Goal: Transaction & Acquisition: Purchase product/service

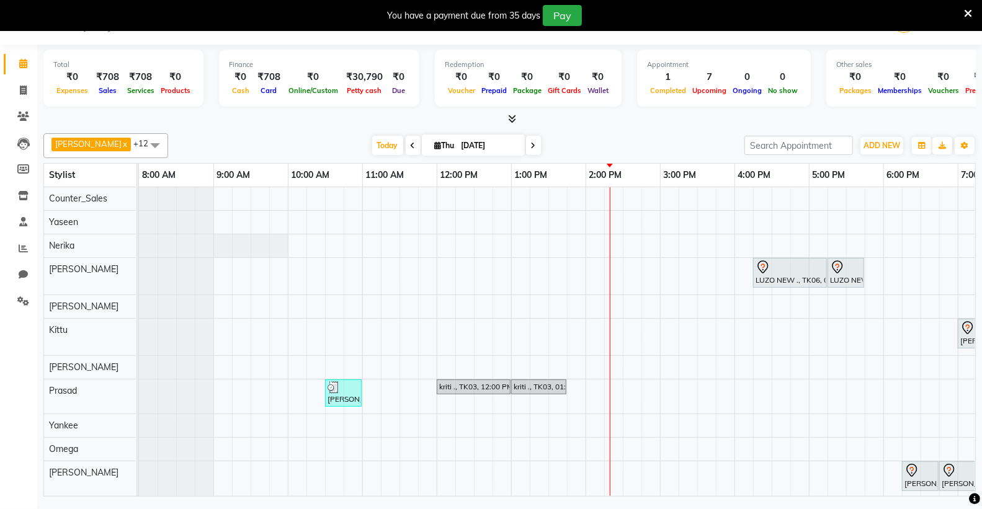
scroll to position [73, 131]
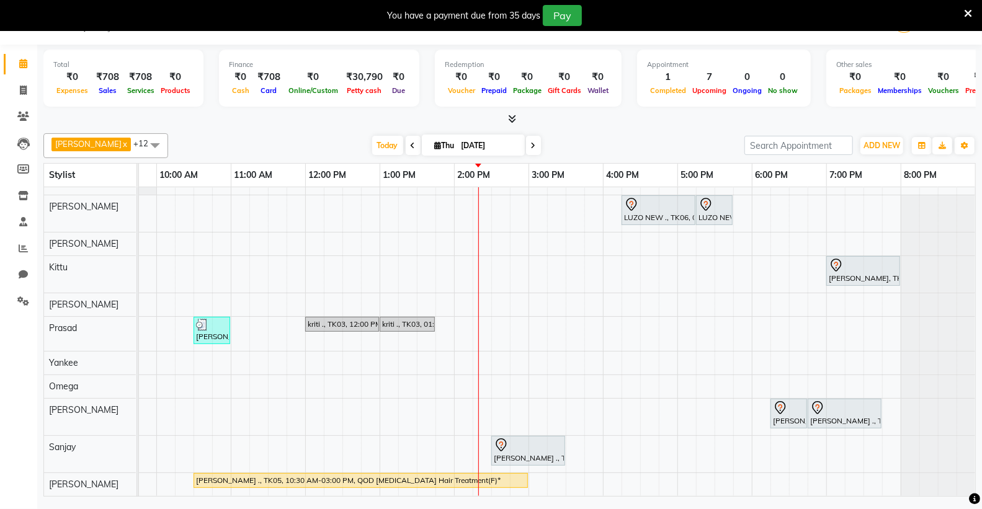
click at [869, 471] on div "LUZO NEW ., TK06, 04:15 PM-05:15 PM, Sr.Stylist Cut(F) LUZO NEW ., TK06, 05:15 …" at bounding box center [491, 311] width 968 height 372
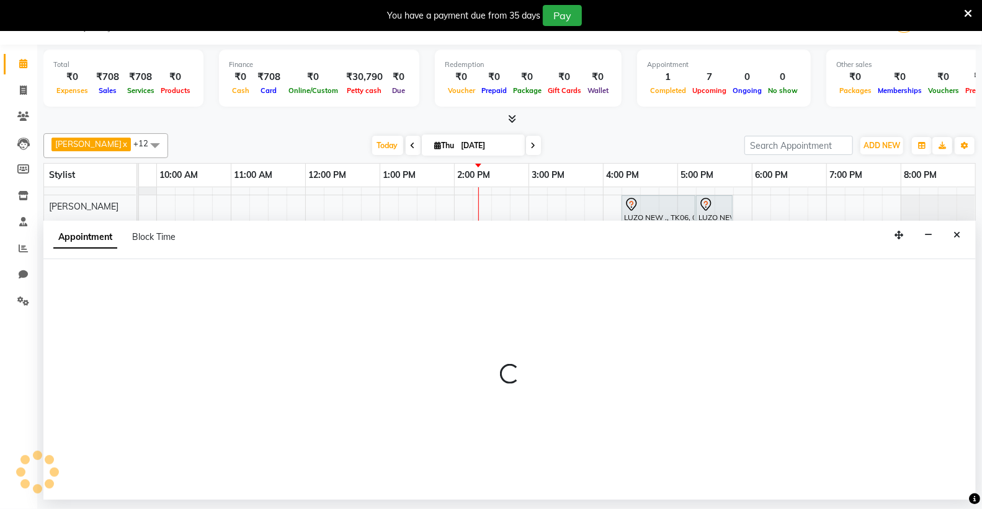
select select "87792"
select select "1170"
select select "tentative"
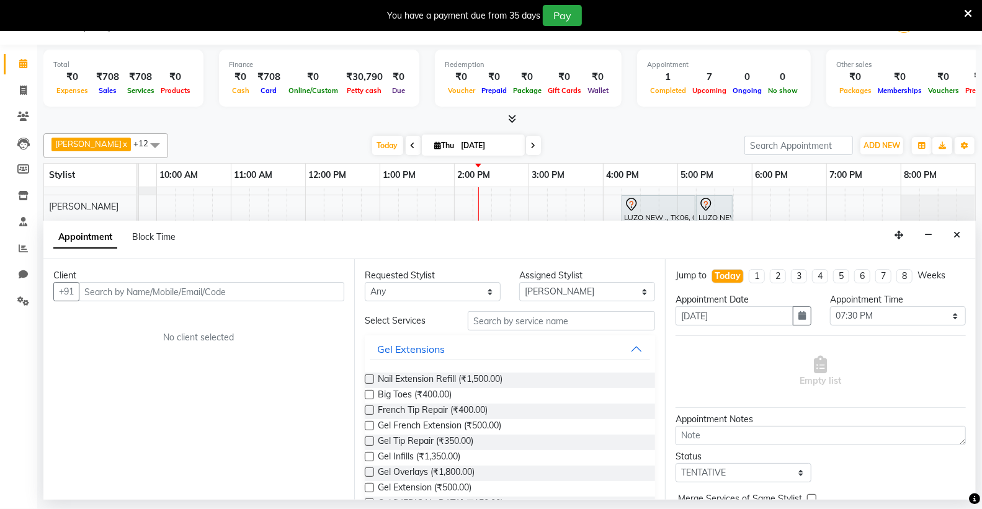
click at [187, 291] on input "text" at bounding box center [211, 291] width 265 height 19
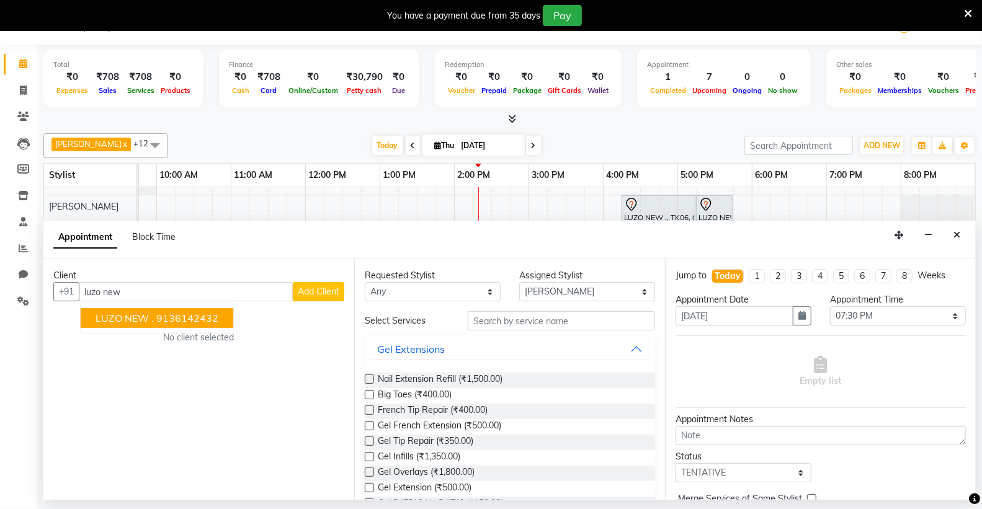
click at [163, 321] on ngb-highlight "9136142432" at bounding box center [187, 318] width 62 height 12
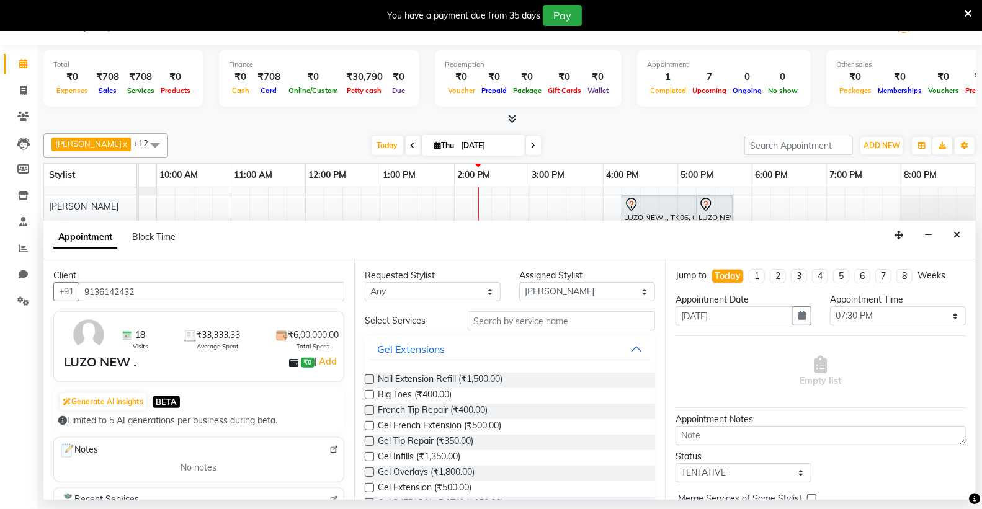
type input "9136142432"
click at [501, 327] on input "text" at bounding box center [561, 320] width 187 height 19
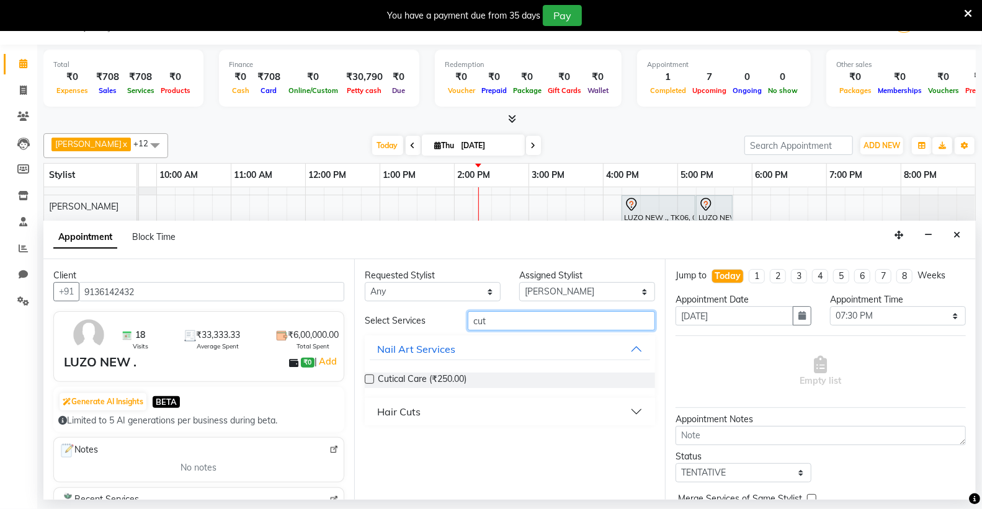
type input "cut"
click at [411, 416] on div "Hair Cuts" at bounding box center [398, 411] width 43 height 15
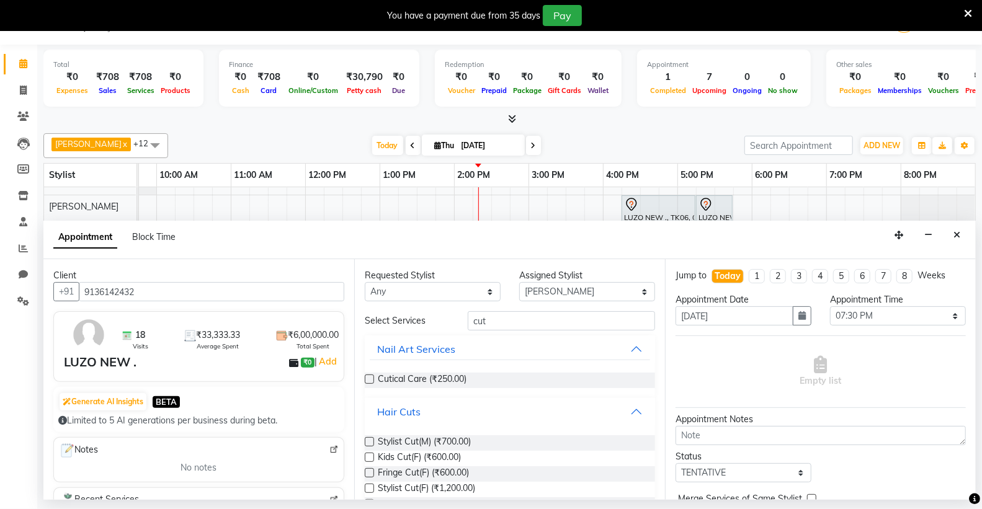
scroll to position [69, 0]
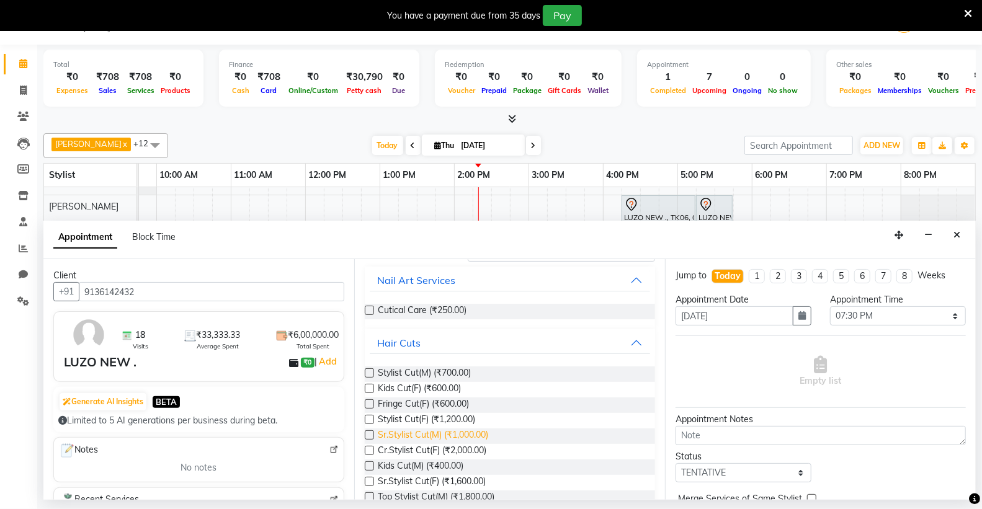
click at [486, 436] on span "Sr.Stylist Cut(M) (₹1,000.00)" at bounding box center [433, 437] width 110 height 16
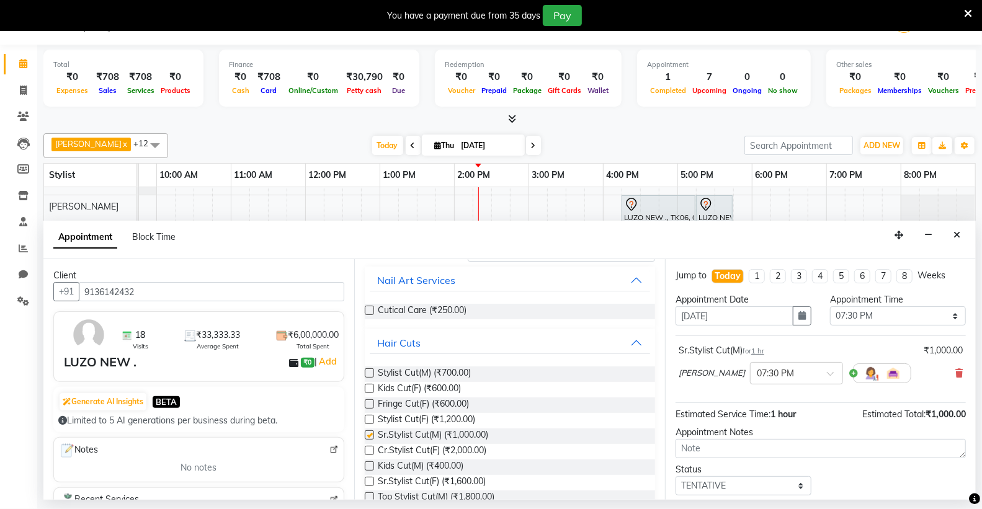
checkbox input "false"
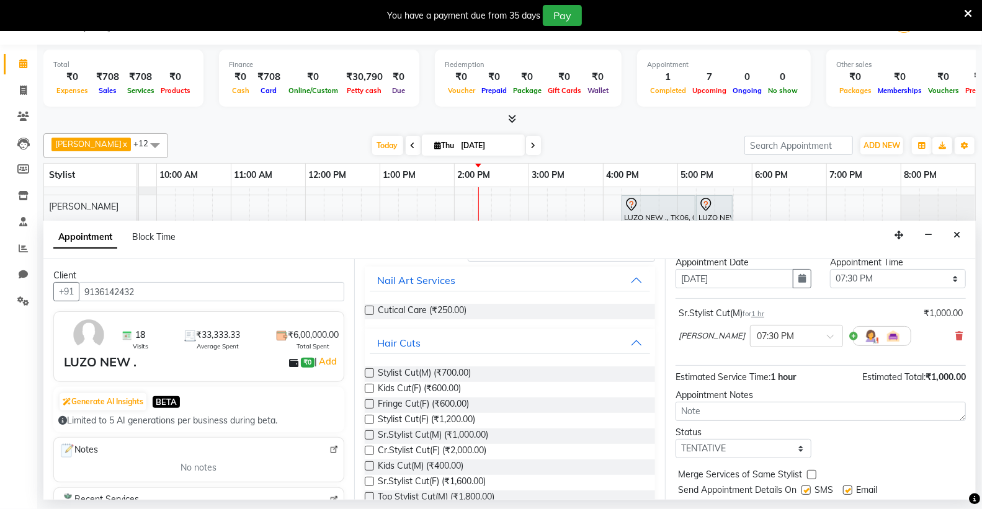
scroll to position [74, 0]
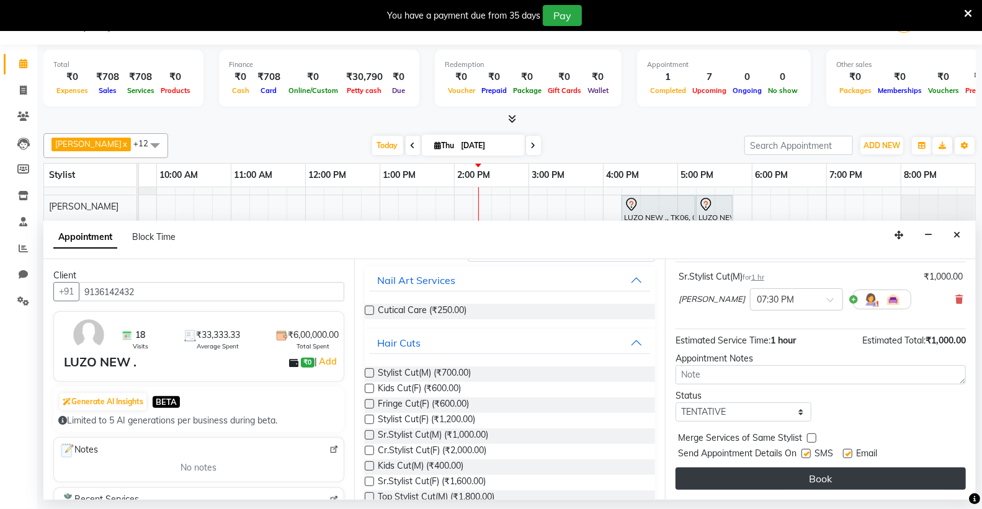
click at [835, 487] on button "Book" at bounding box center [820, 479] width 290 height 22
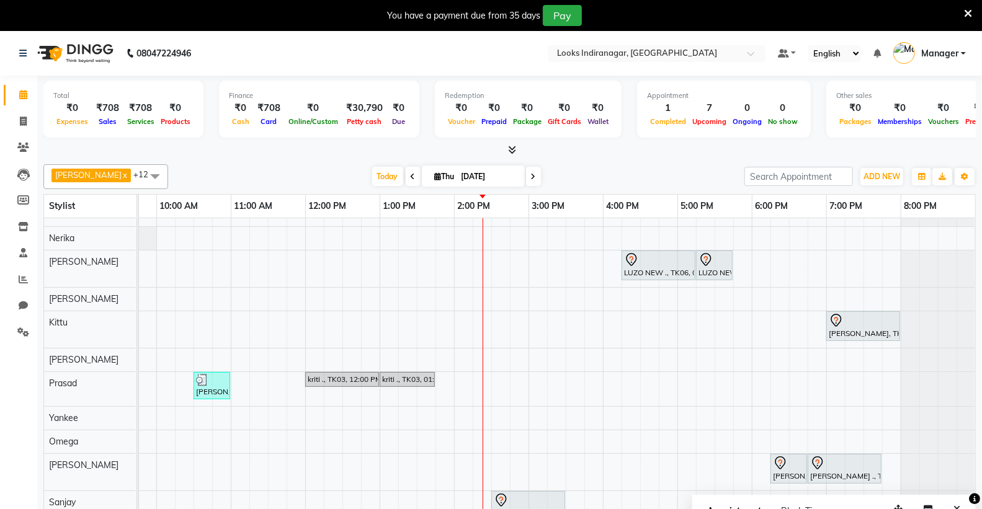
scroll to position [0, 0]
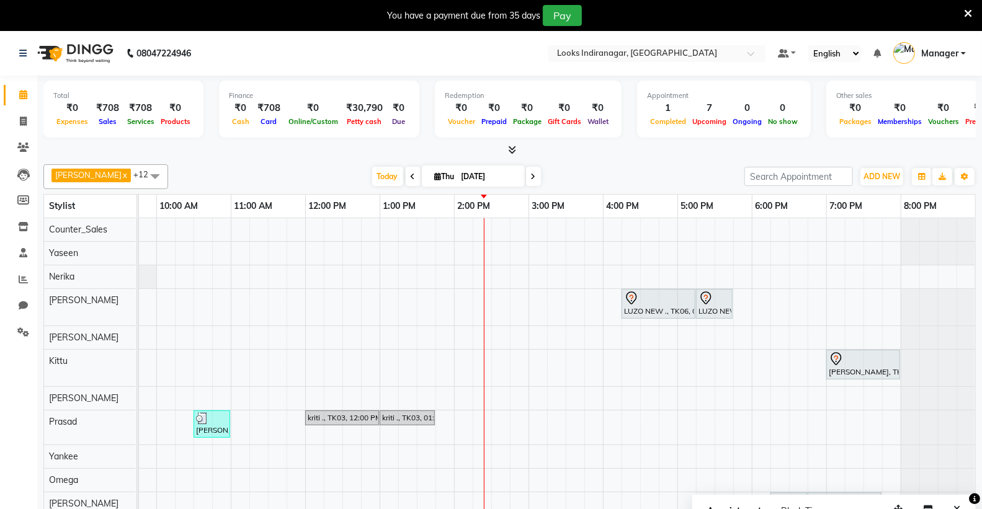
click at [742, 296] on div "LUZO NEW ., TK06, 04:15 PM-05:15 PM, Sr.Stylist Cut(F) LUZO NEW ., TK06, 05:15 …" at bounding box center [491, 410] width 968 height 385
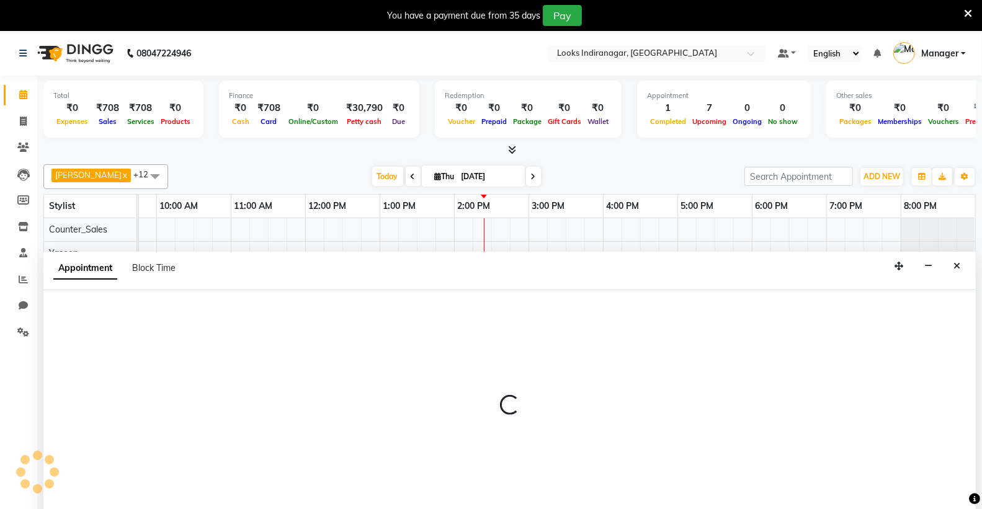
scroll to position [31, 0]
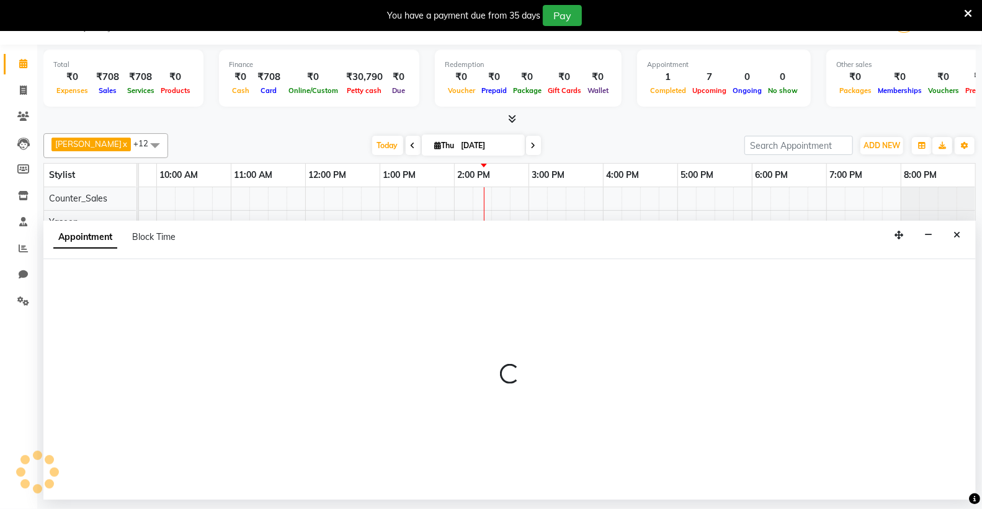
select select "87782"
select select "tentative"
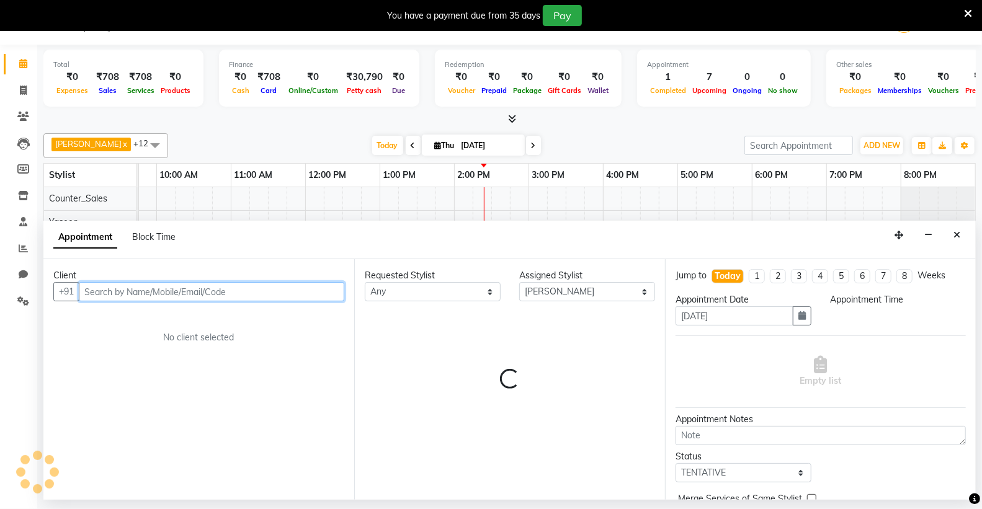
select select "1065"
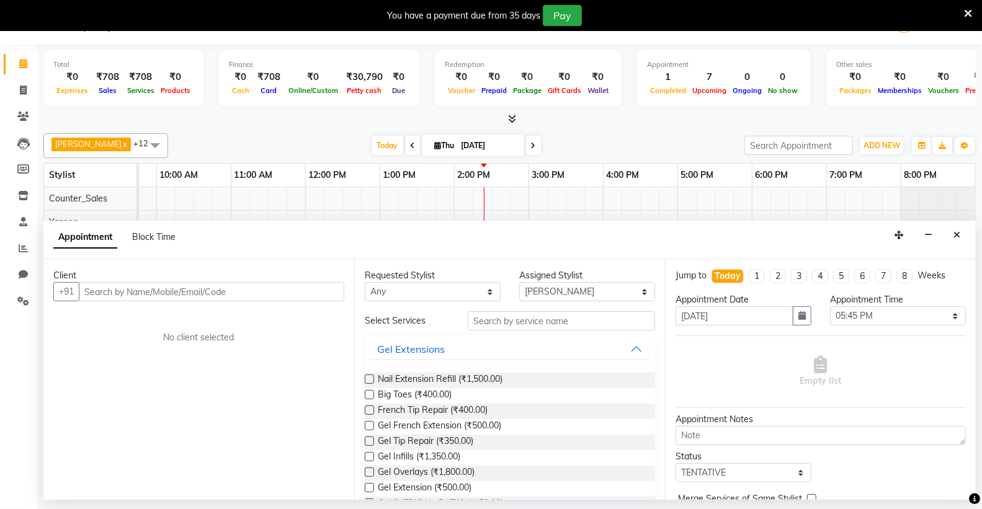
click at [215, 279] on div "Client" at bounding box center [198, 275] width 291 height 13
click at [211, 294] on input "text" at bounding box center [211, 291] width 265 height 19
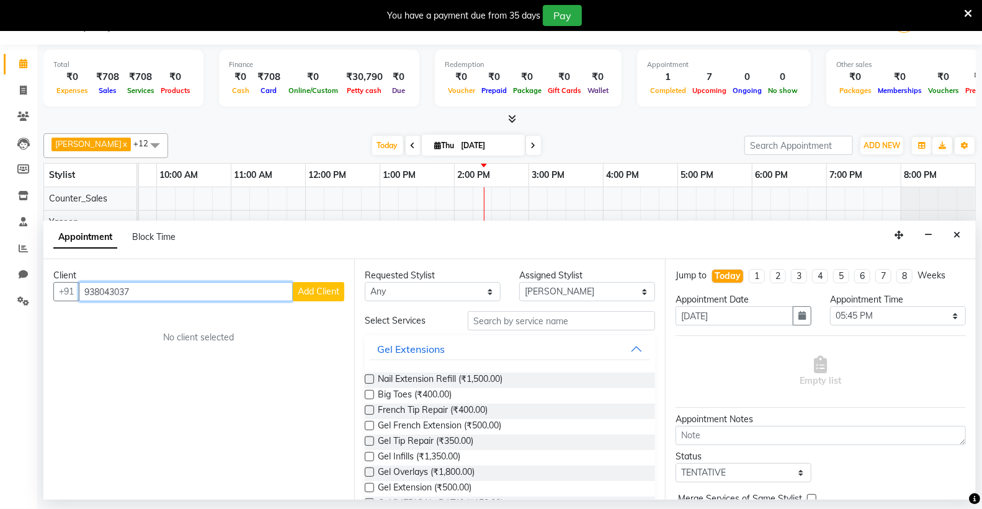
click at [108, 289] on input "938043037" at bounding box center [186, 291] width 214 height 19
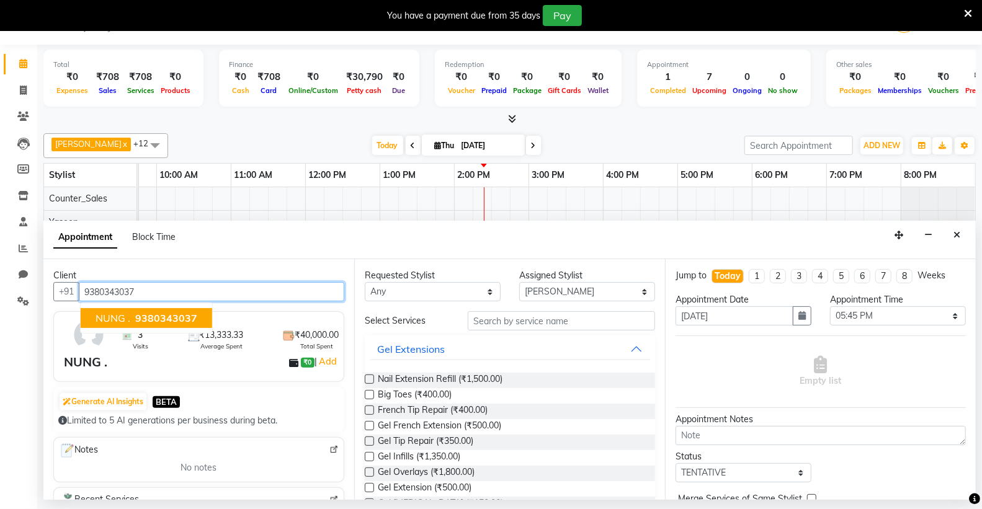
click at [182, 316] on span "9380343037" at bounding box center [166, 318] width 62 height 12
type input "9380343037"
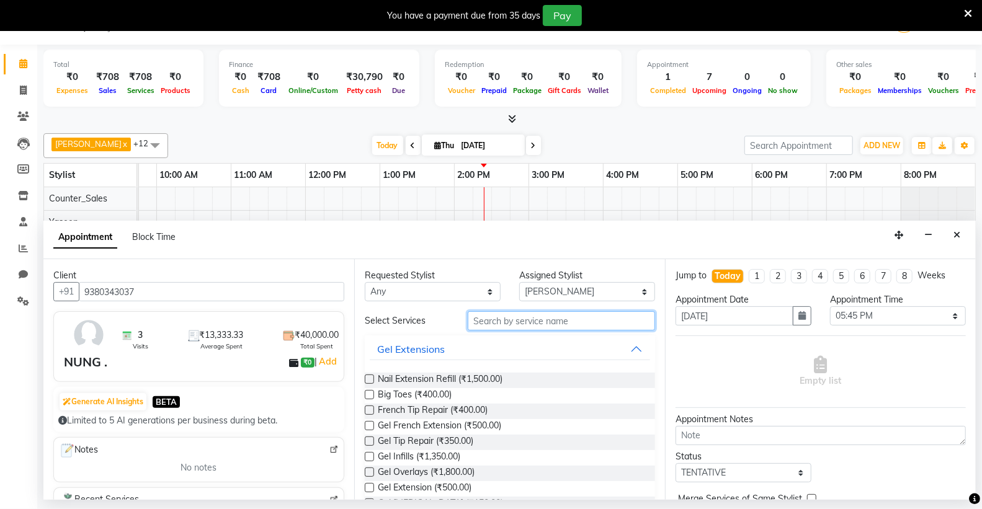
click at [518, 329] on input "text" at bounding box center [561, 320] width 187 height 19
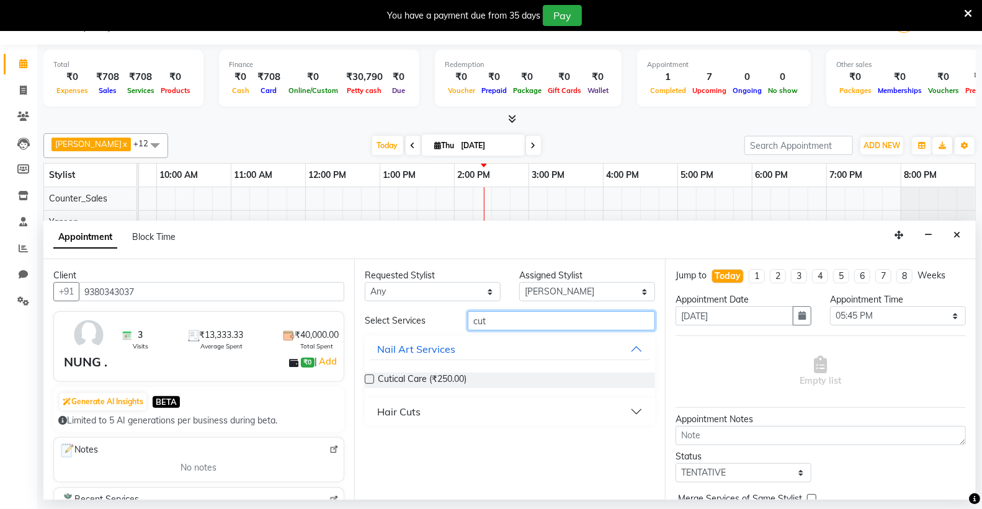
type input "cut"
click at [435, 407] on button "Hair Cuts" at bounding box center [510, 412] width 280 height 22
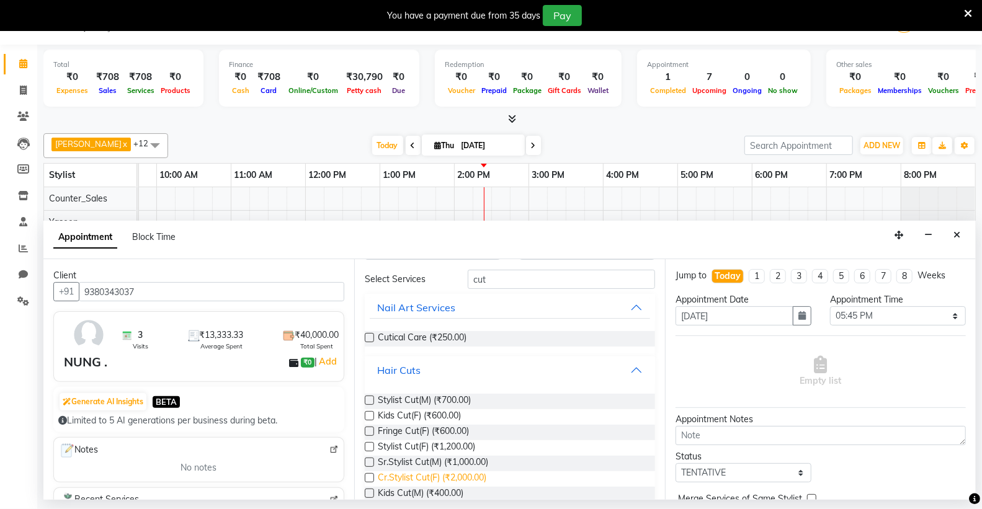
scroll to position [69, 0]
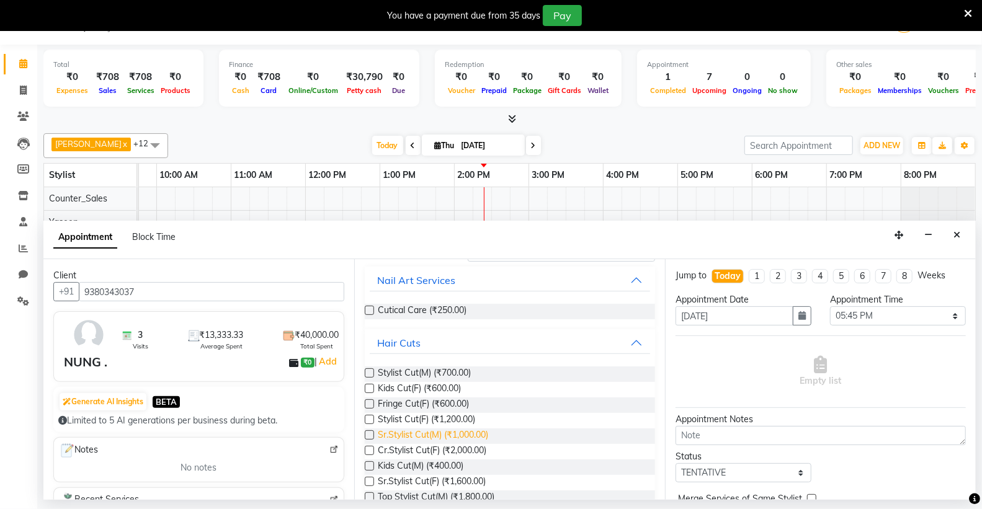
click at [468, 441] on span "Sr.Stylist Cut(M) (₹1,000.00)" at bounding box center [433, 437] width 110 height 16
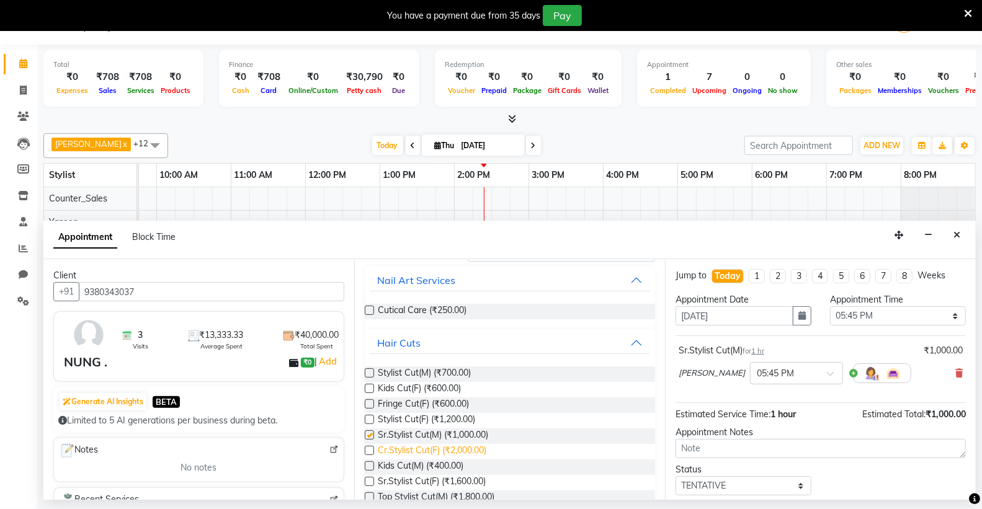
checkbox input "false"
click at [470, 452] on span "Cr.Stylist Cut(F) (₹2,000.00)" at bounding box center [432, 452] width 109 height 16
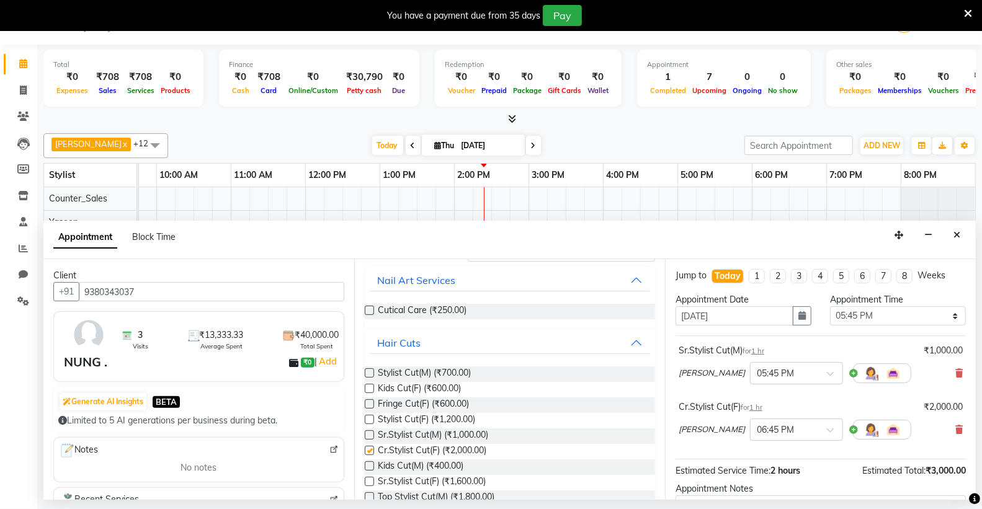
checkbox input "false"
drag, startPoint x: 952, startPoint y: 373, endPoint x: 944, endPoint y: 376, distance: 8.6
click at [955, 374] on icon at bounding box center [958, 373] width 7 height 9
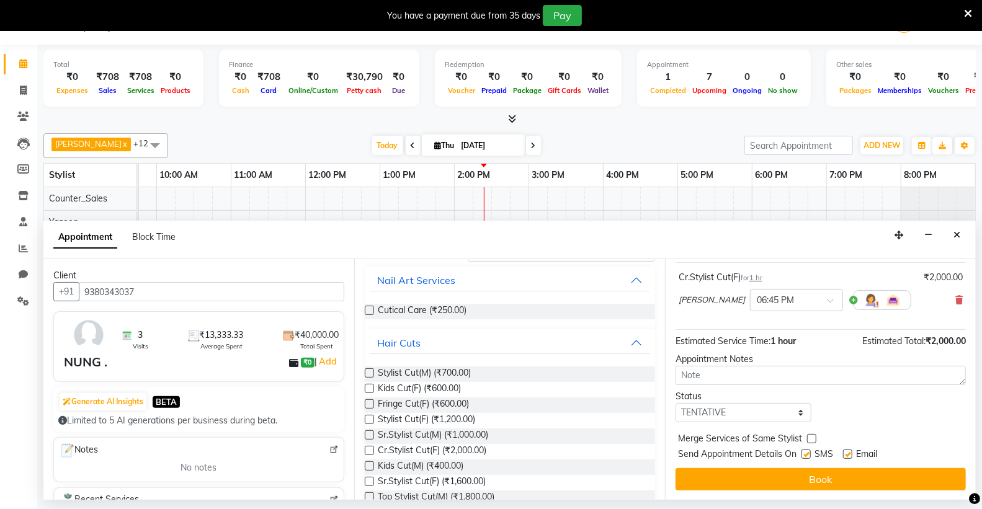
scroll to position [74, 0]
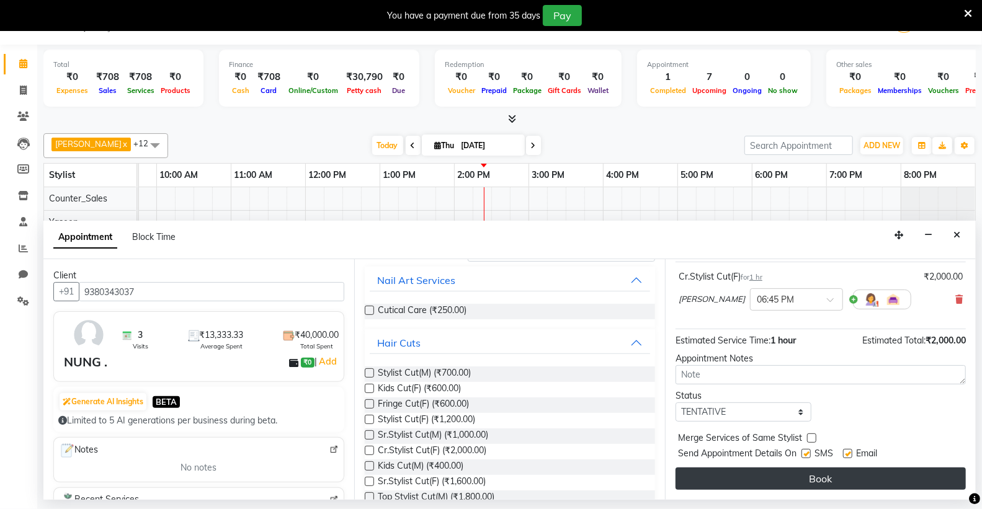
click at [810, 476] on button "Book" at bounding box center [820, 479] width 290 height 22
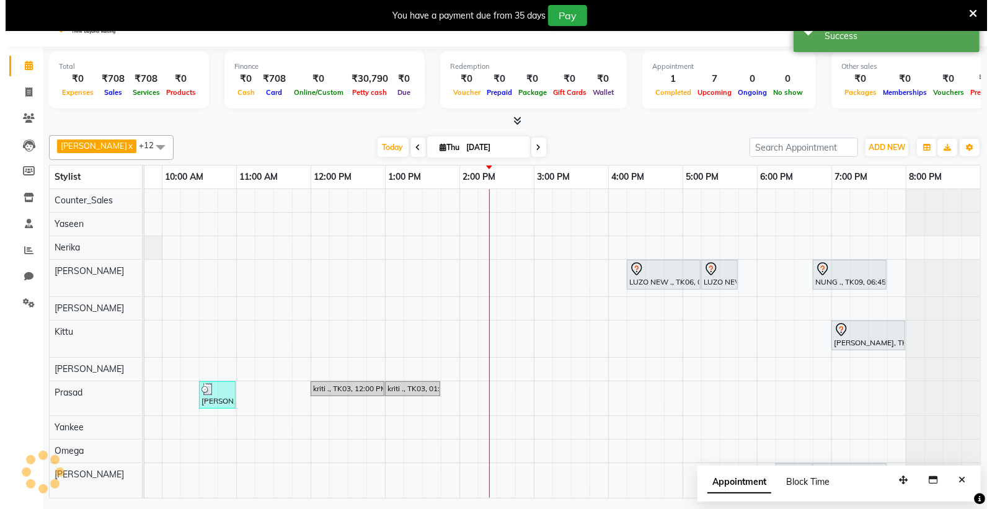
scroll to position [0, 0]
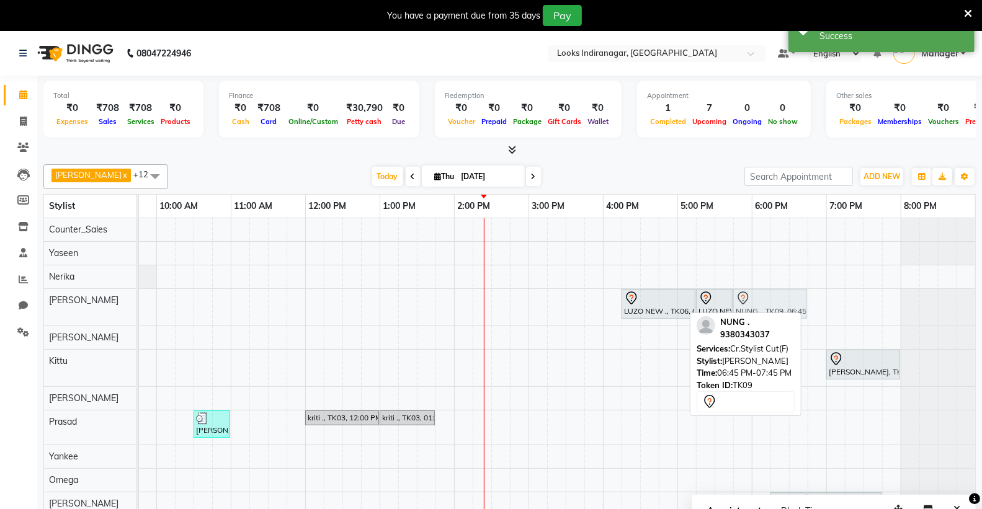
drag, startPoint x: 823, startPoint y: 308, endPoint x: 746, endPoint y: 313, distance: 77.0
click at [746, 313] on div "Ali x Bikash x Counter_Sales x Diksha x Kittu x Mandeep x Nerika x Omega x Pras…" at bounding box center [509, 343] width 932 height 368
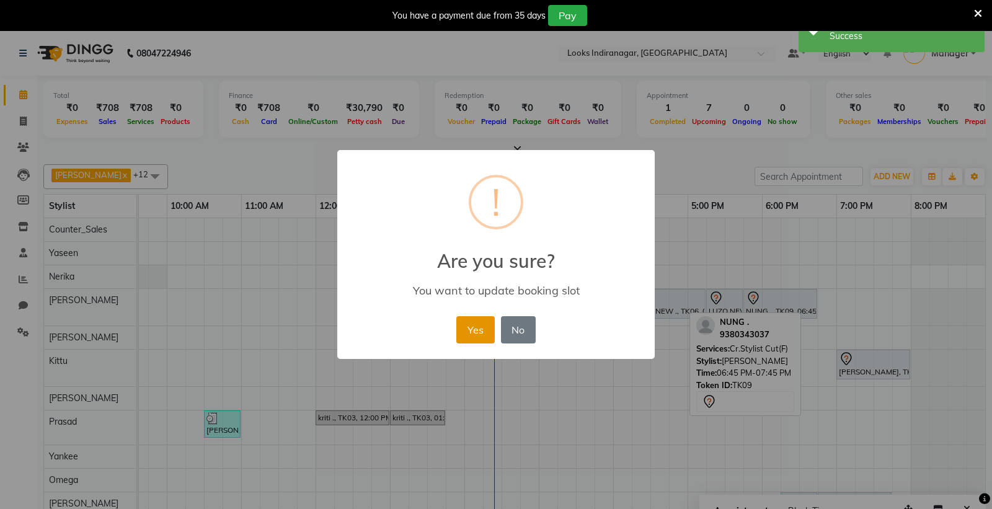
click at [475, 332] on button "Yes" at bounding box center [475, 329] width 38 height 27
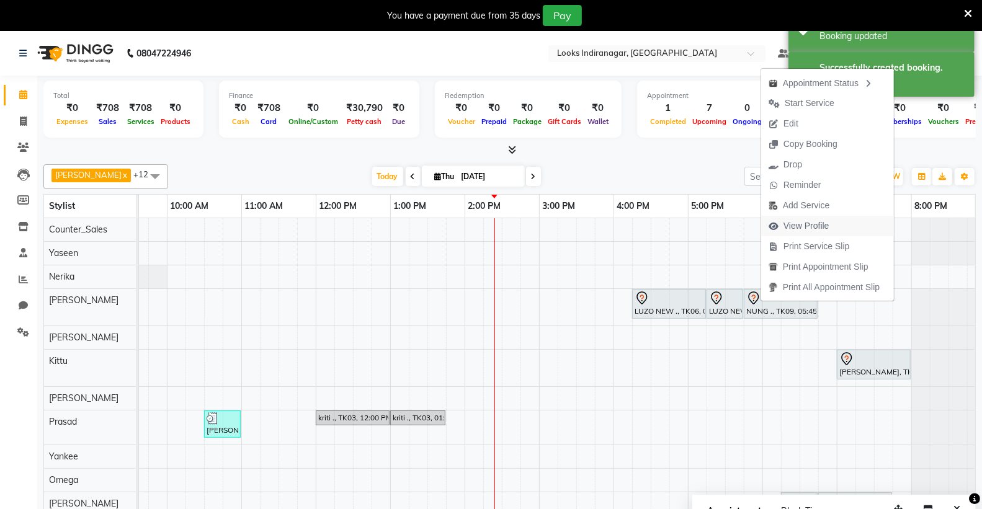
click at [807, 223] on span "View Profile" at bounding box center [806, 226] width 46 height 13
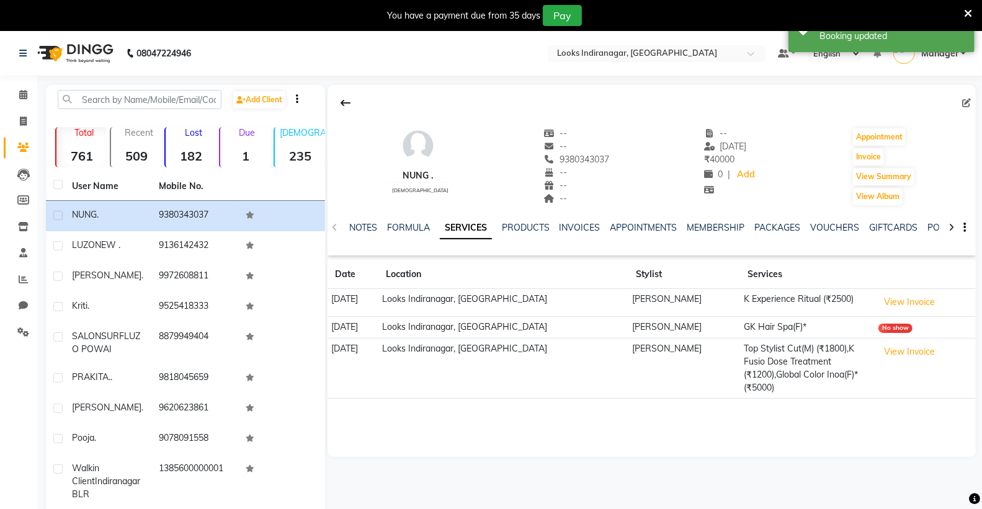
click at [78, 53] on img at bounding box center [74, 53] width 85 height 35
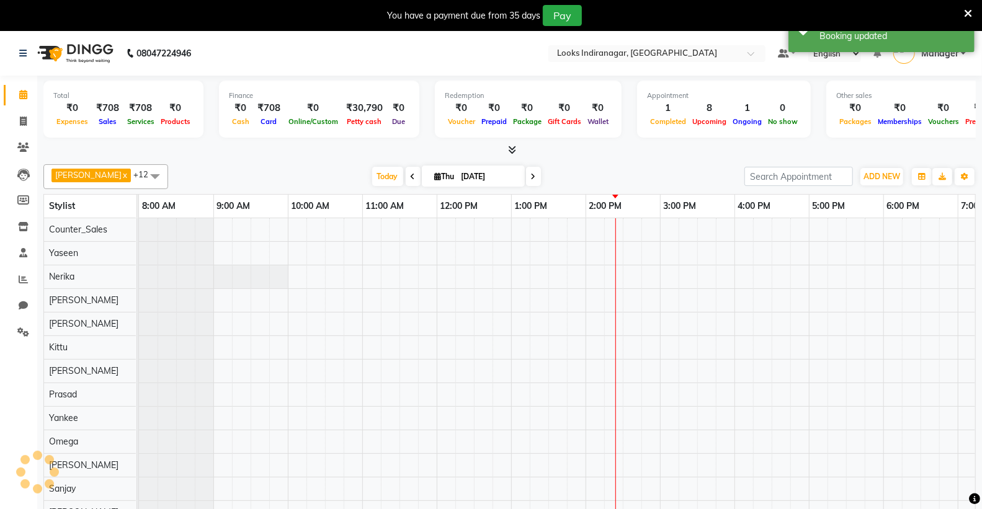
scroll to position [8, 0]
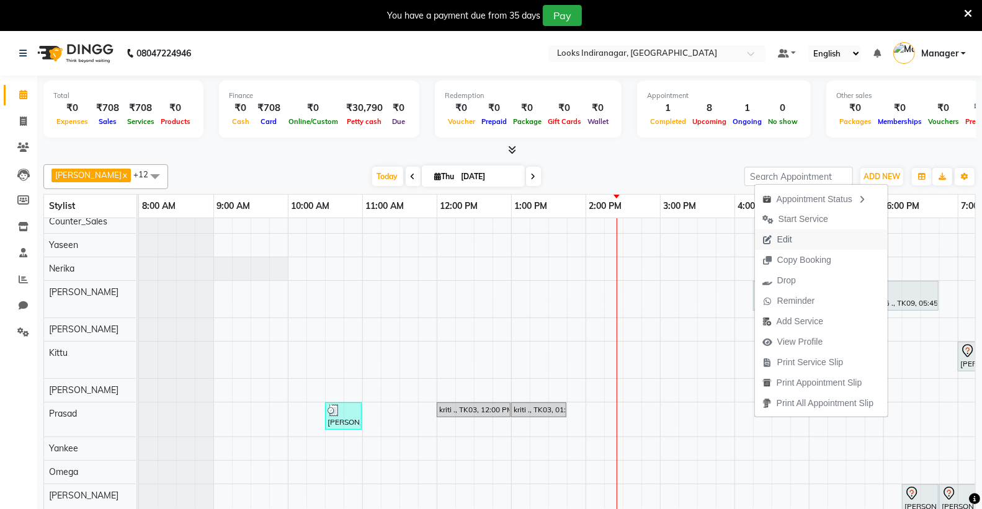
click at [783, 234] on span "Edit" at bounding box center [784, 239] width 15 height 13
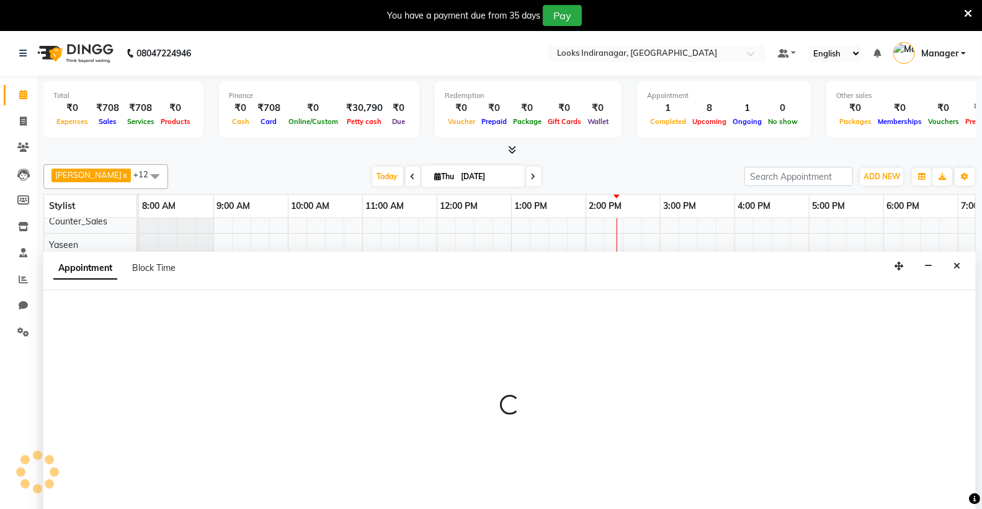
scroll to position [31, 0]
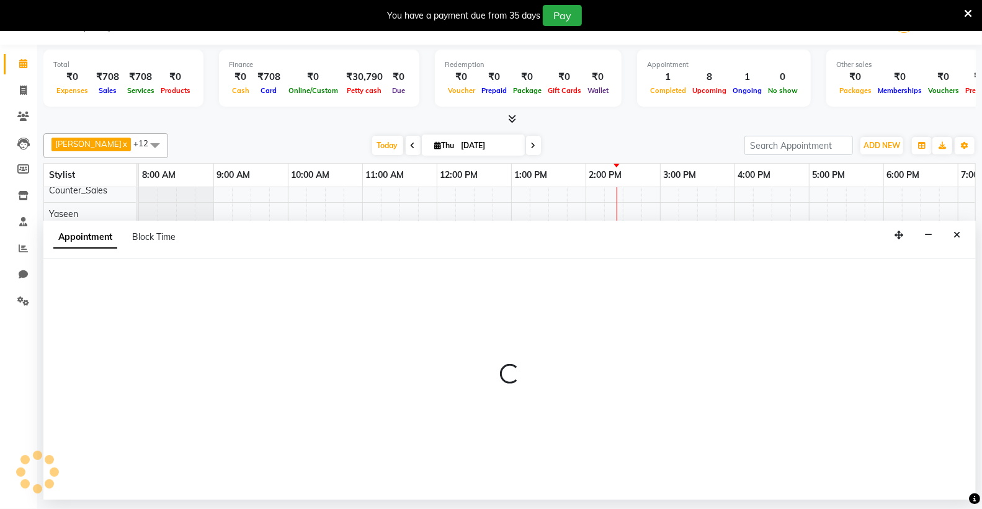
select select "tentative"
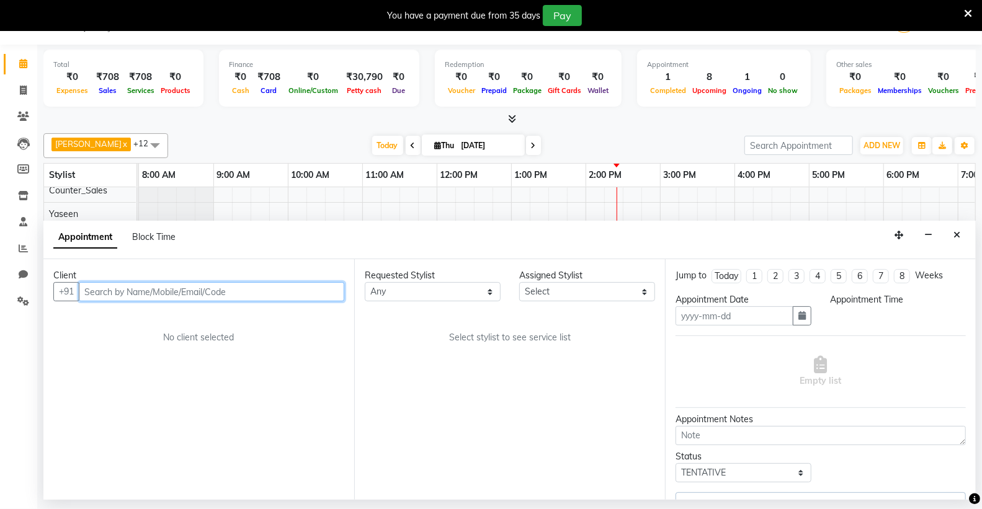
type input "[DATE]"
select select "87782"
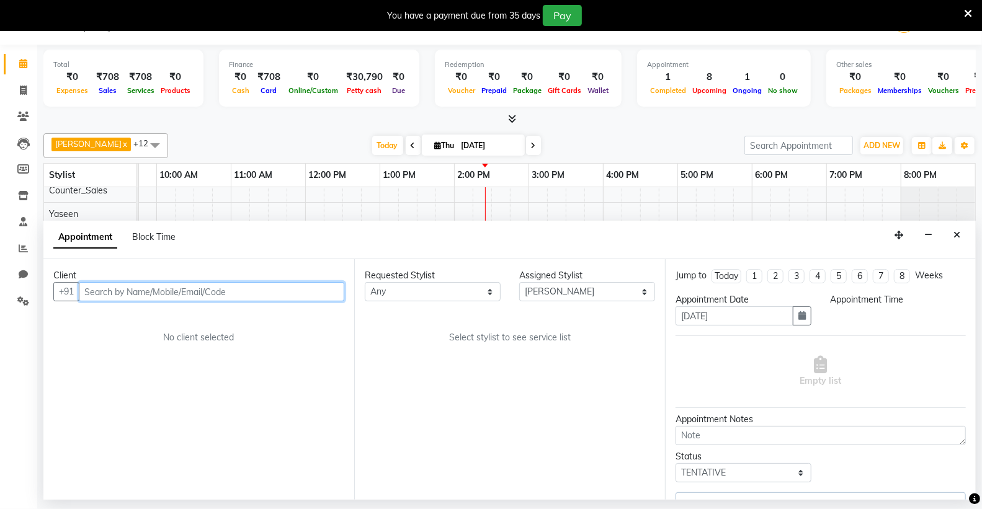
select select "1065"
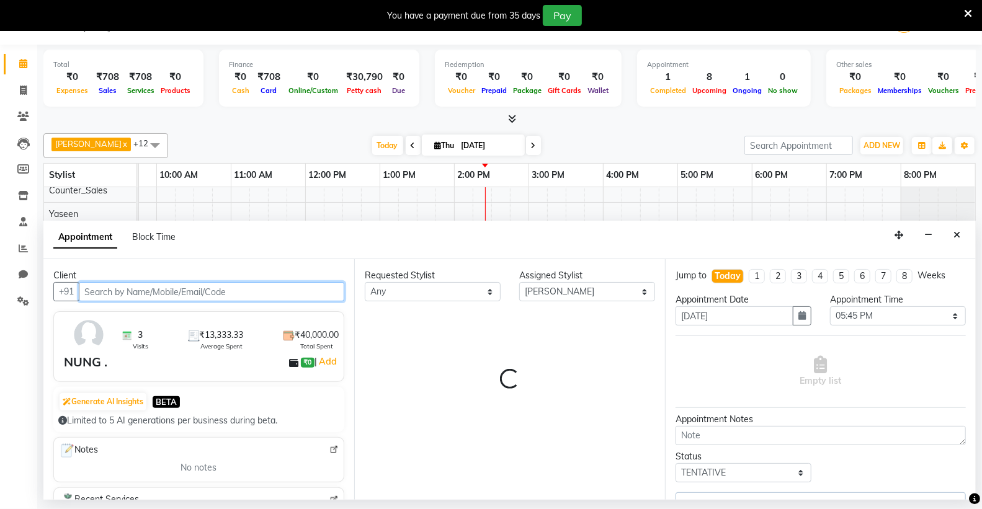
select select "4376"
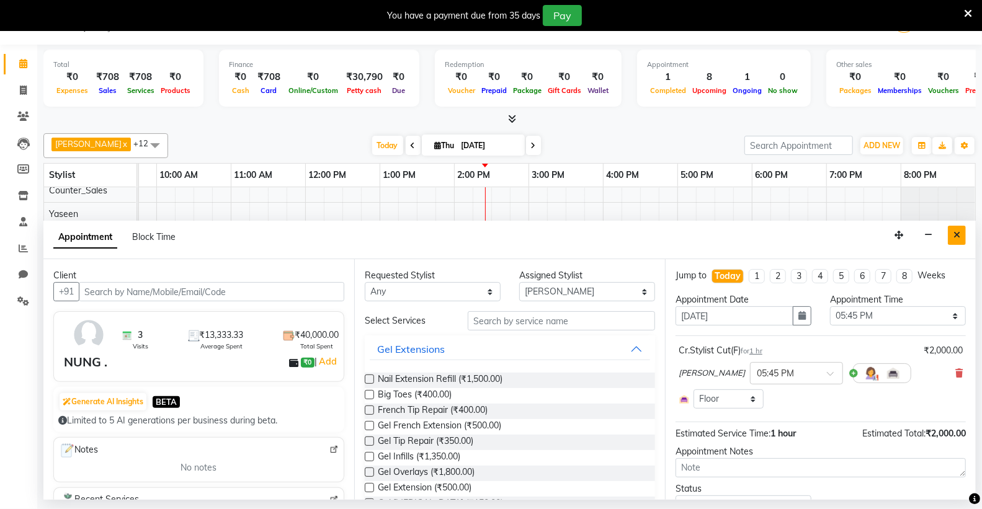
click at [957, 236] on icon "Close" at bounding box center [956, 235] width 7 height 9
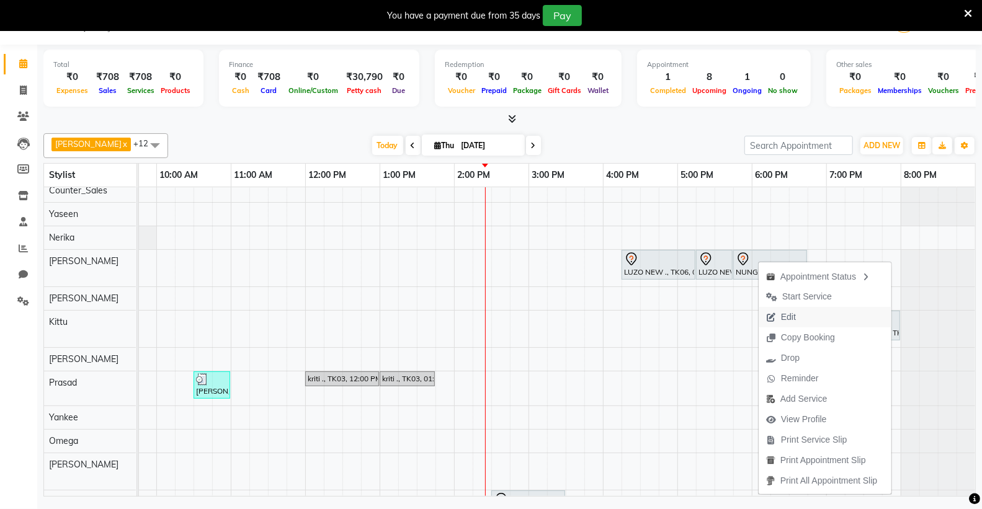
click at [786, 314] on span "Edit" at bounding box center [788, 317] width 15 height 13
select select "tentative"
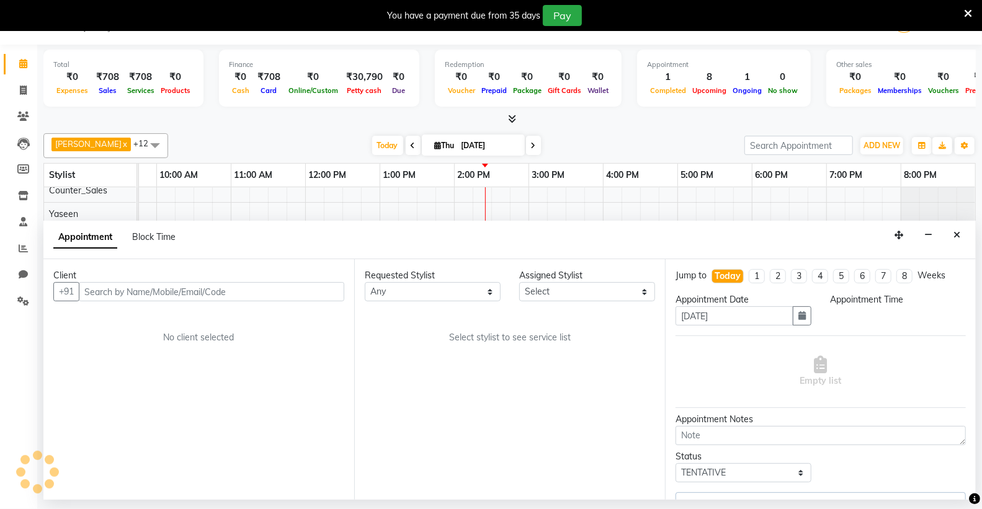
select select "87782"
select select "1065"
select select "4376"
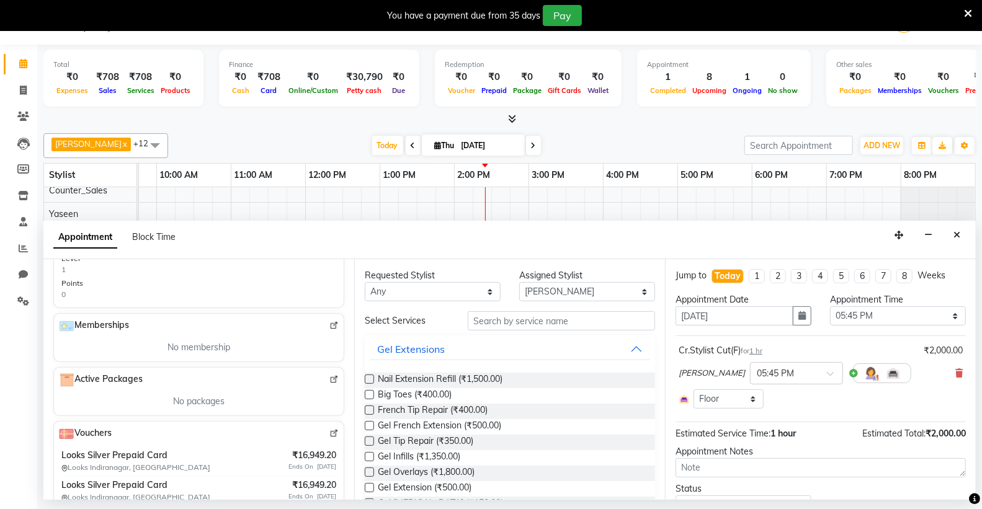
scroll to position [398, 0]
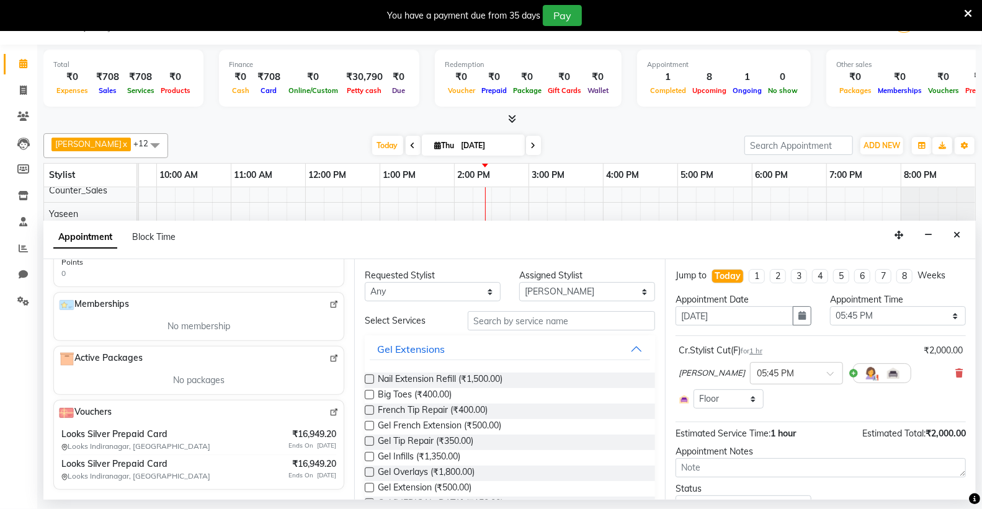
click at [329, 416] on img at bounding box center [333, 412] width 9 height 9
click at [960, 233] on button "Close" at bounding box center [957, 235] width 18 height 19
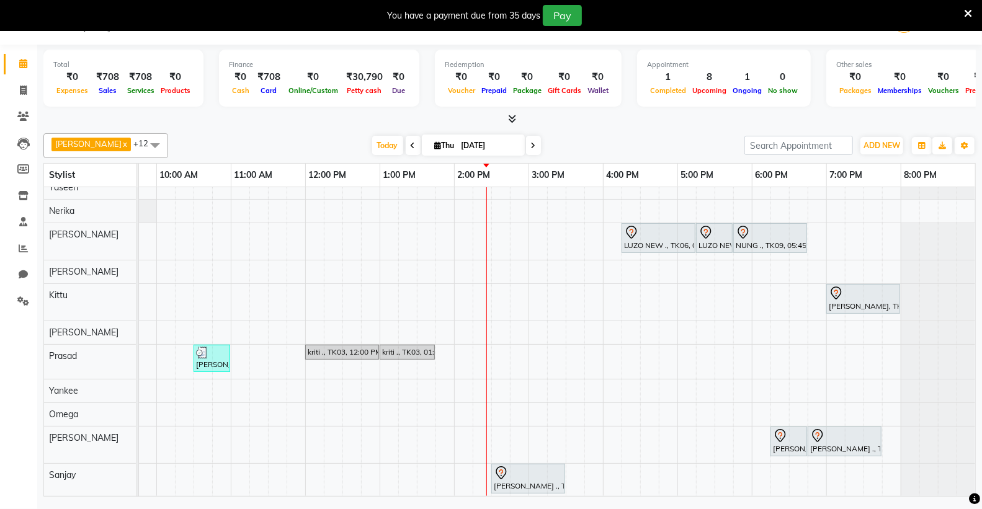
scroll to position [0, 0]
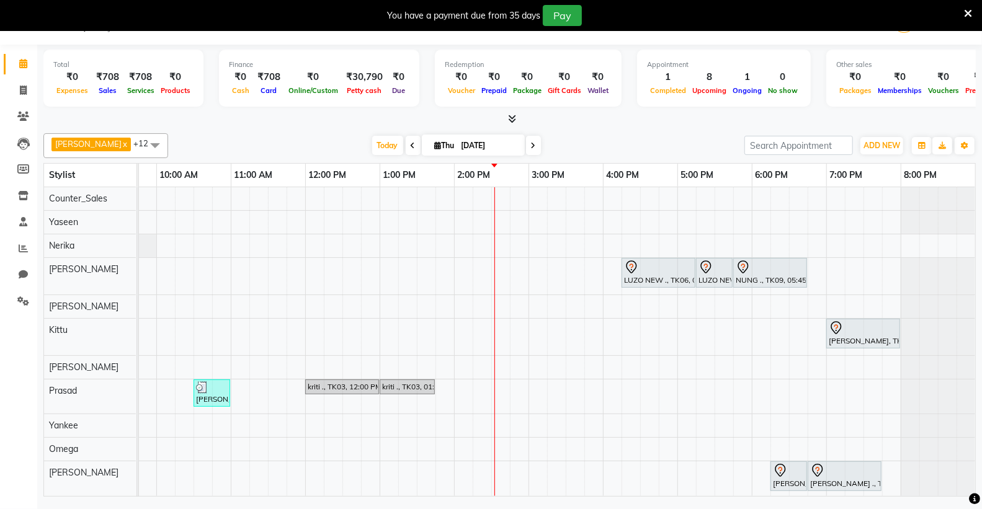
click at [969, 8] on icon at bounding box center [968, 13] width 8 height 11
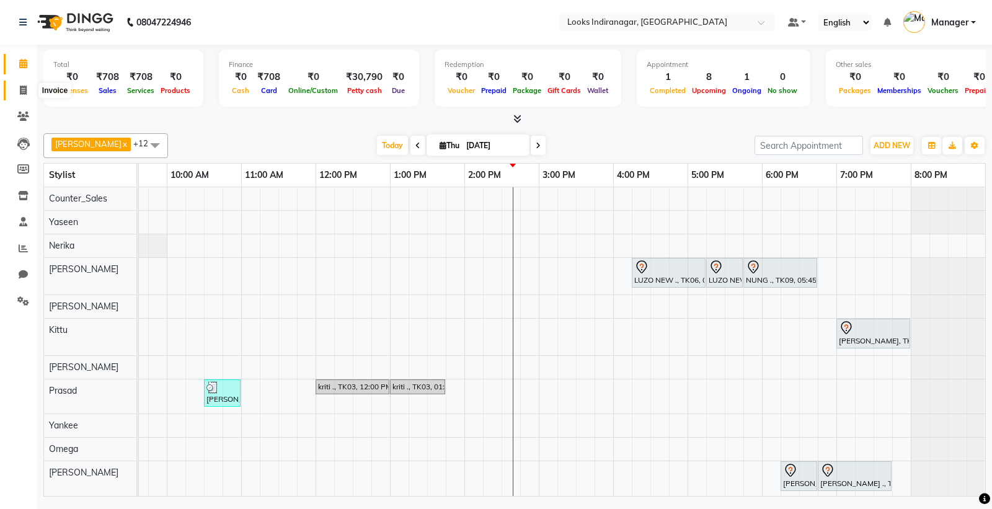
click at [25, 90] on icon at bounding box center [23, 90] width 7 height 9
select select "service"
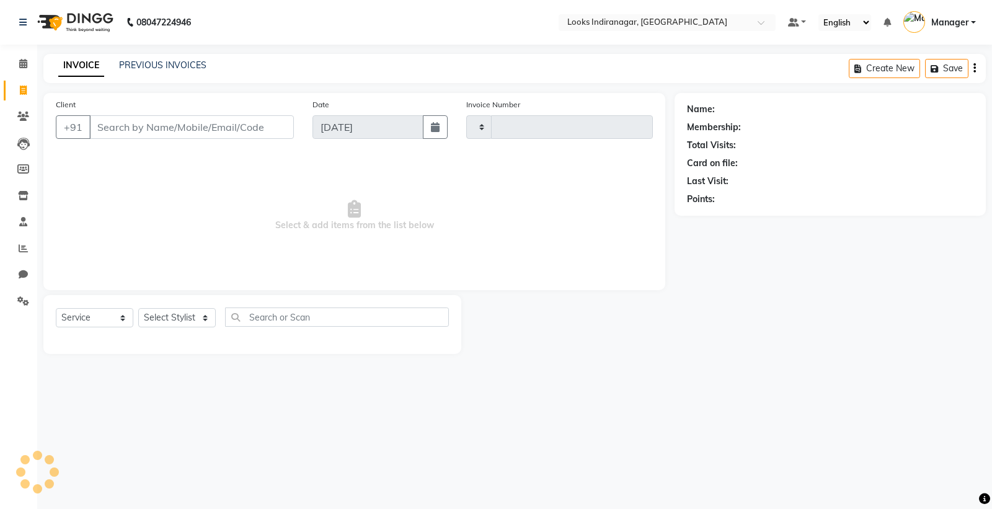
type input "3481"
select select "8708"
click at [164, 128] on input "Client" at bounding box center [191, 127] width 205 height 24
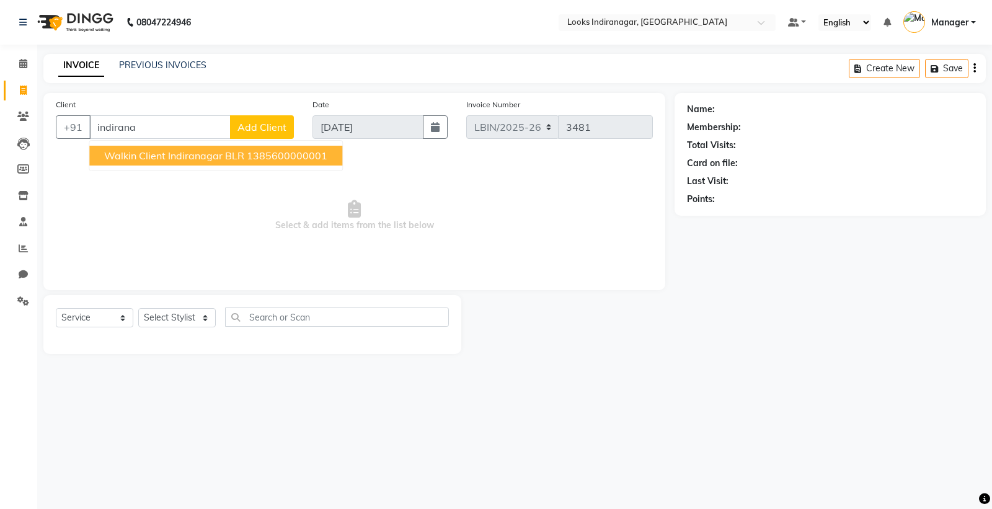
click at [163, 158] on span "Walkin Client Indiranagar BLR" at bounding box center [174, 155] width 140 height 12
type input "1385600000001"
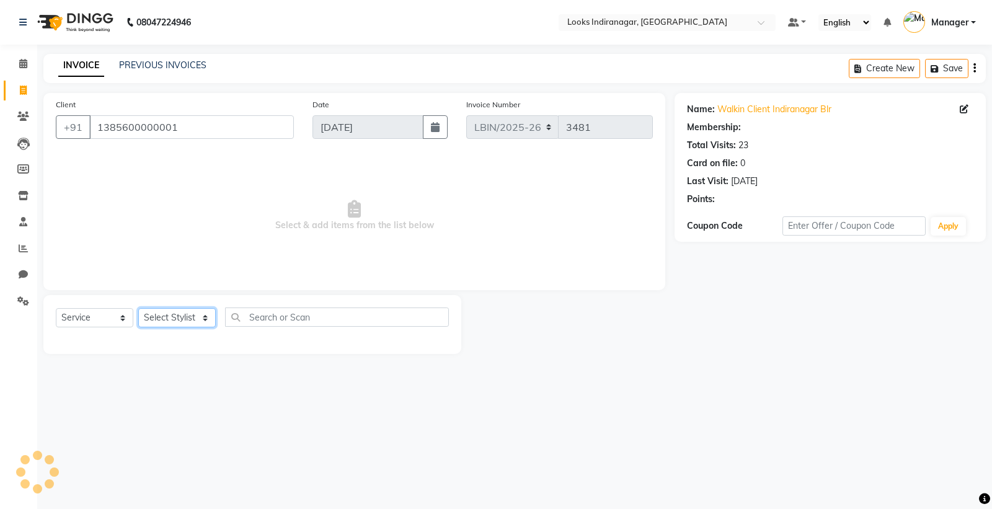
select select "1: Object"
click at [161, 326] on select "Select Stylist [PERSON_NAME] Counter_Sales [PERSON_NAME] [PERSON_NAME] Manager …" at bounding box center [177, 317] width 78 height 19
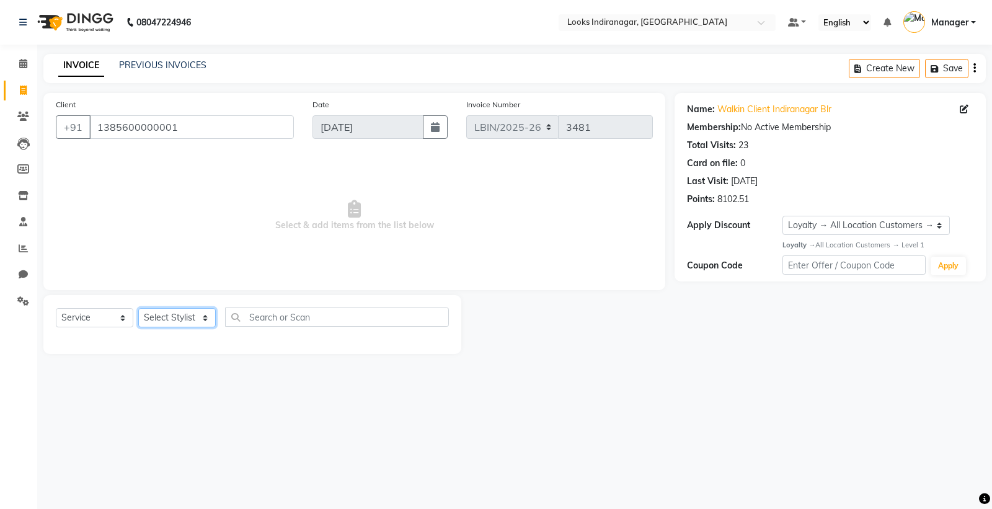
select select "87789"
click at [138, 309] on select "Select Stylist [PERSON_NAME] Counter_Sales [PERSON_NAME] [PERSON_NAME] Manager …" at bounding box center [177, 317] width 78 height 19
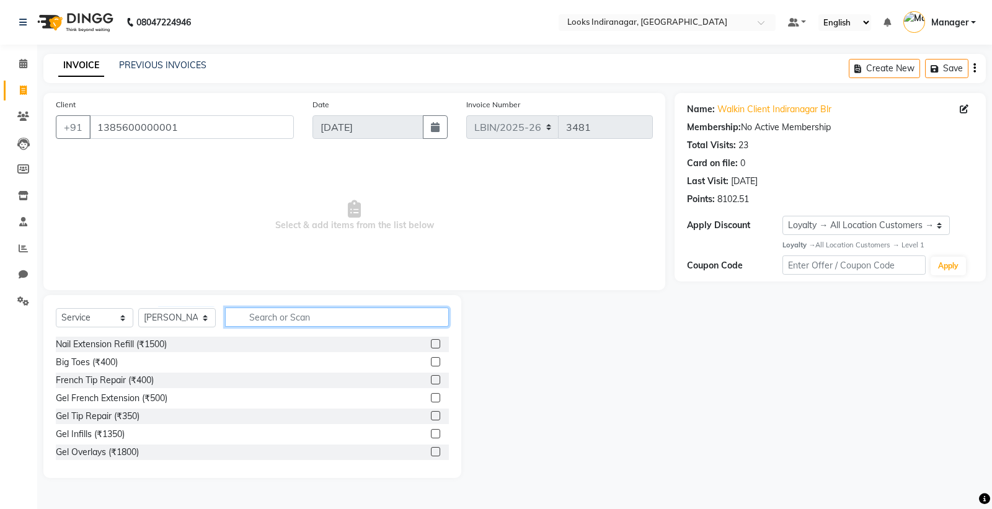
click at [290, 313] on input "text" at bounding box center [337, 317] width 224 height 19
type input "eye"
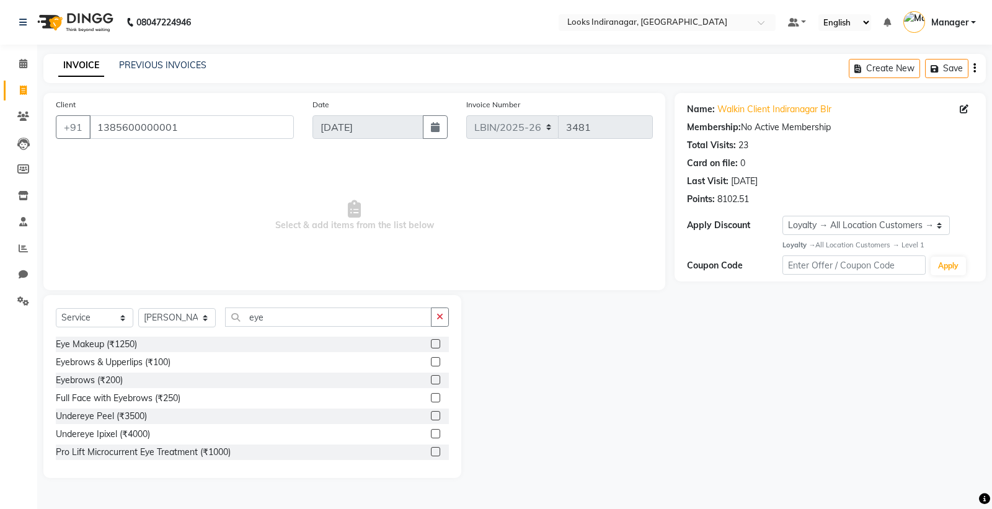
click at [120, 371] on div "Eye Makeup (₹1250) Eyebrows & Upperlips (₹100) Eyebrows (₹200) Full Face with E…" at bounding box center [252, 399] width 393 height 124
click at [118, 383] on div "Eyebrows (₹200)" at bounding box center [89, 380] width 67 height 13
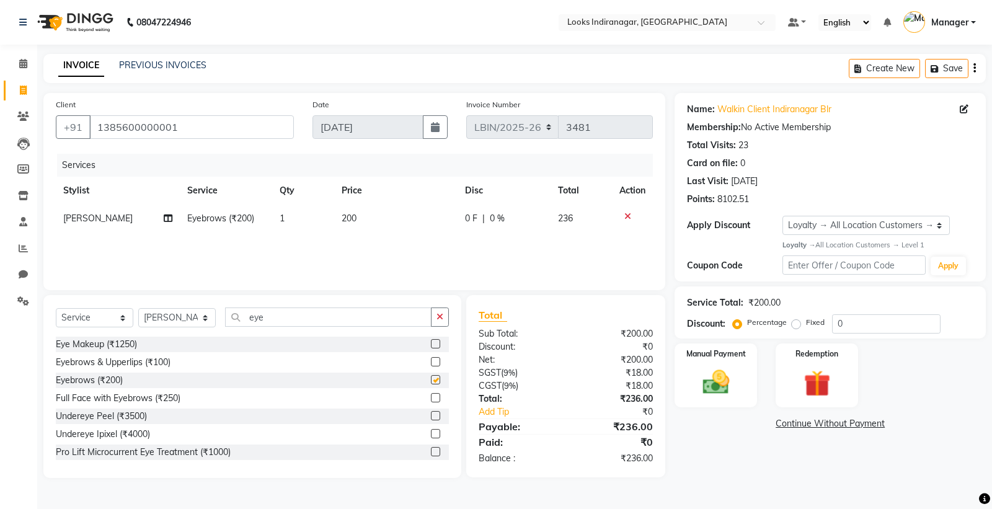
checkbox input "false"
click at [350, 214] on span "200" at bounding box center [349, 218] width 15 height 11
select select "87789"
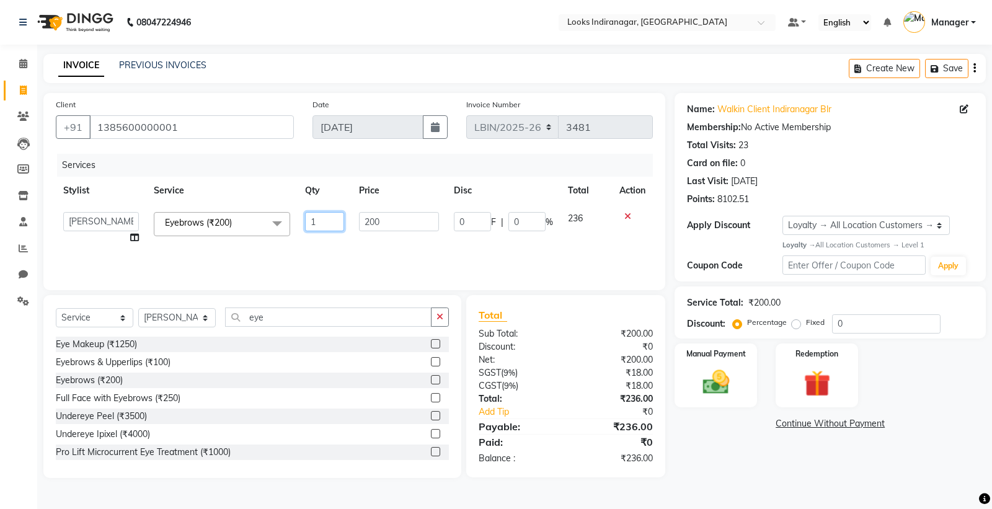
click at [351, 215] on tr "Ali Bikash Counter_Sales Diksha Kittu Manager Mandeep Nerika Omega Prasad Sanja…" at bounding box center [354, 228] width 597 height 47
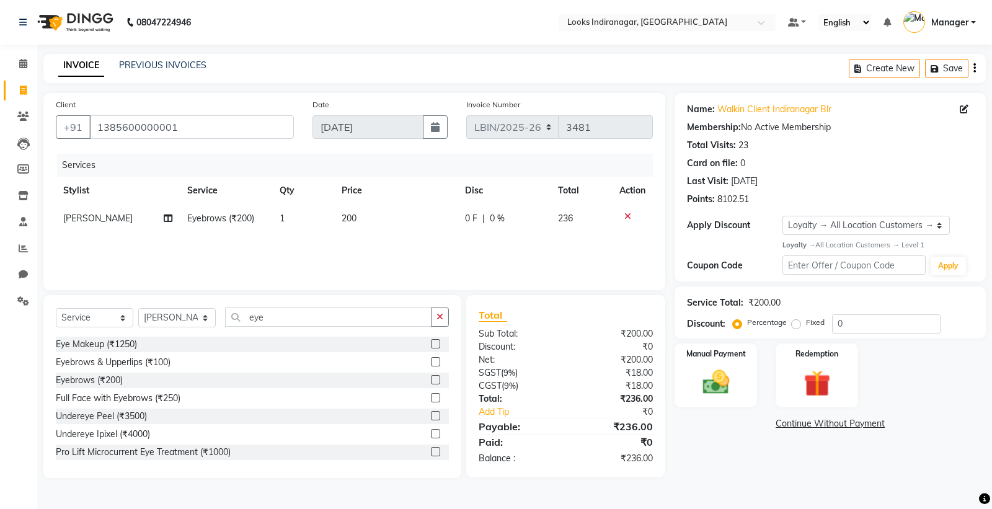
click at [363, 215] on td "200" at bounding box center [395, 219] width 123 height 28
select select "87789"
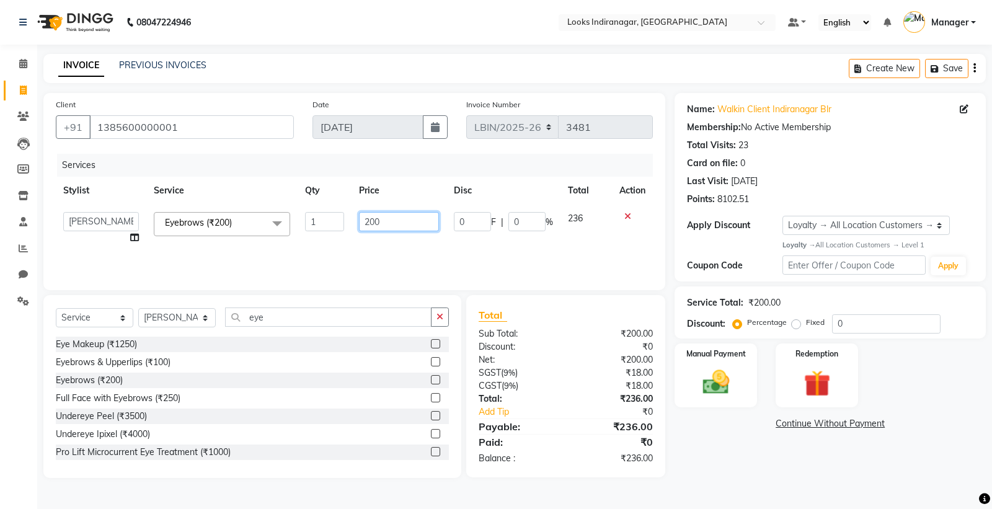
click at [375, 221] on input "200" at bounding box center [399, 221] width 80 height 19
type input "100"
click at [517, 262] on div "Services Stylist Service Qty Price Disc Total Action Ali Bikash Counter_Sales D…" at bounding box center [354, 216] width 597 height 124
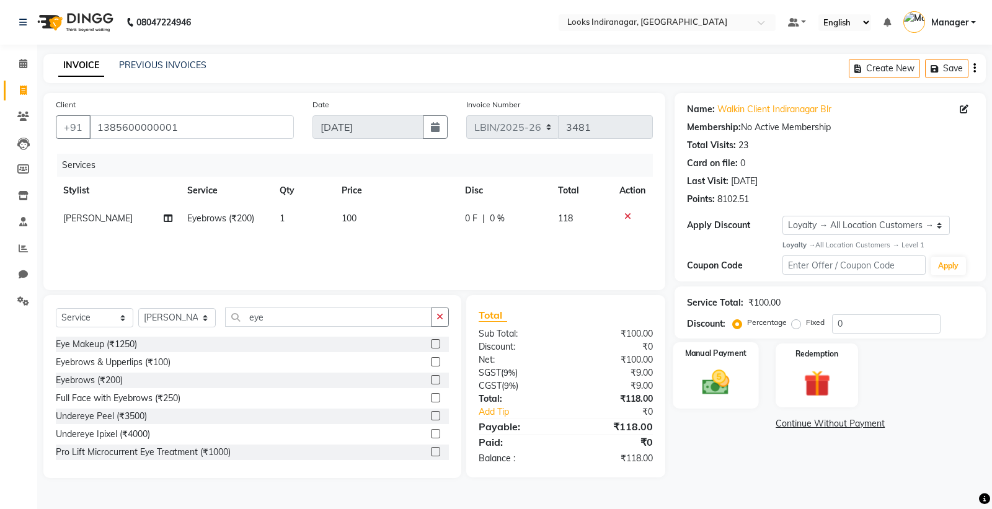
click at [710, 382] on img at bounding box center [716, 383] width 45 height 32
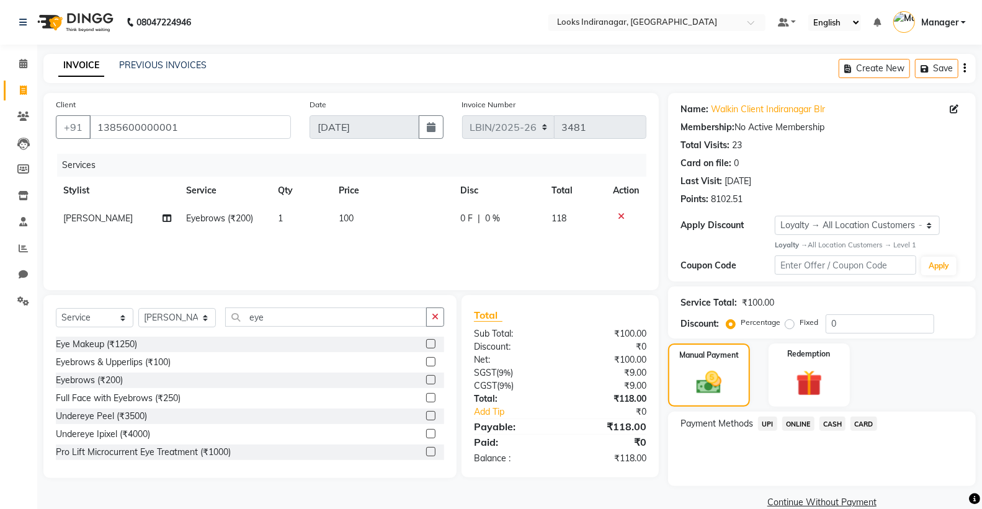
click at [773, 424] on span "UPI" at bounding box center [767, 424] width 19 height 14
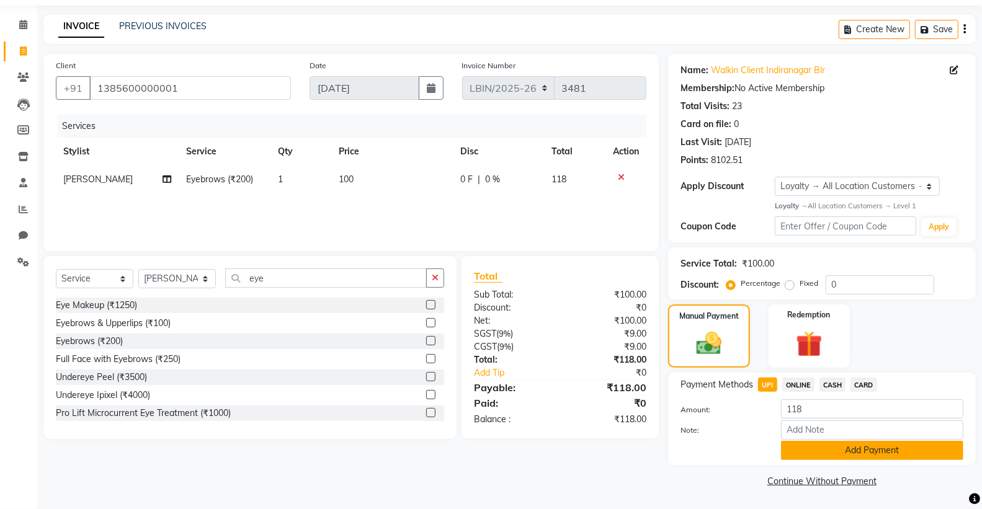
click at [866, 444] on button "Add Payment" at bounding box center [872, 450] width 182 height 19
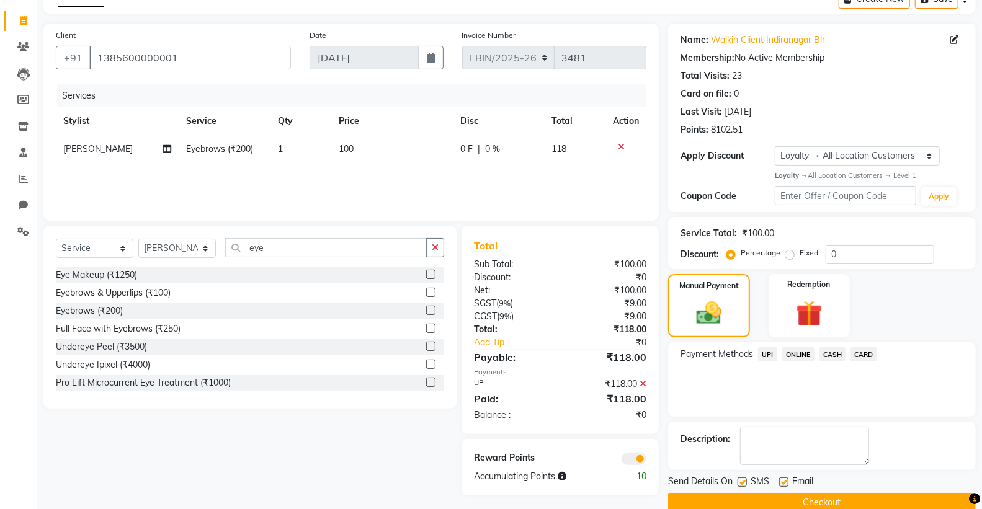
scroll to position [91, 0]
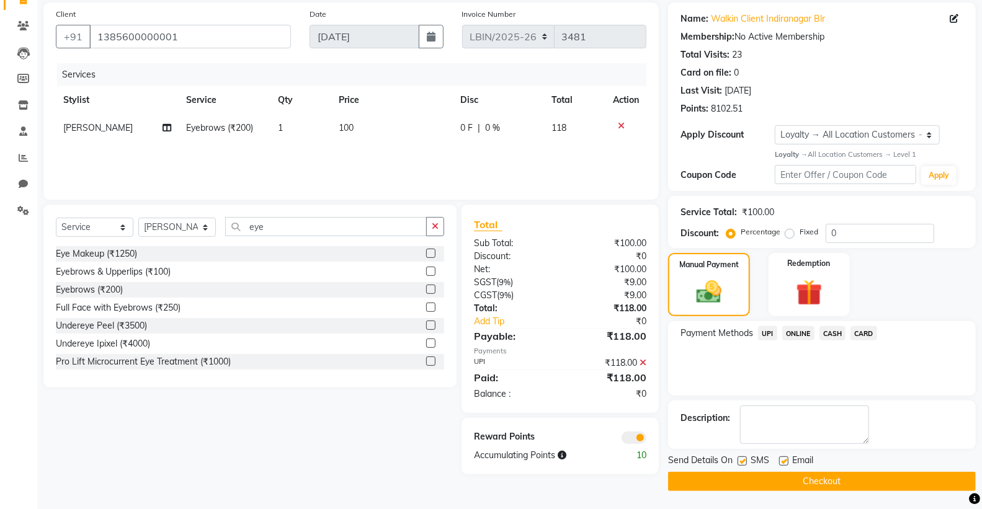
click at [817, 483] on button "Checkout" at bounding box center [822, 481] width 308 height 19
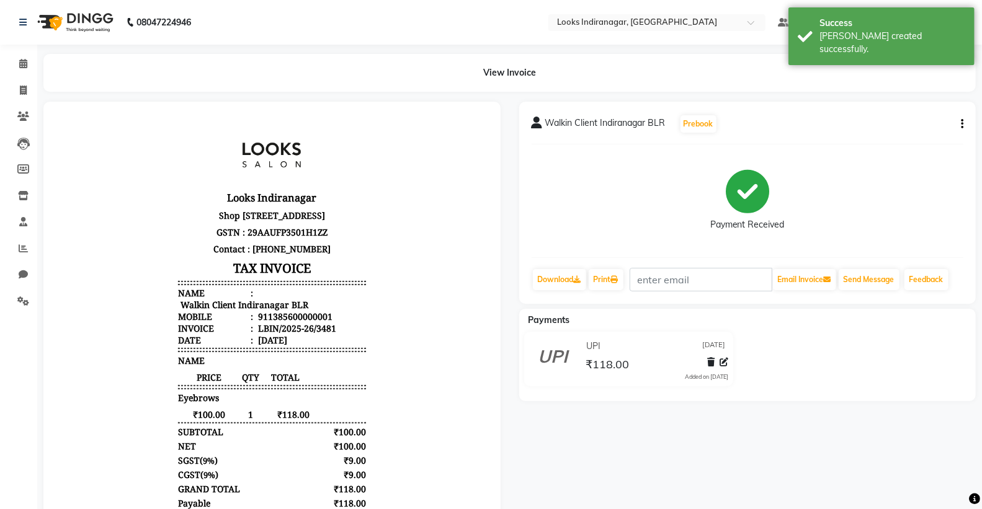
click at [89, 24] on img at bounding box center [74, 22] width 85 height 35
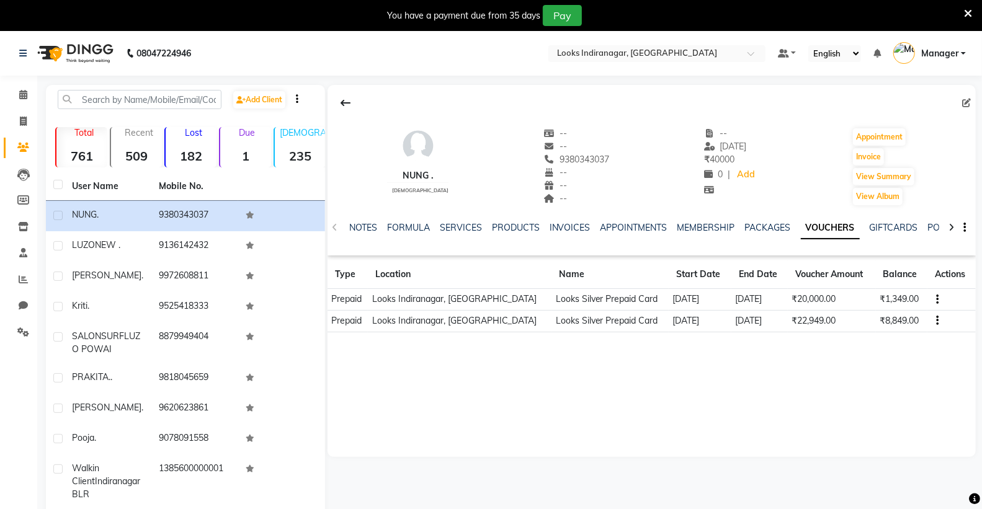
click at [937, 321] on icon "button" at bounding box center [938, 321] width 2 height 1
click at [868, 321] on td "Redemption History" at bounding box center [876, 321] width 78 height 14
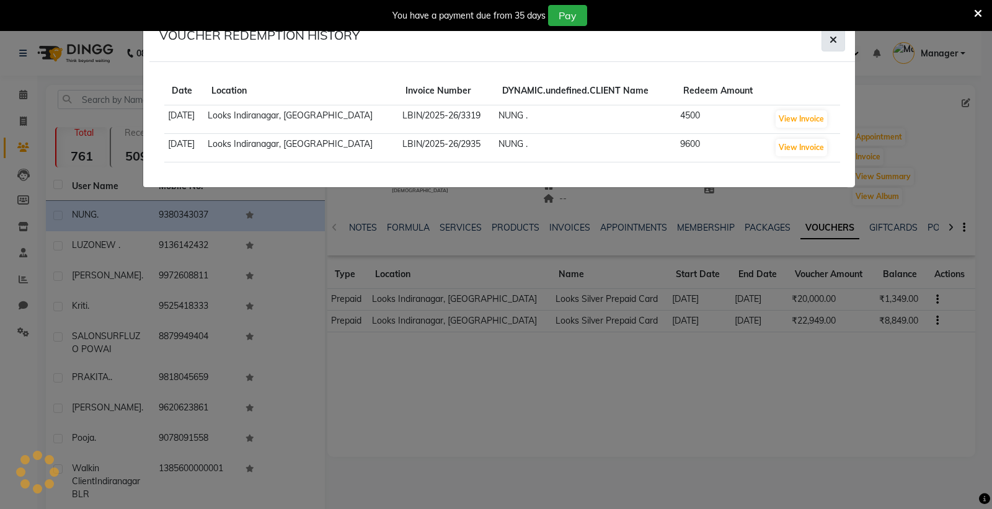
click at [831, 38] on icon "button" at bounding box center [833, 40] width 7 height 10
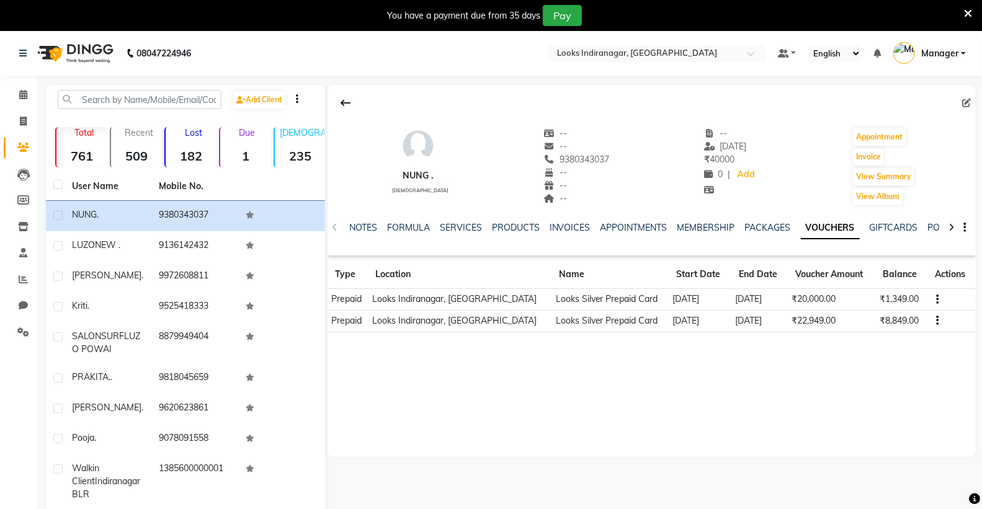
click at [96, 51] on img at bounding box center [74, 53] width 85 height 35
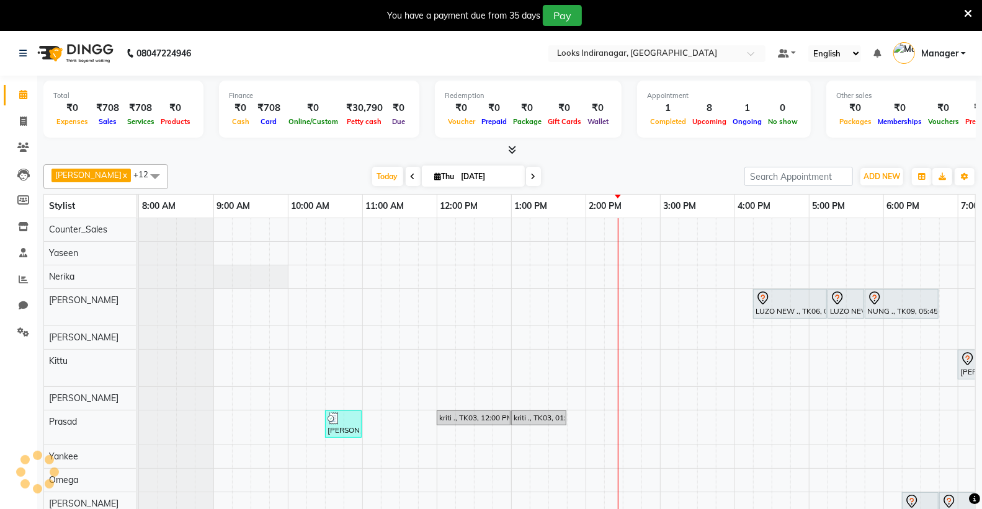
scroll to position [8, 0]
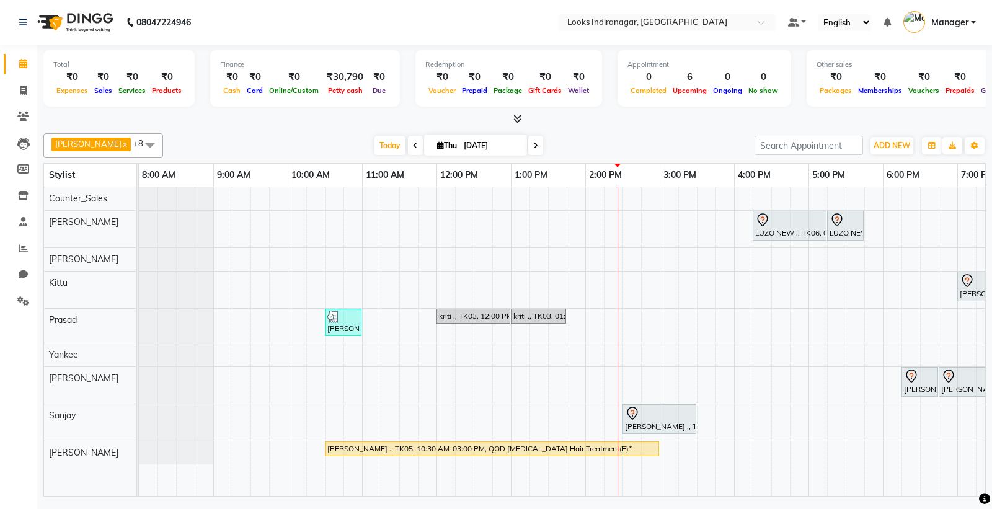
scroll to position [0, 131]
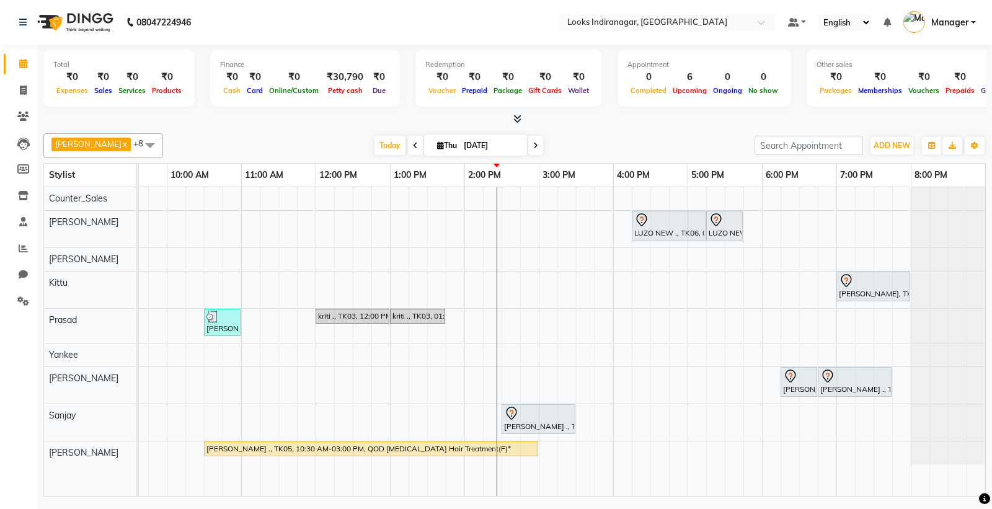
click at [528, 147] on span at bounding box center [535, 145] width 15 height 19
type input "[DATE]"
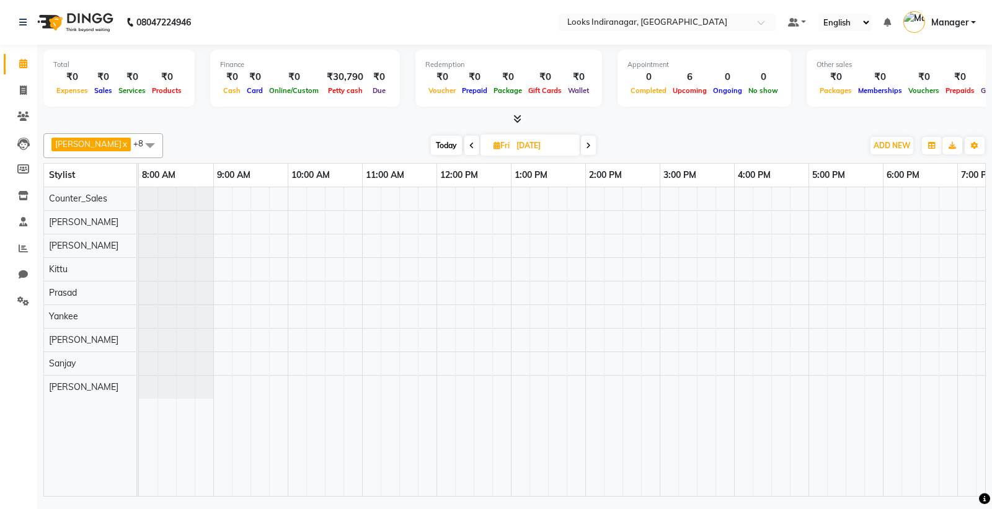
scroll to position [0, 121]
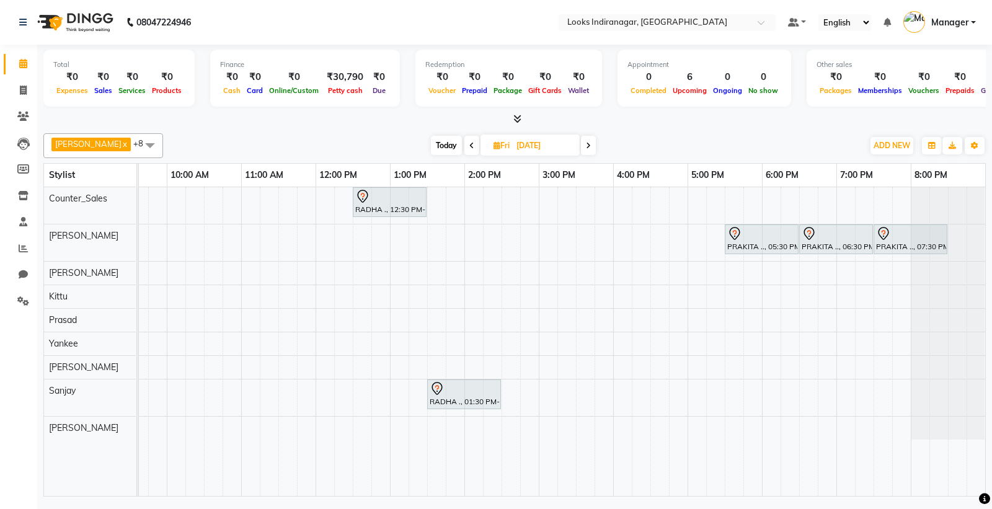
click at [532, 151] on input "[DATE]" at bounding box center [544, 145] width 62 height 19
select select "9"
select select "2025"
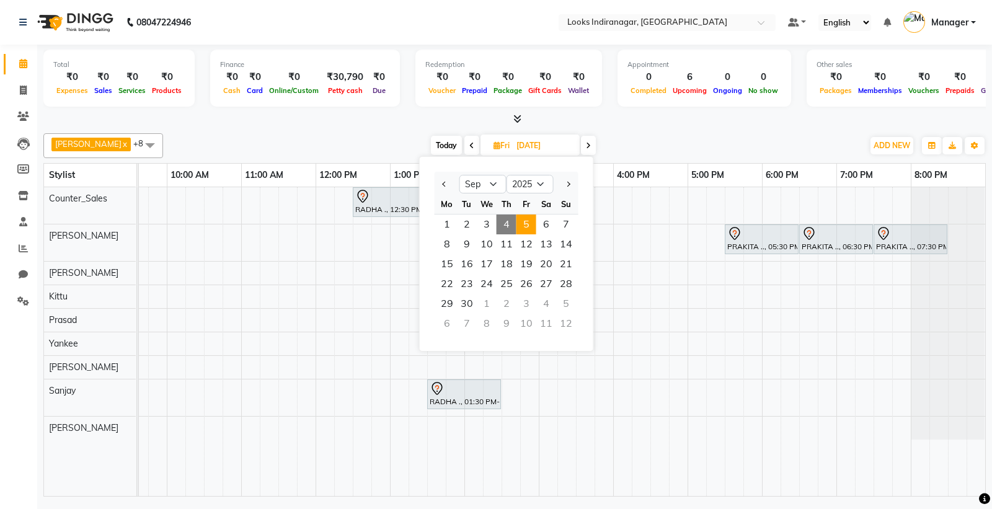
click at [503, 225] on span "4" at bounding box center [507, 225] width 20 height 20
type input "[DATE]"
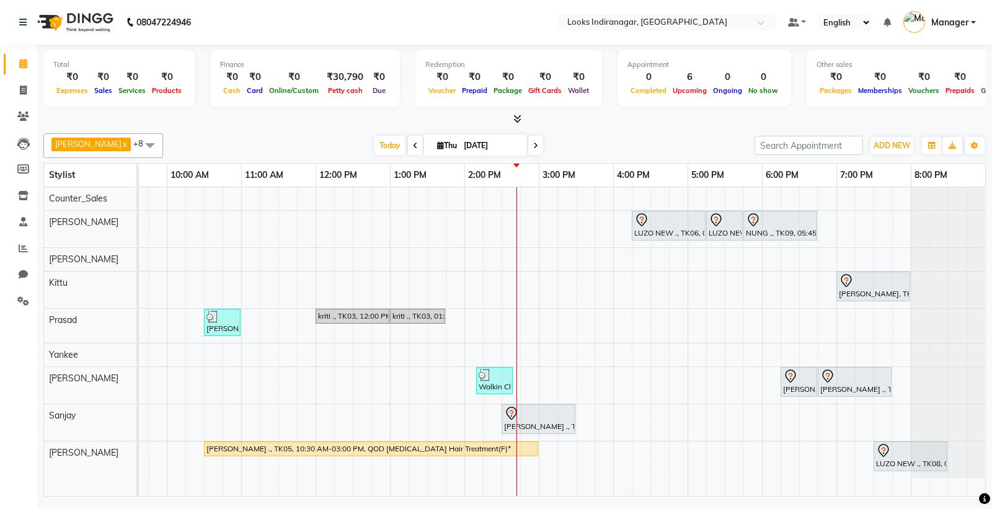
click at [621, 316] on div "LUZO NEW ., TK06, 04:15 PM-05:15 PM, Sr.Stylist Cut(F) LUZO NEW ., TK06, 05:15 …" at bounding box center [502, 341] width 968 height 309
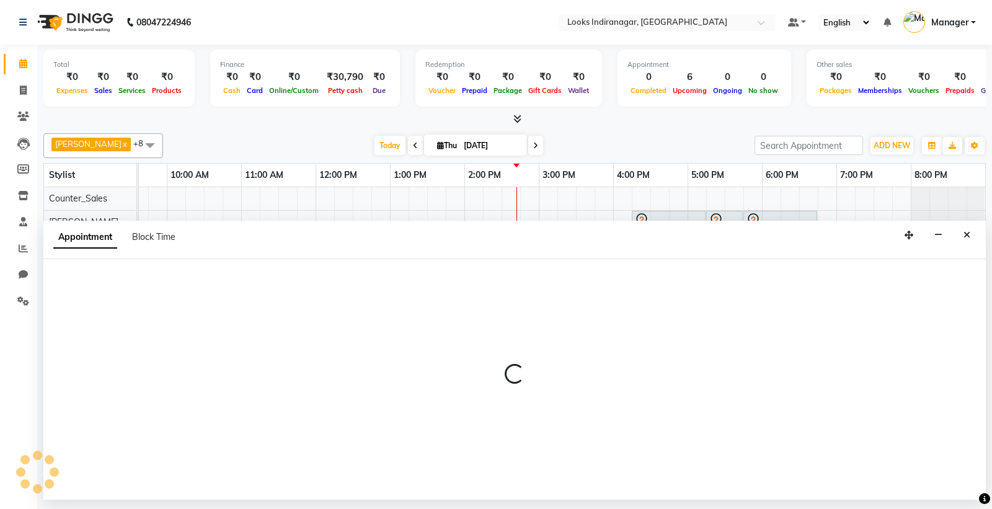
select select "87786"
select select "tentative"
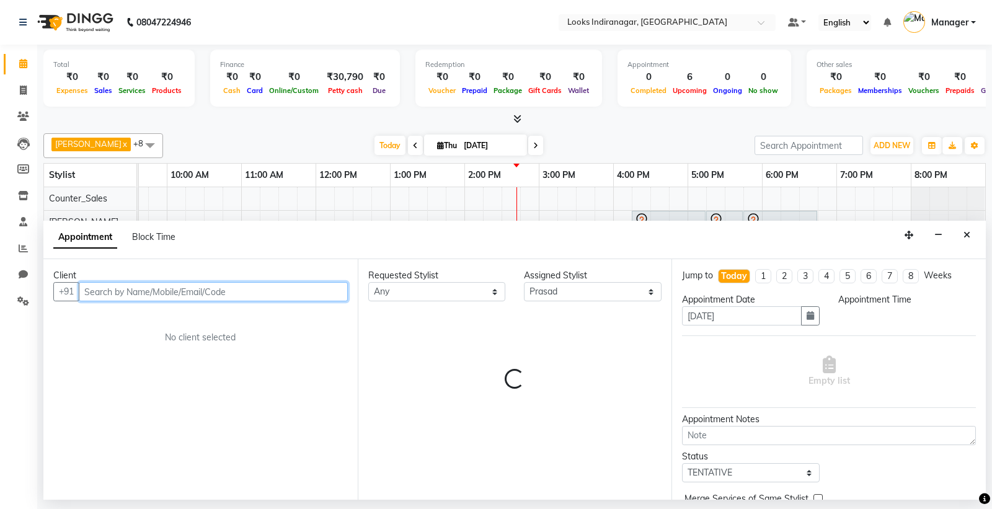
select select "960"
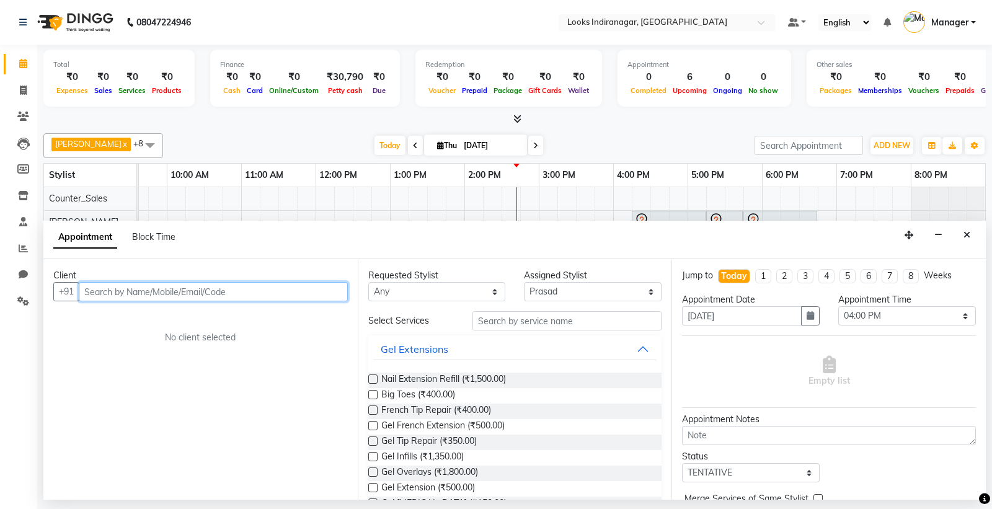
click at [287, 290] on input "text" at bounding box center [213, 291] width 269 height 19
click at [295, 288] on input "text" at bounding box center [213, 291] width 269 height 19
click at [256, 295] on input "text" at bounding box center [213, 291] width 269 height 19
click at [259, 293] on input "text" at bounding box center [213, 291] width 269 height 19
click at [229, 284] on input "7259105532" at bounding box center [188, 291] width 218 height 19
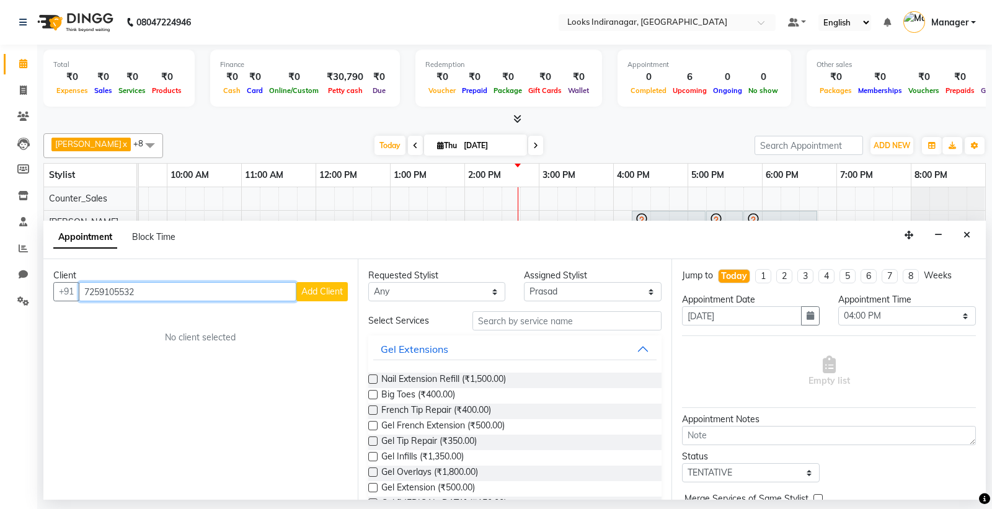
type input "7259105532"
click at [327, 286] on span "Add Client" at bounding box center [322, 291] width 42 height 11
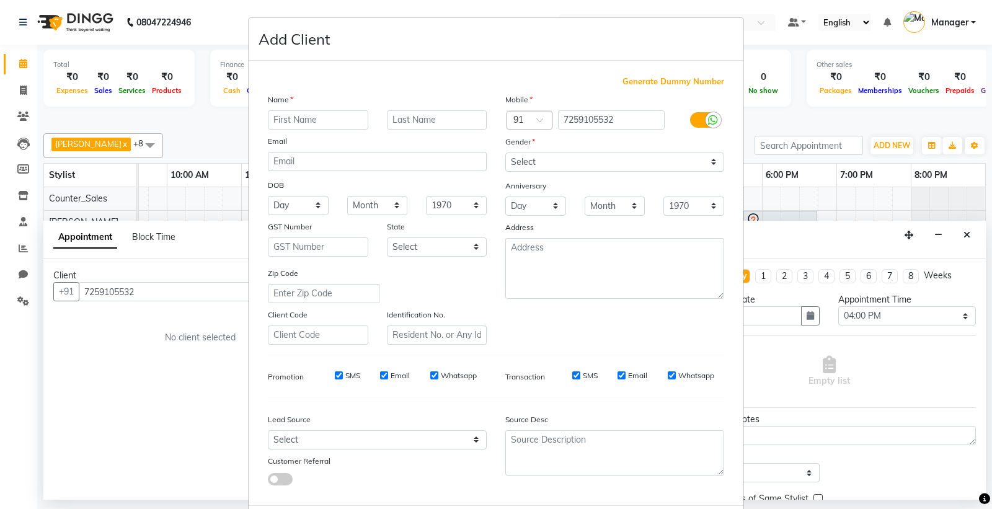
click at [341, 113] on input "text" at bounding box center [318, 119] width 100 height 19
click at [272, 121] on input "[PERSON_NAME]" at bounding box center [318, 119] width 100 height 19
type input "[PERSON_NAME]"
click at [437, 128] on input "VAIDYA" at bounding box center [437, 119] width 100 height 19
click at [417, 120] on input "[DEMOGRAPHIC_DATA]" at bounding box center [437, 119] width 100 height 19
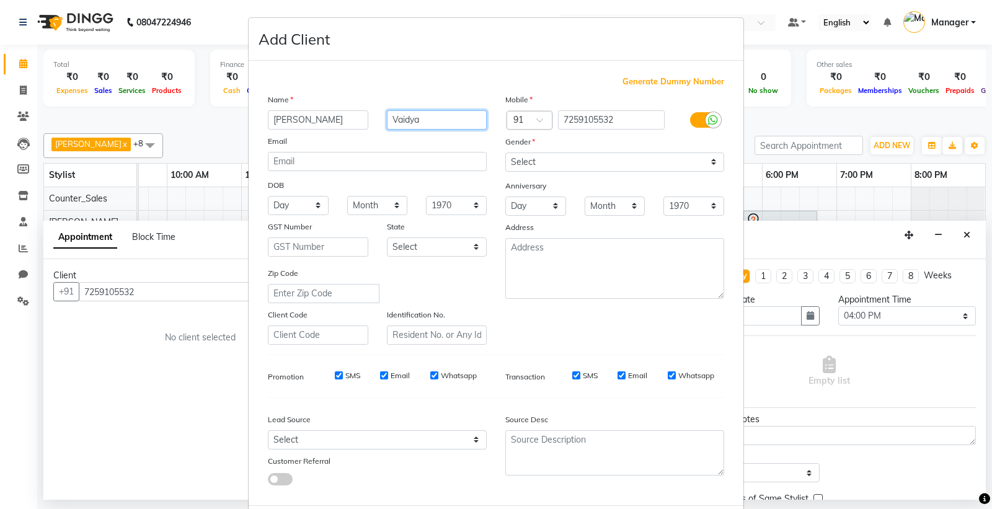
type input "Vaidya"
click at [640, 166] on select "Select [DEMOGRAPHIC_DATA] [DEMOGRAPHIC_DATA] Other Prefer Not To Say" at bounding box center [614, 162] width 219 height 19
click at [505, 153] on select "Select [DEMOGRAPHIC_DATA] [DEMOGRAPHIC_DATA] Other Prefer Not To Say" at bounding box center [614, 162] width 219 height 19
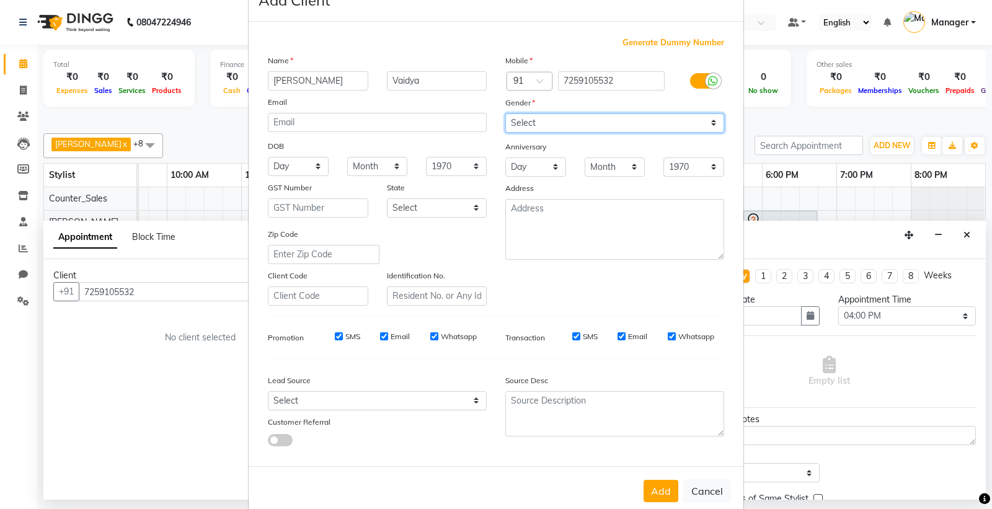
scroll to position [64, 0]
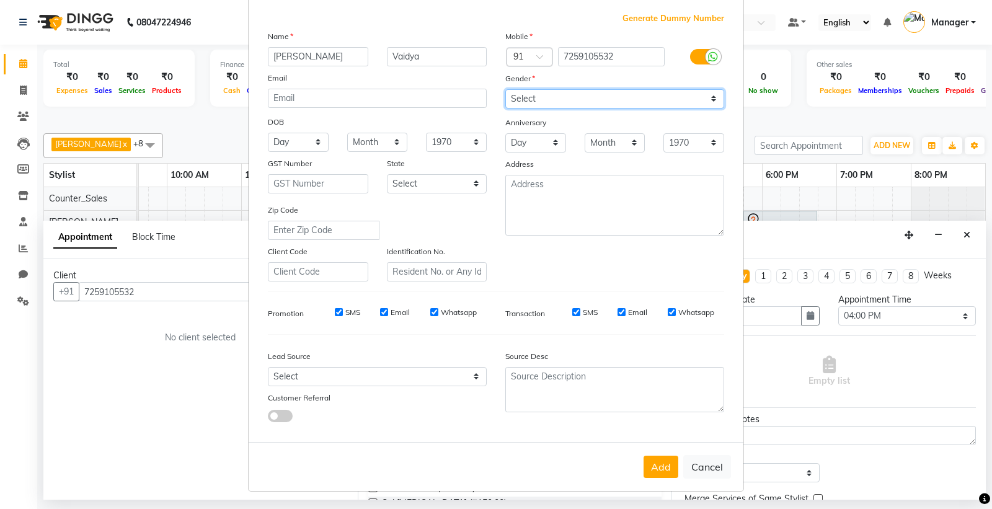
drag, startPoint x: 567, startPoint y: 91, endPoint x: 560, endPoint y: 99, distance: 11.0
click at [567, 91] on select "Select [DEMOGRAPHIC_DATA] [DEMOGRAPHIC_DATA] Other Prefer Not To Say" at bounding box center [614, 98] width 219 height 19
select select "[DEMOGRAPHIC_DATA]"
click at [505, 89] on select "Select [DEMOGRAPHIC_DATA] [DEMOGRAPHIC_DATA] Other Prefer Not To Say" at bounding box center [614, 98] width 219 height 19
click at [644, 462] on button "Add" at bounding box center [661, 467] width 35 height 22
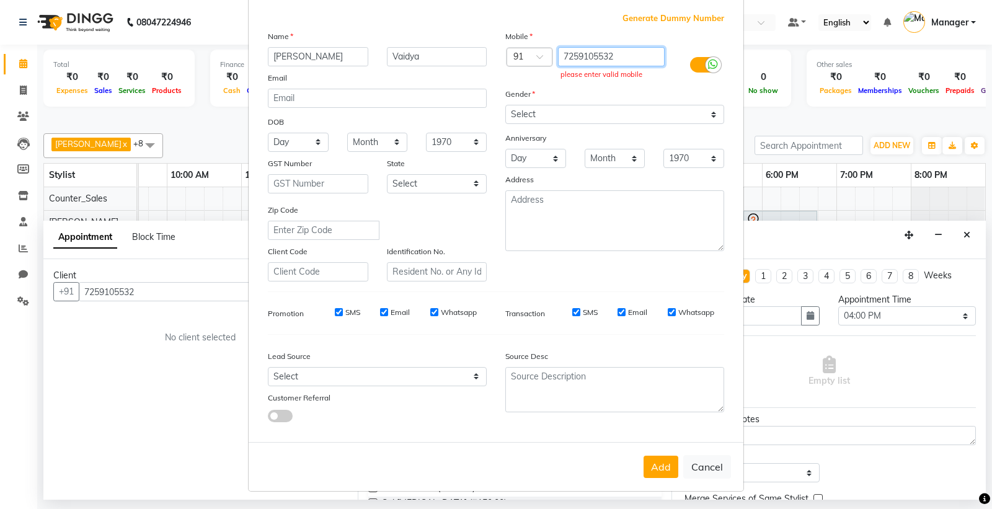
click at [609, 61] on input "7259105532" at bounding box center [611, 56] width 107 height 19
click at [442, 59] on input "Vaidya" at bounding box center [437, 56] width 100 height 19
click at [403, 96] on input "email" at bounding box center [377, 98] width 219 height 19
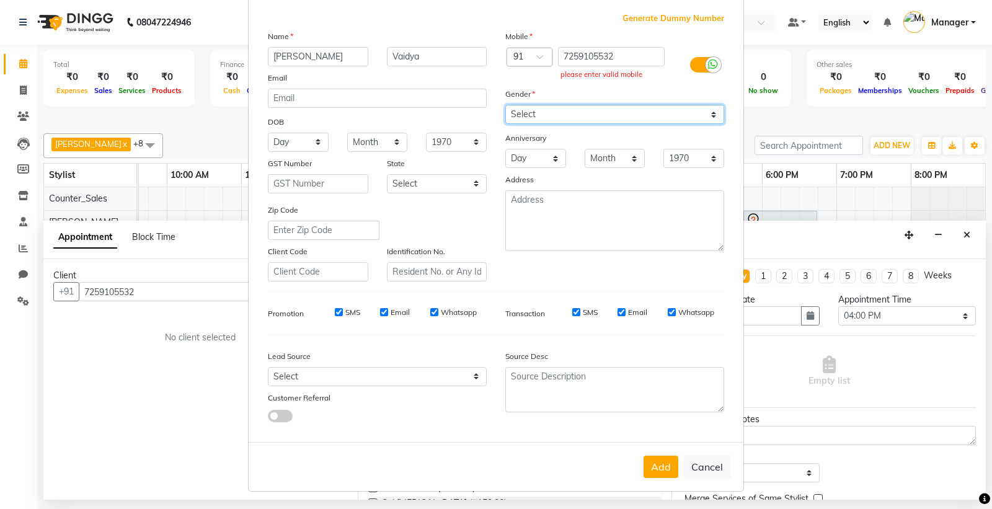
click at [587, 120] on select "Select [DEMOGRAPHIC_DATA] [DEMOGRAPHIC_DATA] Other Prefer Not To Say" at bounding box center [614, 114] width 219 height 19
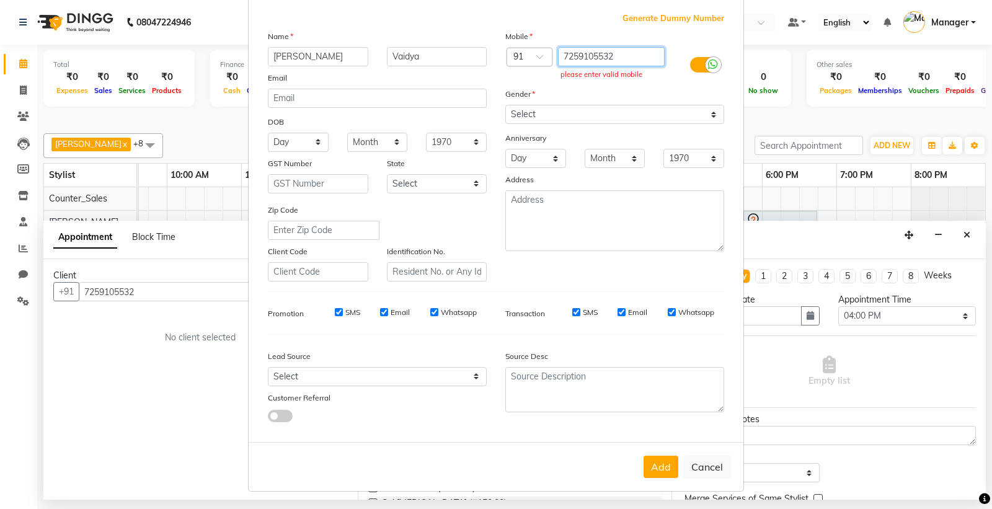
click at [609, 56] on input "7259105532" at bounding box center [611, 56] width 107 height 19
type input "7"
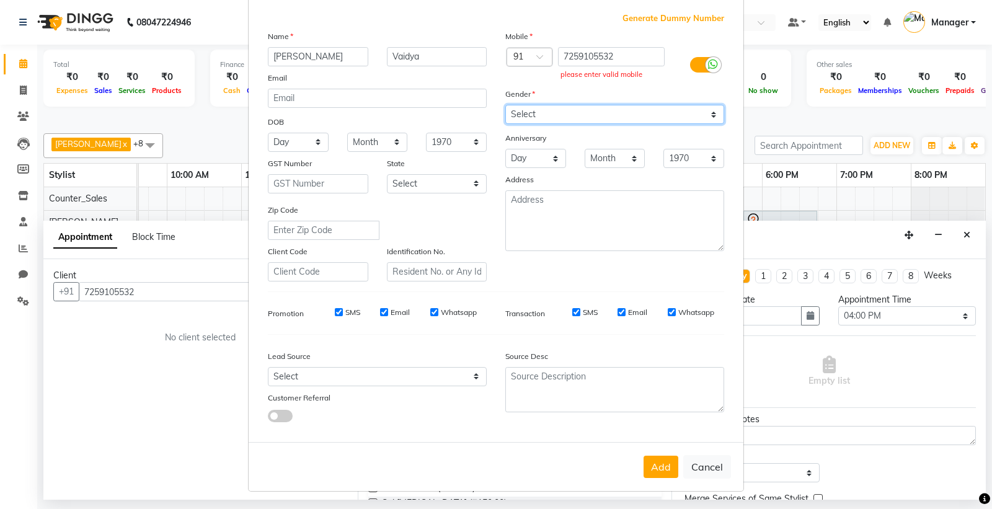
click at [567, 120] on select "Select [DEMOGRAPHIC_DATA] [DEMOGRAPHIC_DATA] Other Prefer Not To Say" at bounding box center [614, 114] width 219 height 19
click at [505, 105] on select "Select [DEMOGRAPHIC_DATA] [DEMOGRAPHIC_DATA] Other Prefer Not To Say" at bounding box center [614, 114] width 219 height 19
click at [651, 467] on button "Add" at bounding box center [661, 467] width 35 height 22
click at [619, 74] on div "please enter valid mobile" at bounding box center [612, 74] width 102 height 11
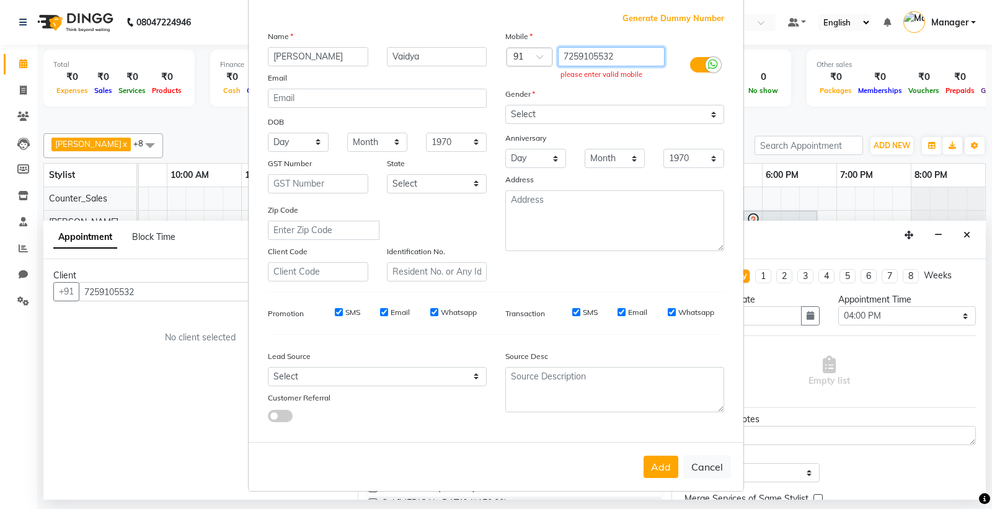
click at [612, 53] on input "7259105532" at bounding box center [611, 56] width 107 height 19
click at [540, 63] on span at bounding box center [544, 60] width 16 height 13
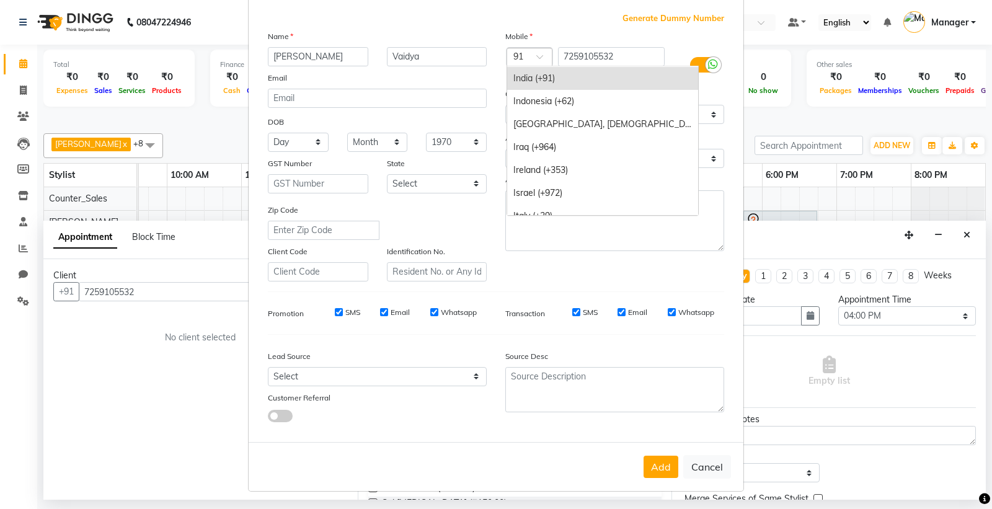
click at [561, 72] on div "India (+91)" at bounding box center [602, 78] width 191 height 23
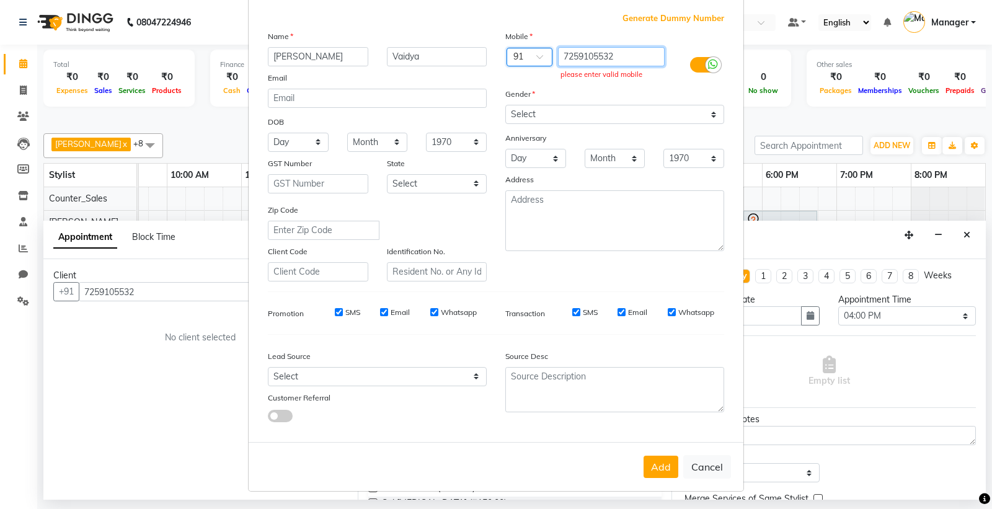
click at [559, 60] on input "7259105532" at bounding box center [611, 56] width 107 height 19
type input "07259105532"
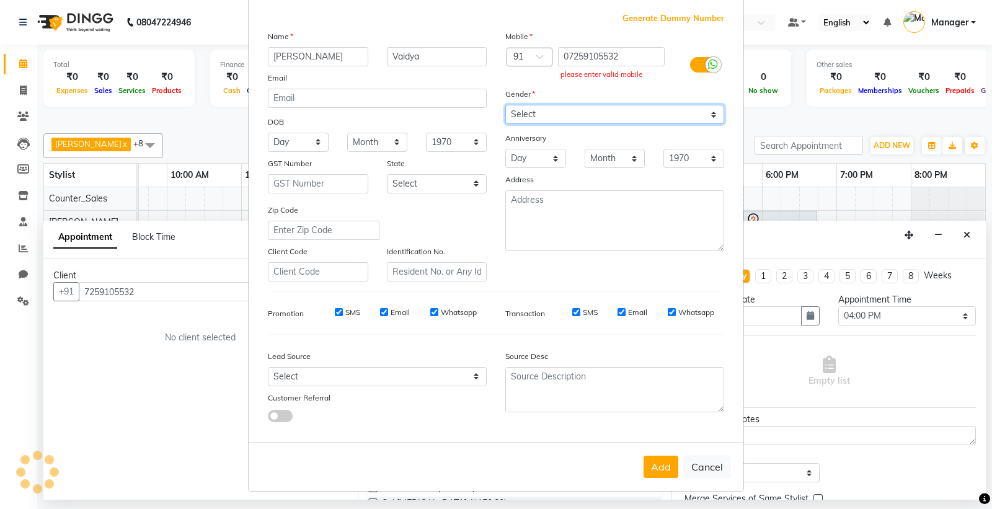
click at [567, 118] on select "Select [DEMOGRAPHIC_DATA] [DEMOGRAPHIC_DATA] Other Prefer Not To Say" at bounding box center [614, 114] width 219 height 19
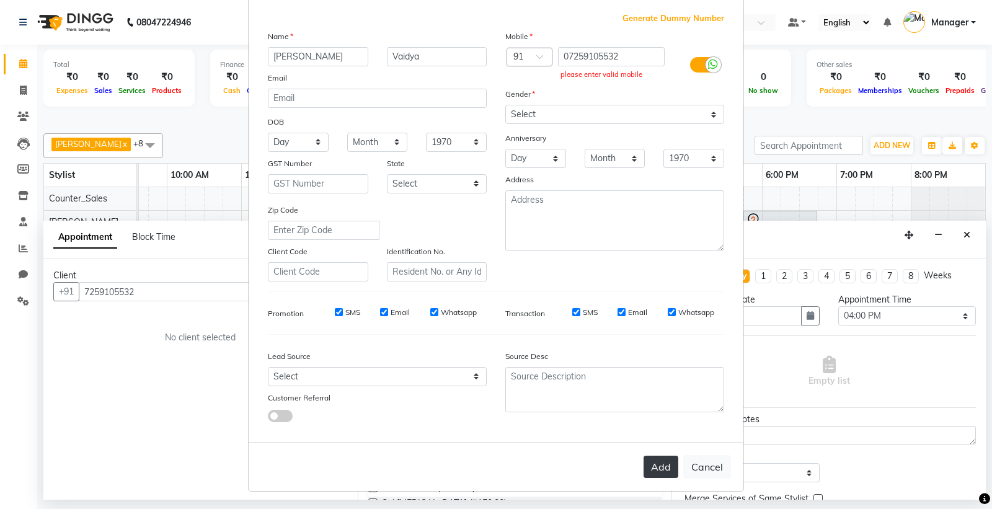
click at [652, 472] on button "Add" at bounding box center [661, 467] width 35 height 22
click at [658, 462] on button "Add" at bounding box center [661, 467] width 35 height 22
click at [619, 60] on input "07259105532" at bounding box center [611, 56] width 107 height 19
click at [700, 471] on button "Cancel" at bounding box center [707, 467] width 48 height 24
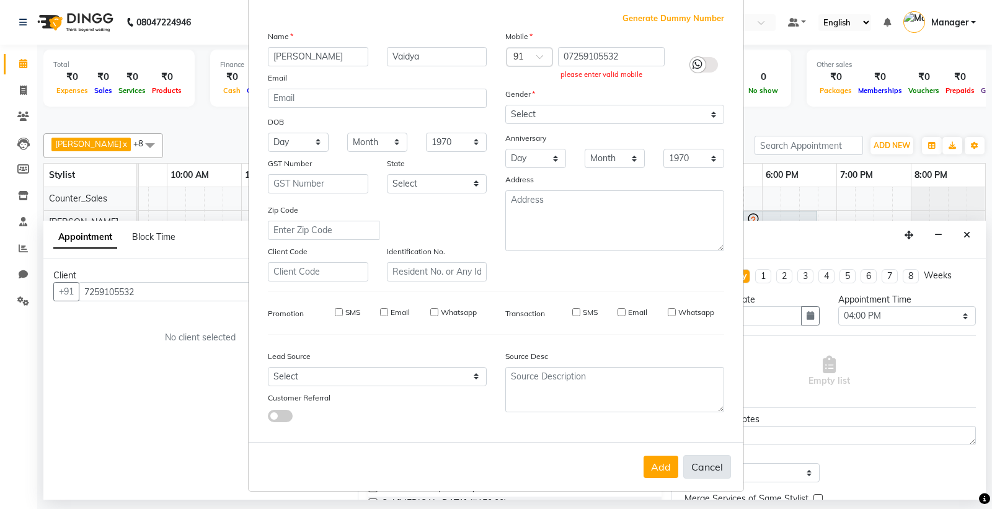
select select
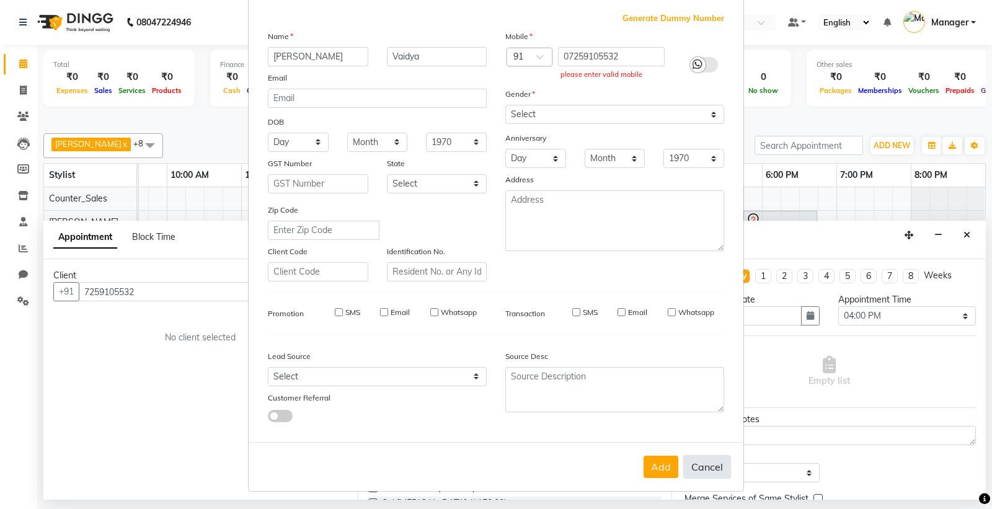
select select
checkbox input "false"
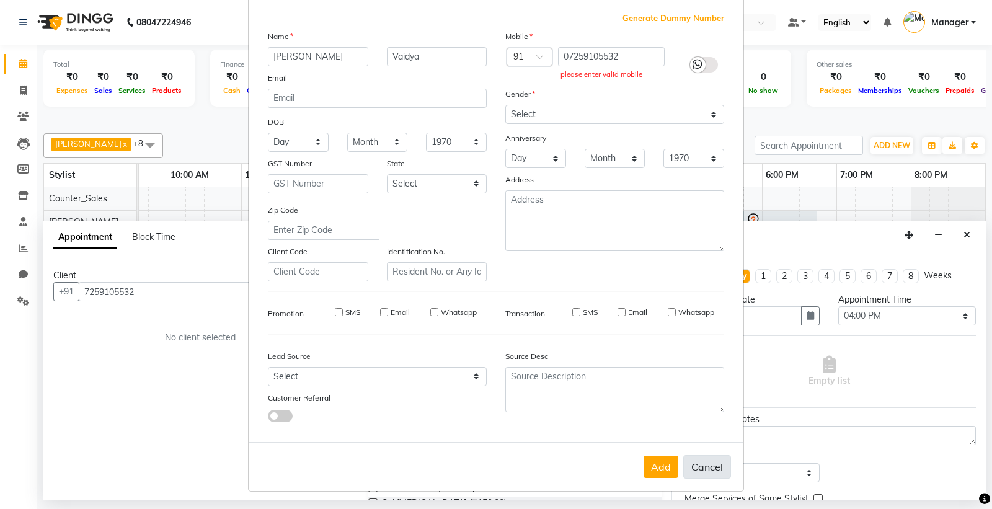
checkbox input "false"
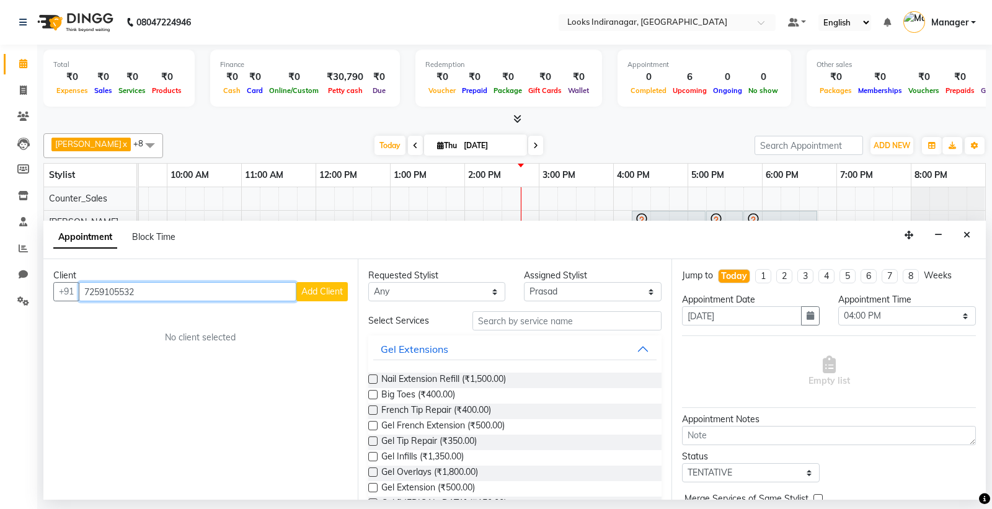
click at [256, 298] on input "7259105532" at bounding box center [188, 291] width 218 height 19
type input "7259105532"
click at [329, 295] on span "Add Client" at bounding box center [322, 291] width 42 height 11
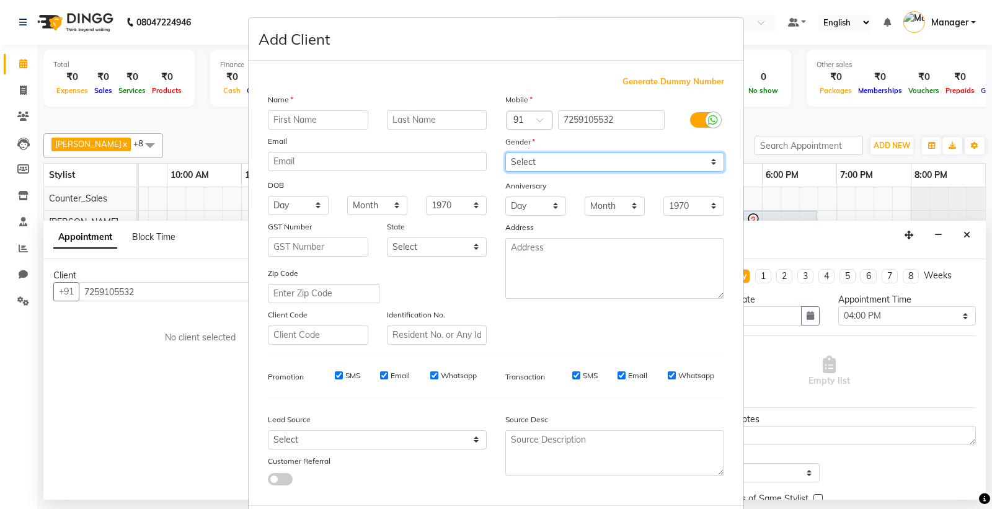
click at [577, 164] on select "Select [DEMOGRAPHIC_DATA] [DEMOGRAPHIC_DATA] Other Prefer Not To Say" at bounding box center [614, 162] width 219 height 19
select select "[DEMOGRAPHIC_DATA]"
click at [505, 153] on select "Select [DEMOGRAPHIC_DATA] [DEMOGRAPHIC_DATA] Other Prefer Not To Say" at bounding box center [614, 162] width 219 height 19
click at [313, 117] on input "text" at bounding box center [318, 119] width 100 height 19
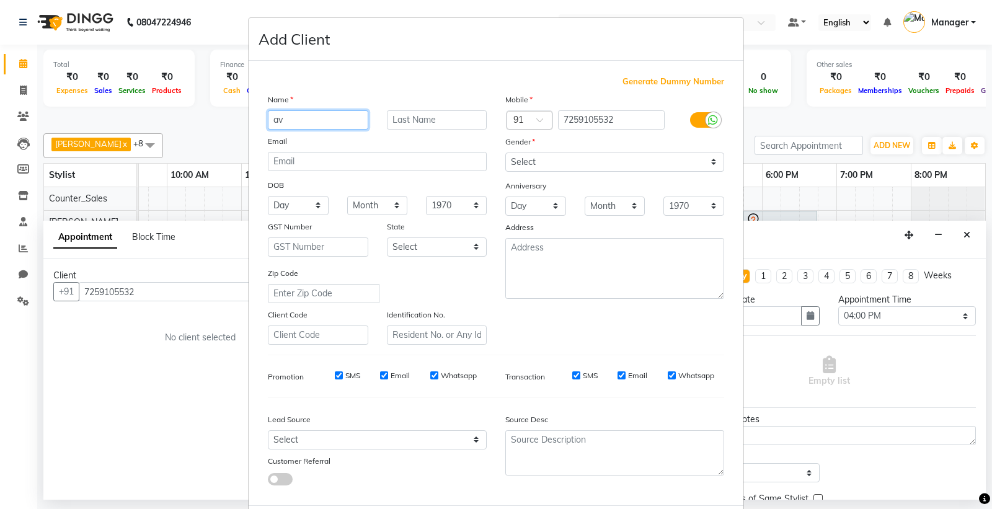
type input "a"
type input "[PERSON_NAME]"
click at [457, 119] on input "text" at bounding box center [437, 119] width 100 height 19
type input "."
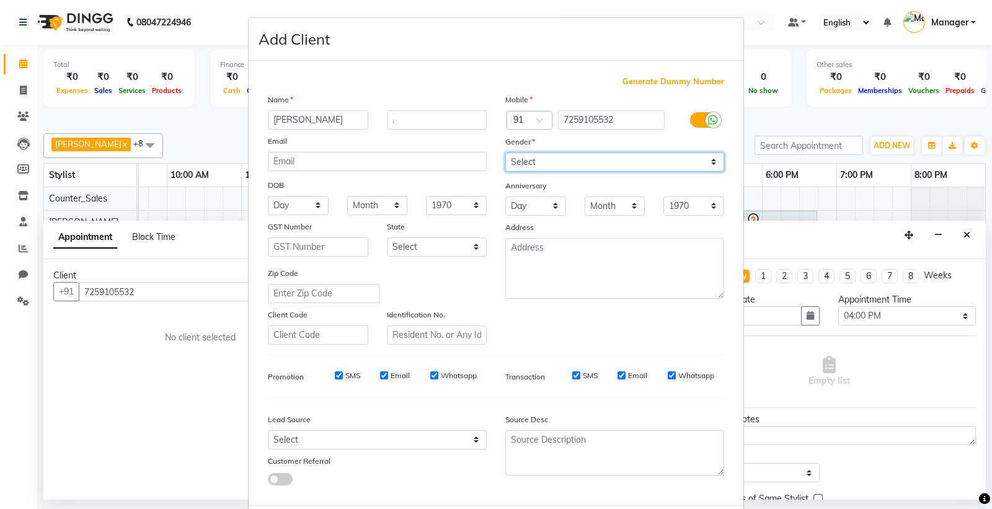
click at [540, 156] on select "Select [DEMOGRAPHIC_DATA] [DEMOGRAPHIC_DATA] Other Prefer Not To Say" at bounding box center [614, 162] width 219 height 19
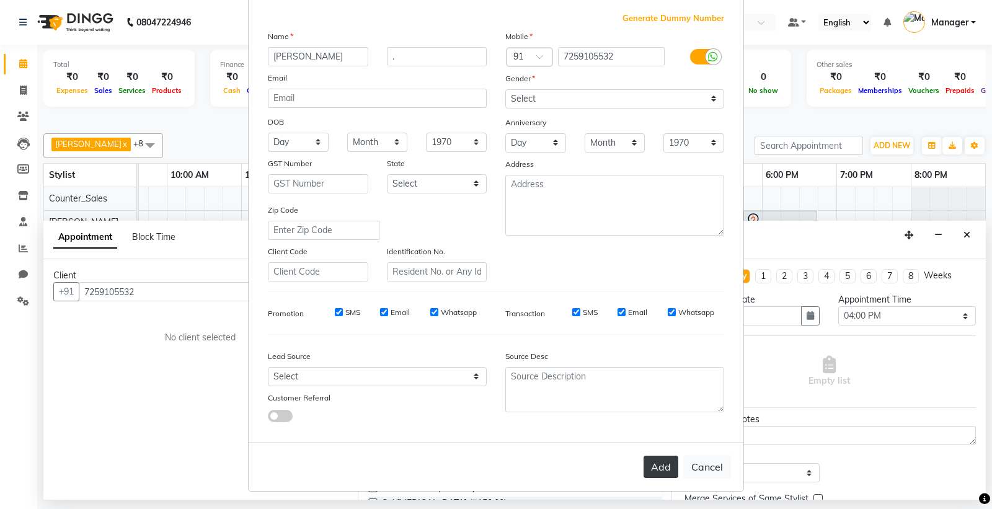
click at [652, 471] on button "Add" at bounding box center [661, 467] width 35 height 22
select select
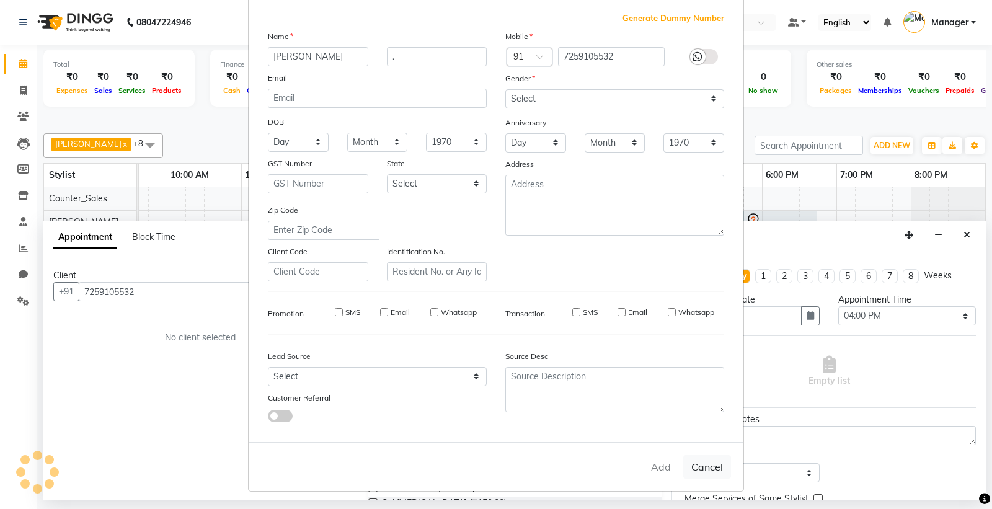
select select
checkbox input "false"
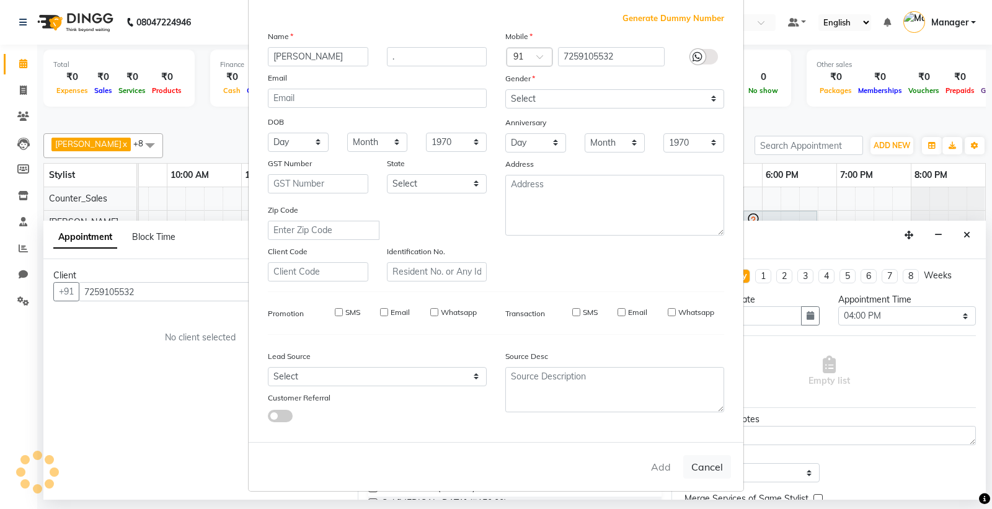
checkbox input "false"
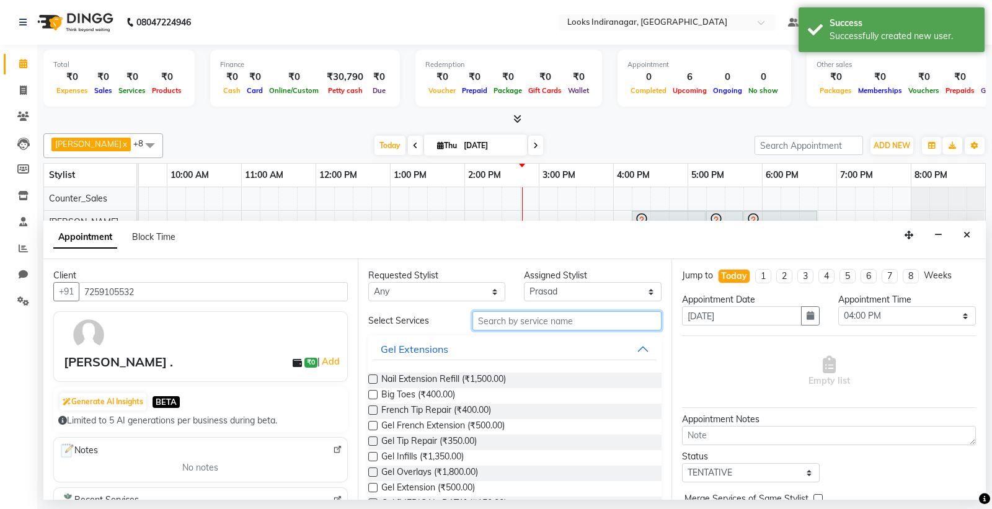
click at [527, 321] on input "text" at bounding box center [568, 320] width 190 height 19
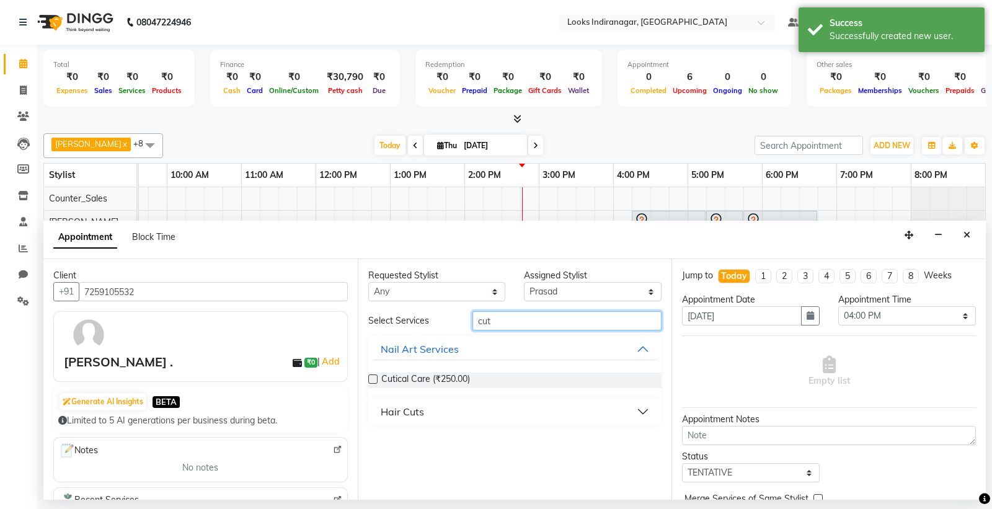
type input "cut"
click at [442, 416] on button "Hair Cuts" at bounding box center [515, 412] width 284 height 22
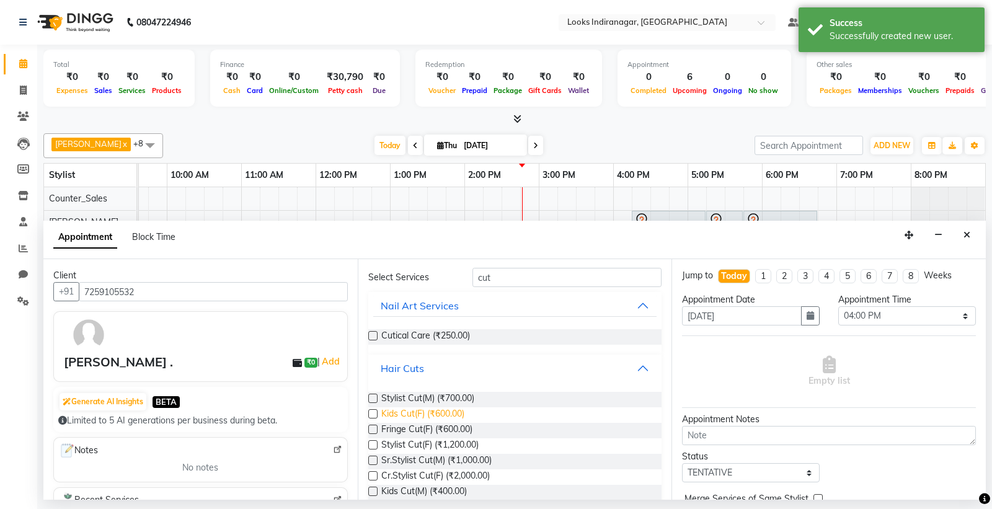
scroll to position [69, 0]
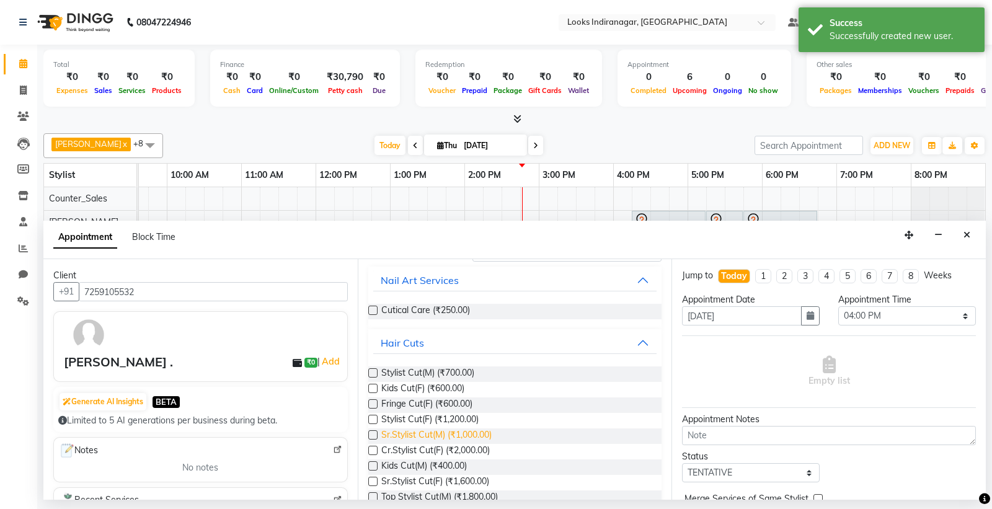
click at [484, 435] on span "Sr.Stylist Cut(M) (₹1,000.00)" at bounding box center [436, 437] width 110 height 16
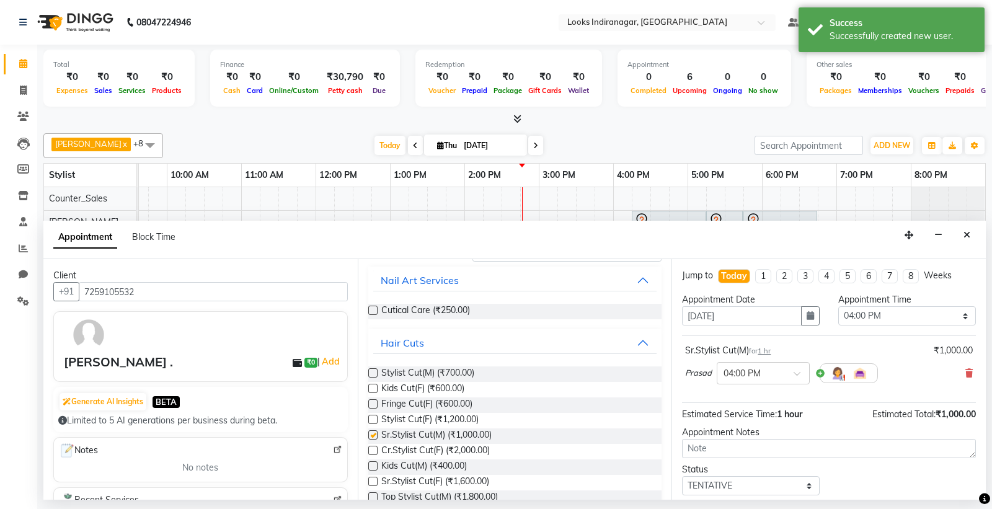
checkbox input "false"
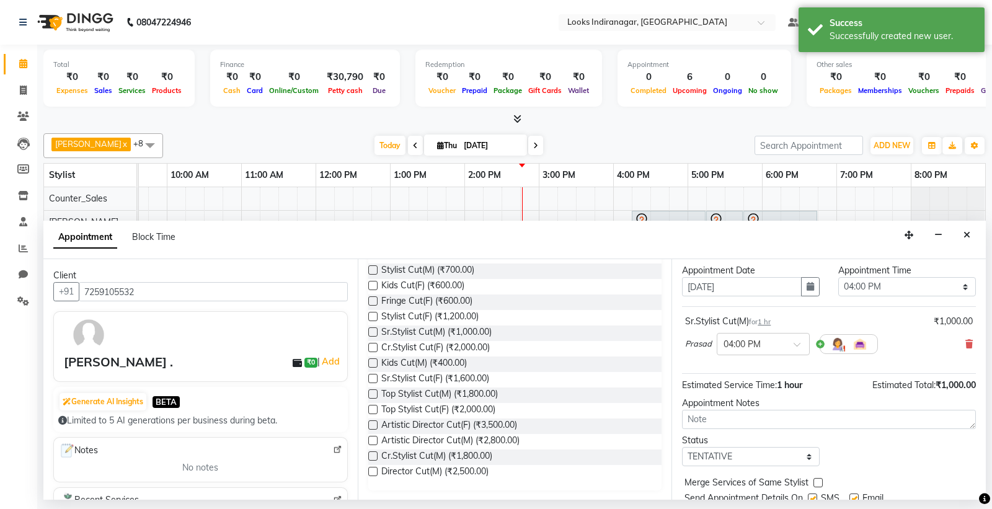
scroll to position [74, 0]
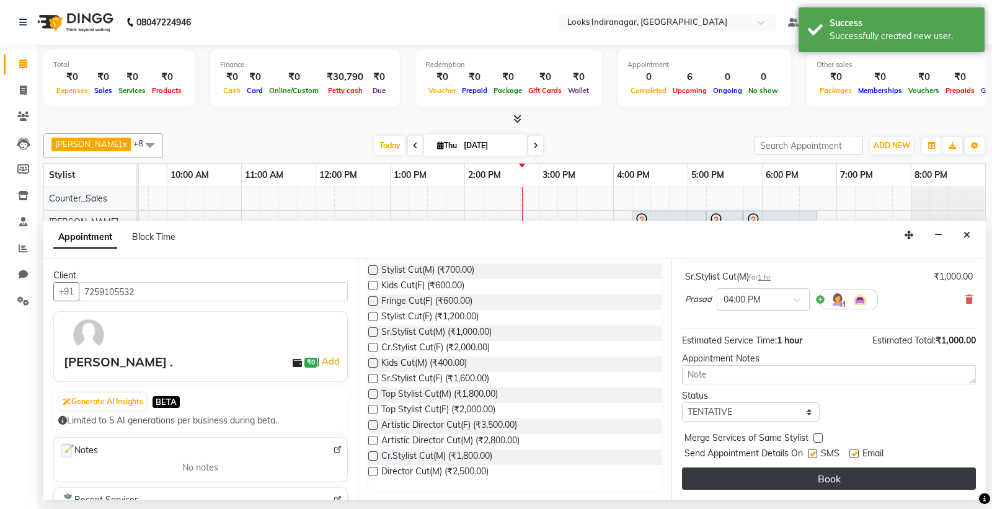
click at [791, 474] on button "Book" at bounding box center [829, 479] width 294 height 22
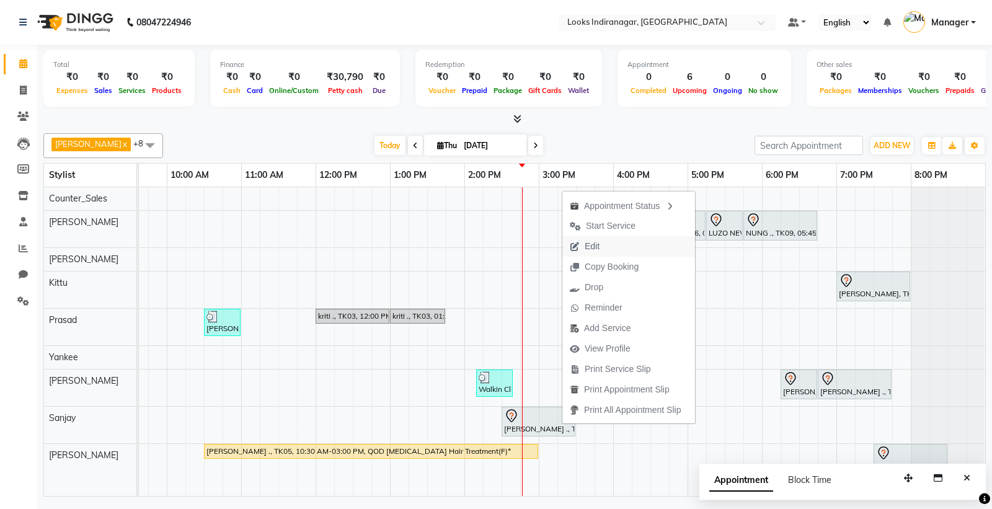
click at [590, 246] on span "Edit" at bounding box center [592, 246] width 15 height 13
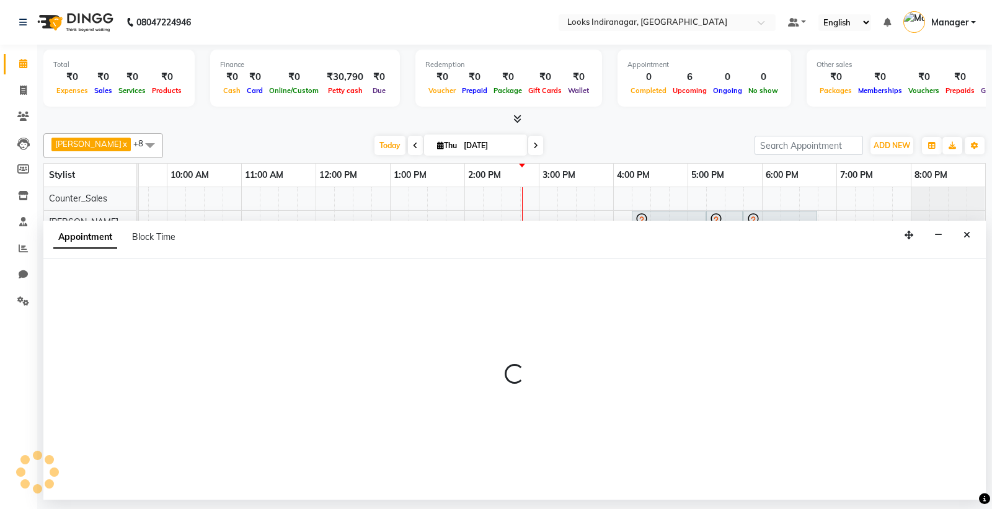
select select "870"
select select "tentative"
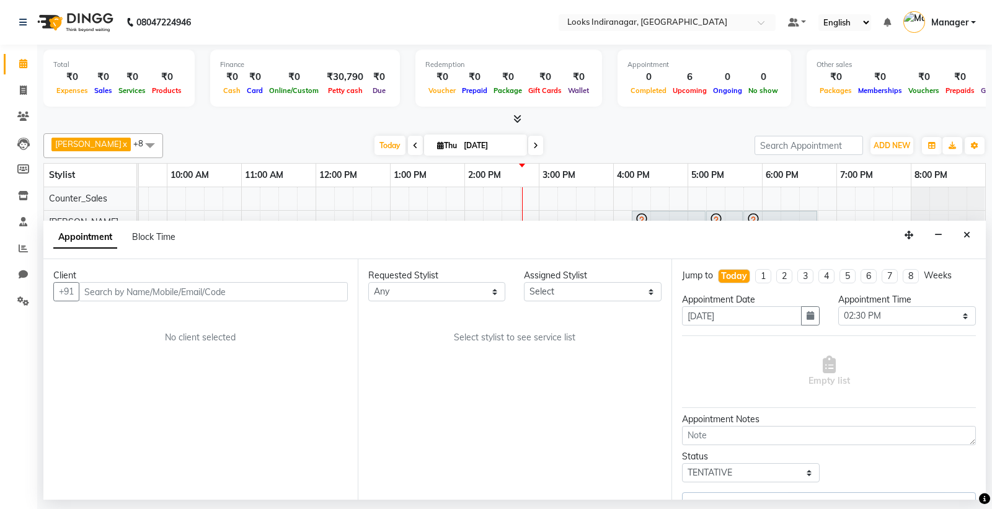
scroll to position [0, 121]
select select "87790"
select select "4376"
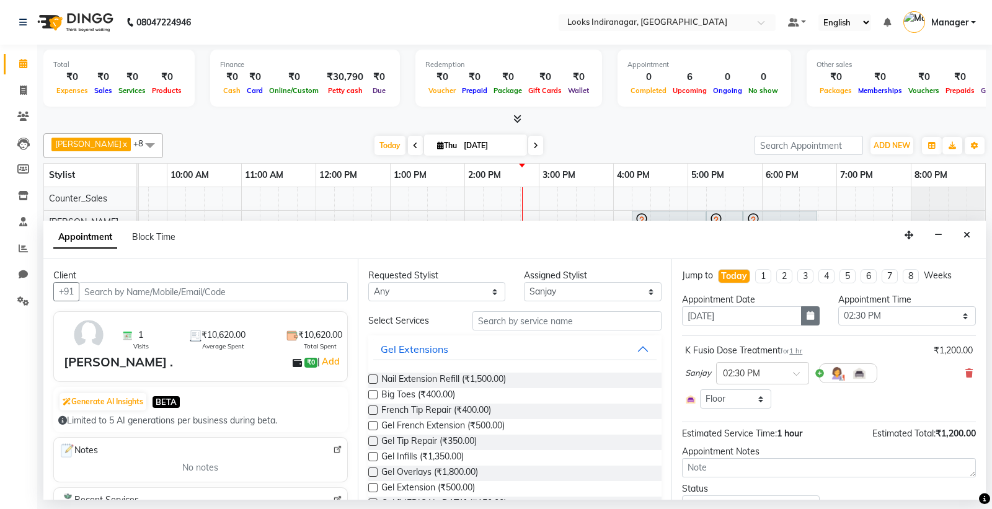
click at [807, 313] on icon "button" at bounding box center [810, 315] width 7 height 9
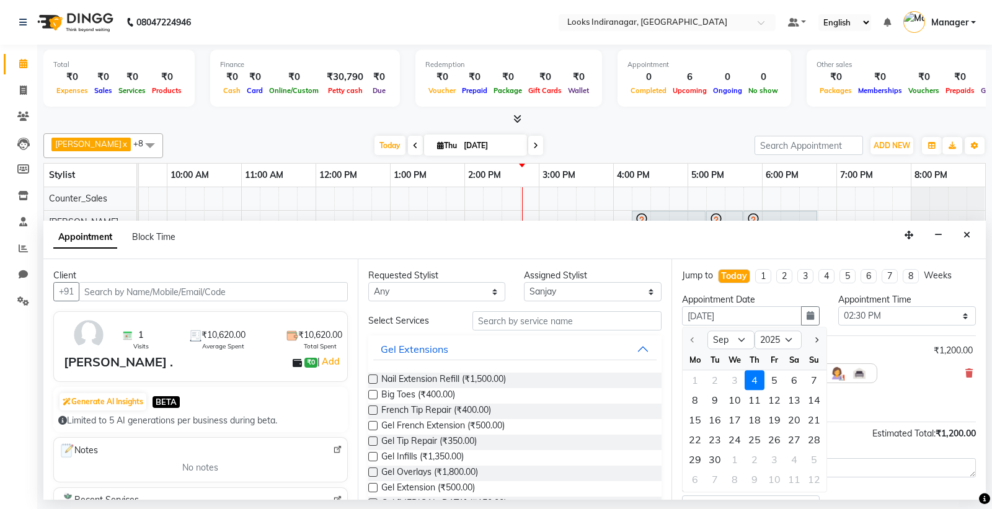
click at [813, 380] on div "7" at bounding box center [814, 381] width 20 height 20
type input "[DATE]"
select select "870"
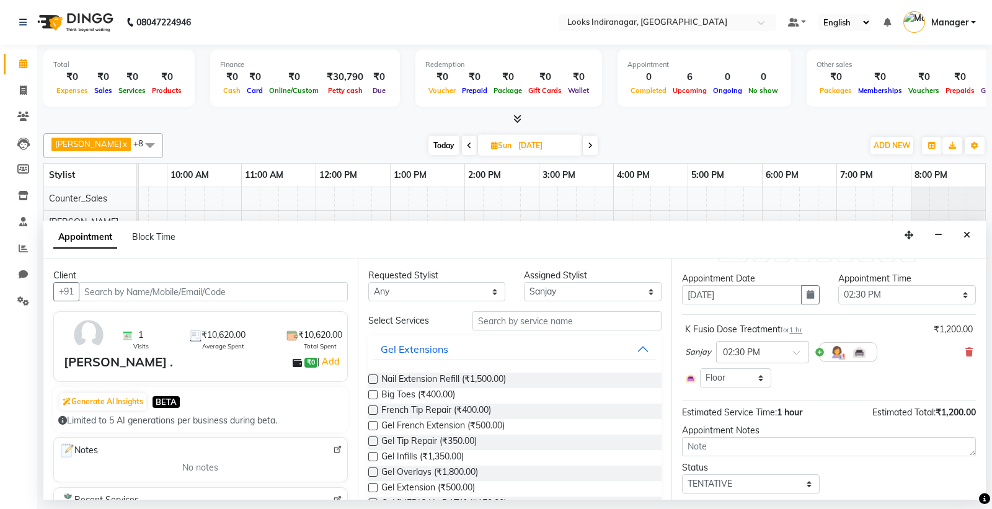
scroll to position [58, 0]
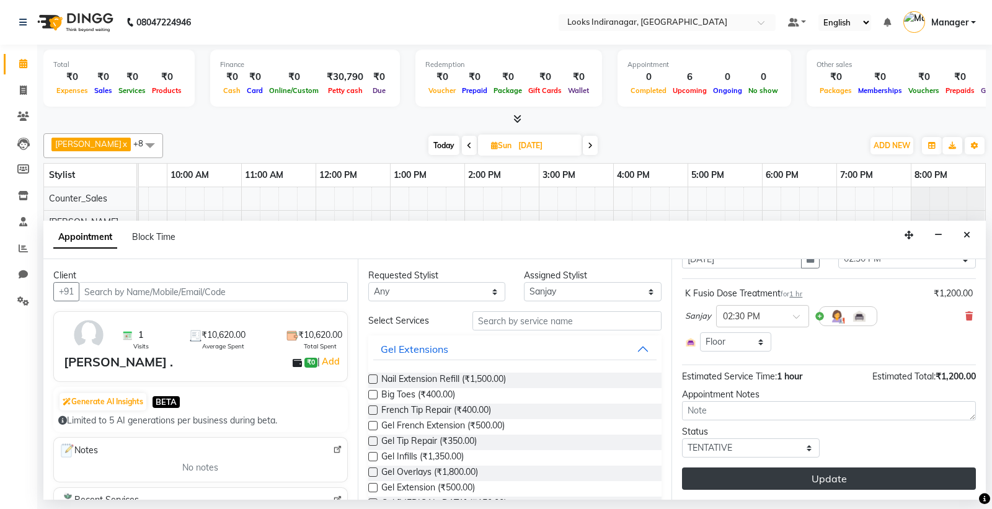
click at [793, 478] on button "Update" at bounding box center [829, 479] width 294 height 22
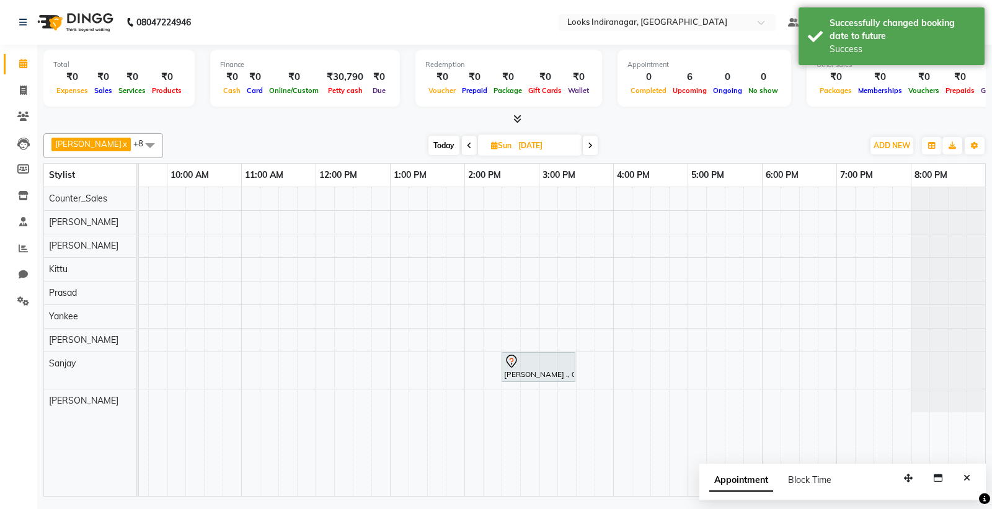
click at [518, 148] on input "[DATE]" at bounding box center [546, 145] width 62 height 19
select select "9"
select select "2025"
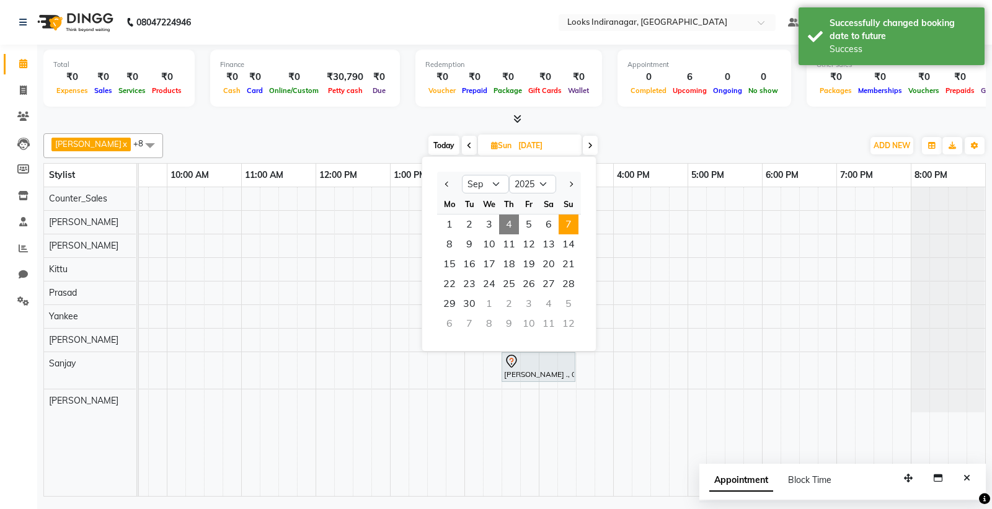
click at [515, 228] on span "4" at bounding box center [509, 225] width 20 height 20
type input "[DATE]"
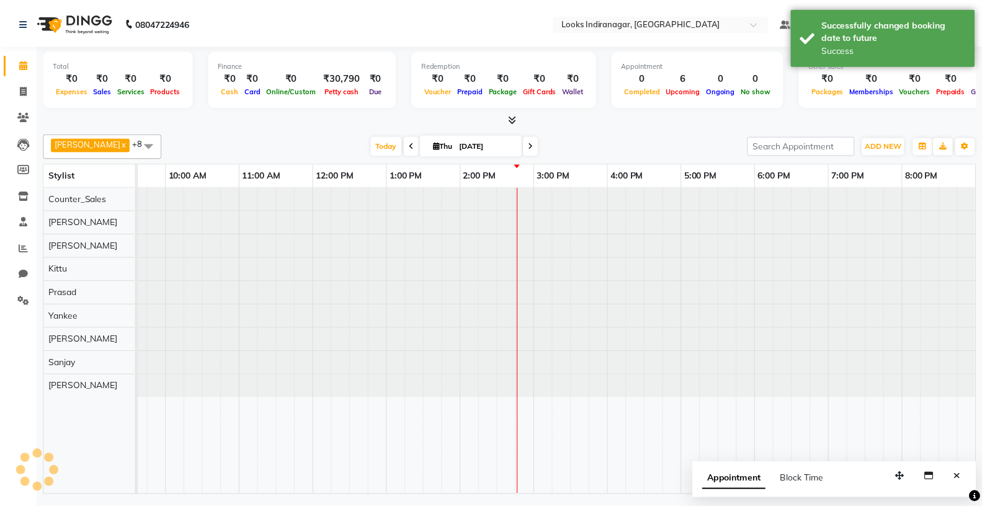
scroll to position [0, 121]
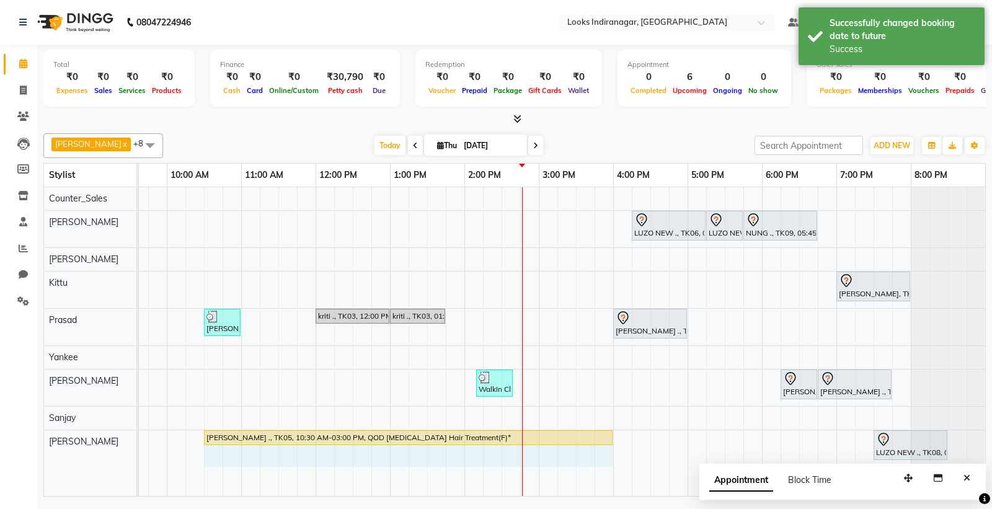
drag, startPoint x: 536, startPoint y: 437, endPoint x: 608, endPoint y: 430, distance: 71.7
click at [608, 430] on div "LUZO NEW ., TK06, 04:15 PM-05:15 PM, Sr.Stylist Cut(F) LUZO NEW ., TK06, 05:15 …" at bounding box center [502, 341] width 968 height 309
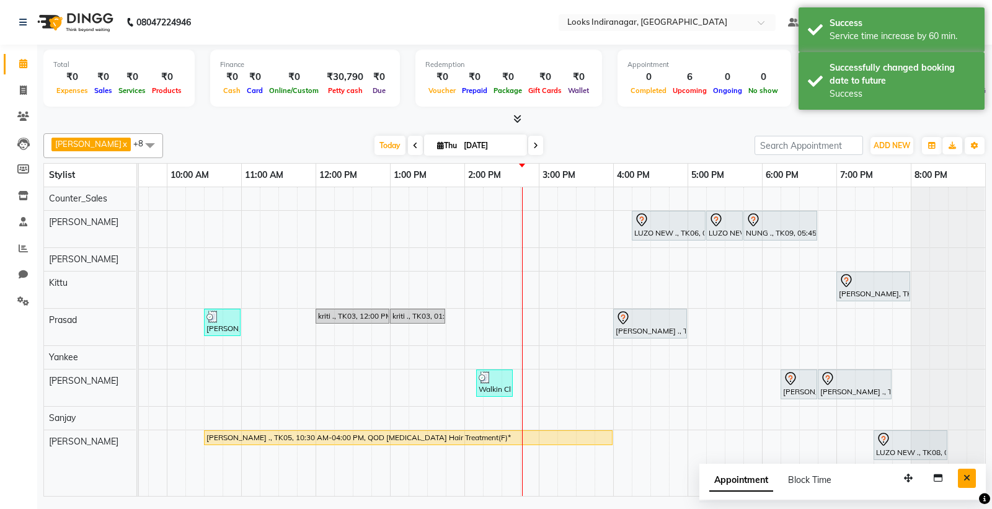
click at [972, 476] on button "Close" at bounding box center [967, 478] width 18 height 19
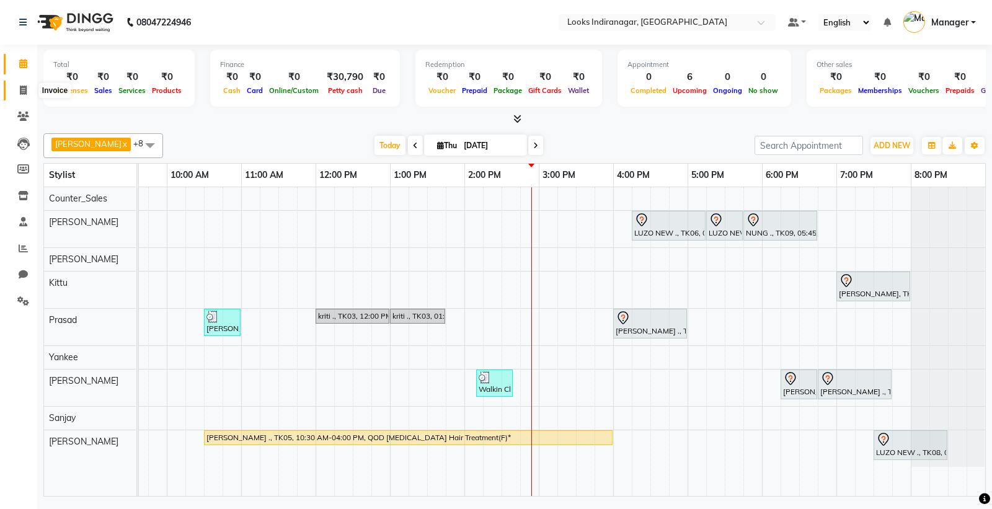
click at [21, 94] on icon at bounding box center [23, 90] width 7 height 9
select select "service"
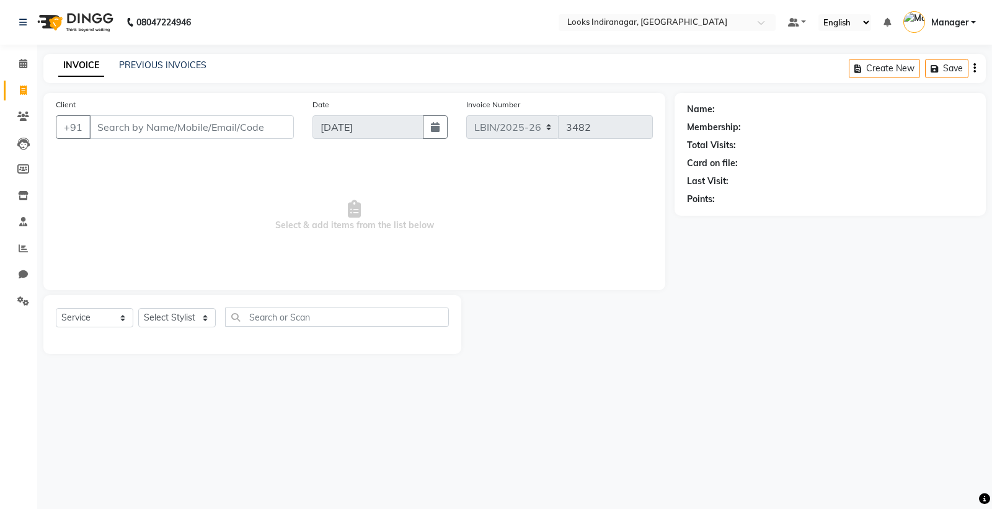
click at [159, 131] on input "Client" at bounding box center [191, 127] width 205 height 24
type input "9845079320"
select select "1: Object"
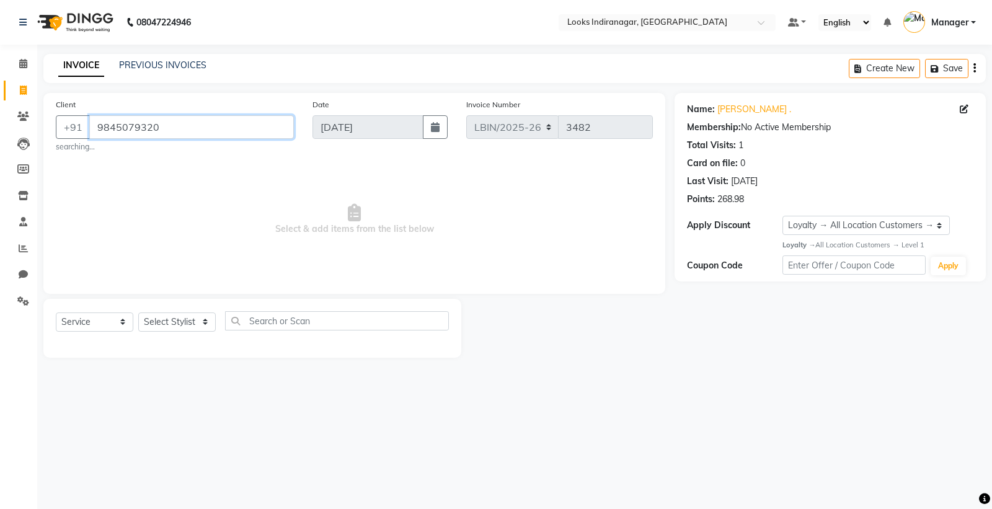
click at [238, 128] on input "9845079320" at bounding box center [191, 127] width 205 height 24
click at [197, 321] on select "Select Stylist [PERSON_NAME] Counter_Sales [PERSON_NAME] [PERSON_NAME] Manager …" at bounding box center [177, 322] width 78 height 19
select select "87784"
click at [138, 313] on select "Select Stylist [PERSON_NAME] Counter_Sales [PERSON_NAME] [PERSON_NAME] Manager …" at bounding box center [177, 322] width 78 height 19
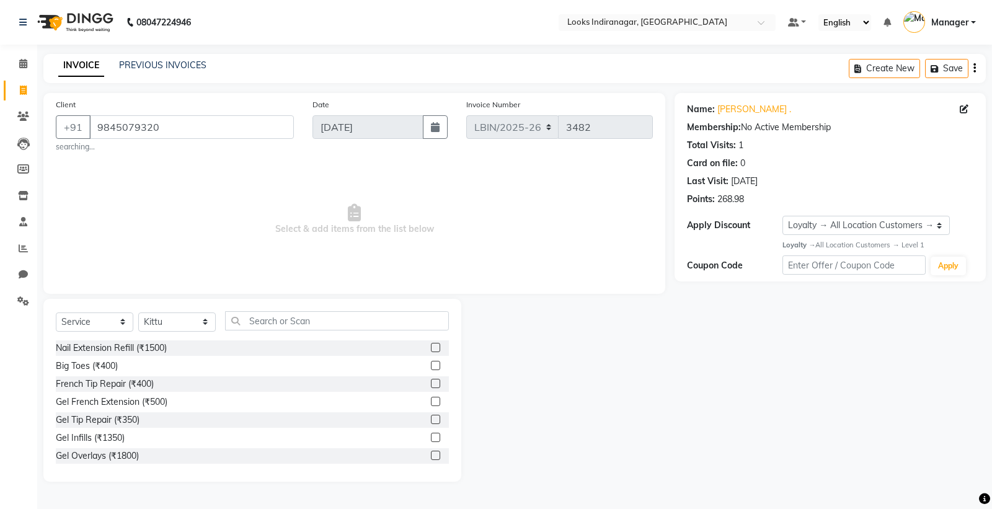
click at [298, 332] on div "Select Service Product Membership Package Voucher Prepaid Gift Card Select Styl…" at bounding box center [252, 325] width 393 height 29
click at [293, 321] on input "text" at bounding box center [337, 320] width 224 height 19
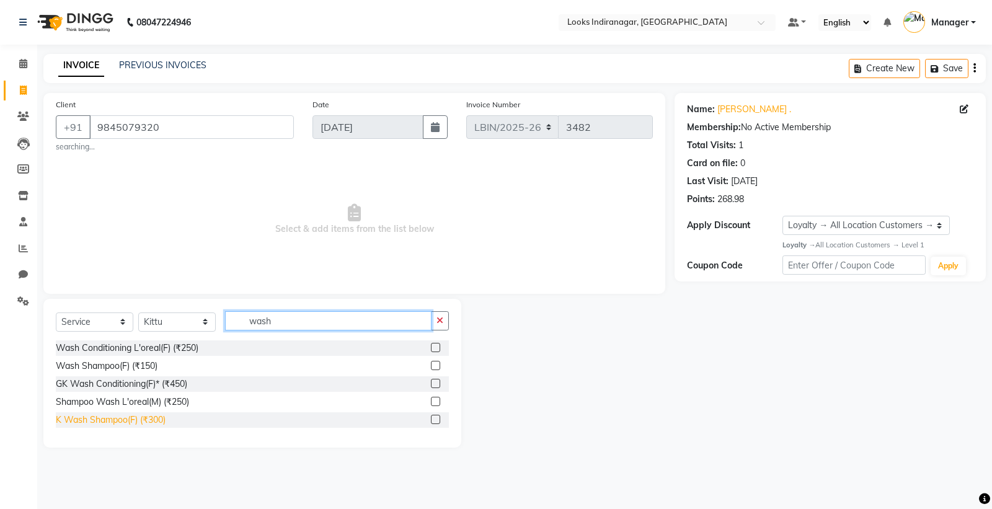
type input "wash"
click at [114, 423] on div "K Wash Shampoo(F) (₹300)" at bounding box center [111, 420] width 110 height 13
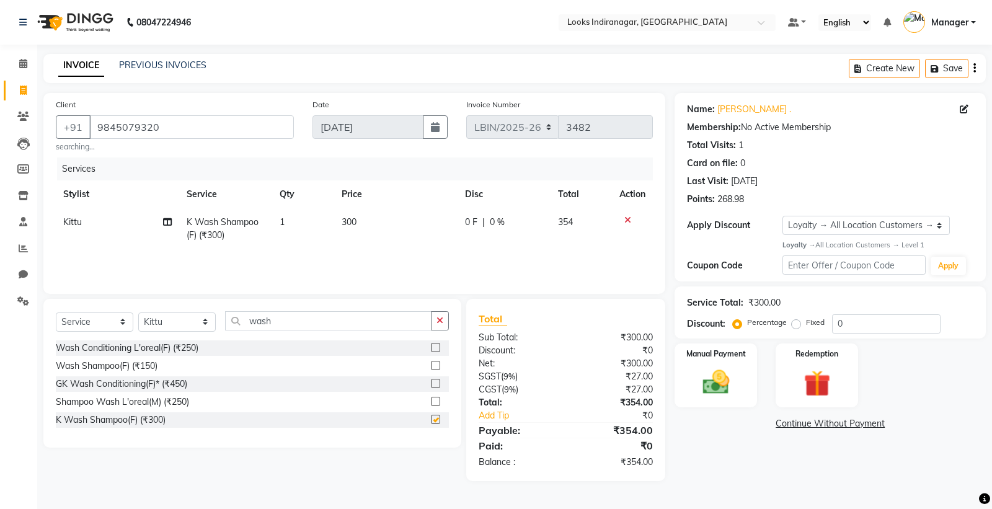
checkbox input "false"
click at [354, 226] on span "300" at bounding box center [349, 221] width 15 height 11
select select "87784"
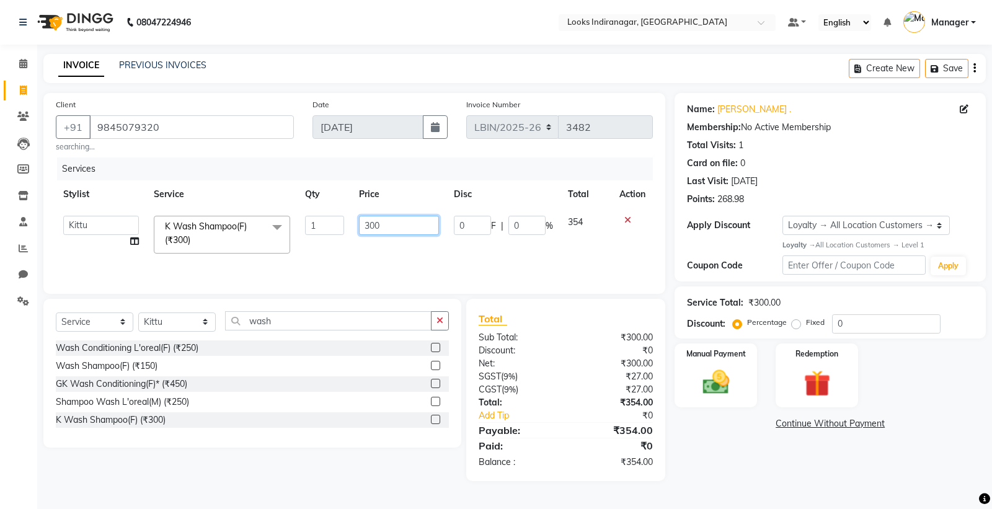
click at [372, 226] on input "300" at bounding box center [399, 225] width 80 height 19
type input "1100"
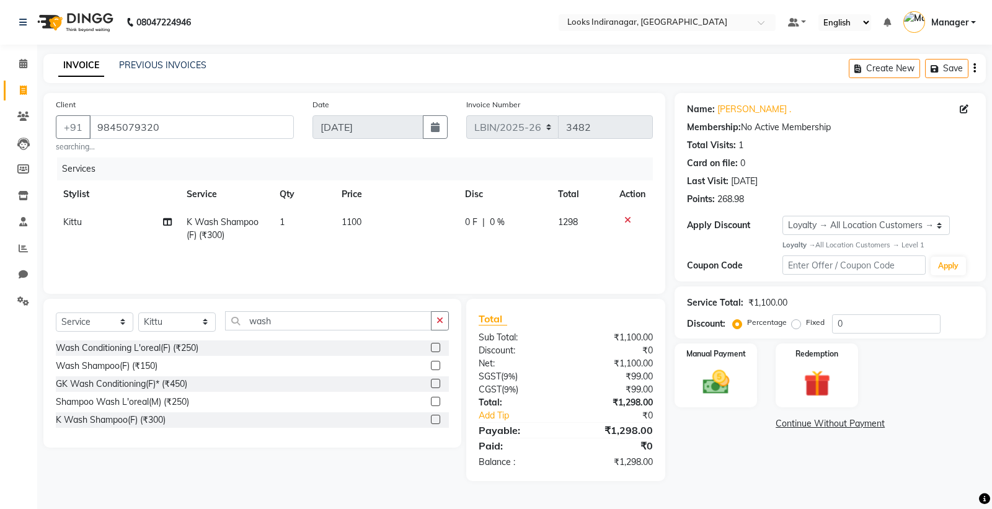
click at [497, 223] on span "0 %" at bounding box center [497, 222] width 15 height 13
select select "87784"
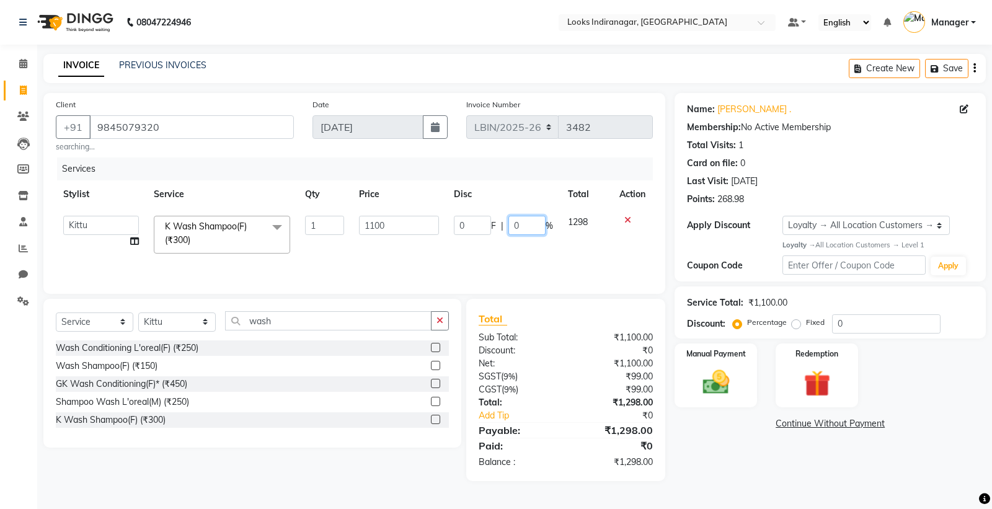
click at [528, 225] on input "0" at bounding box center [527, 225] width 37 height 19
type input "50"
click at [526, 246] on td "0 F | 50 %" at bounding box center [504, 234] width 114 height 53
select select "87784"
click at [721, 382] on img at bounding box center [716, 383] width 45 height 32
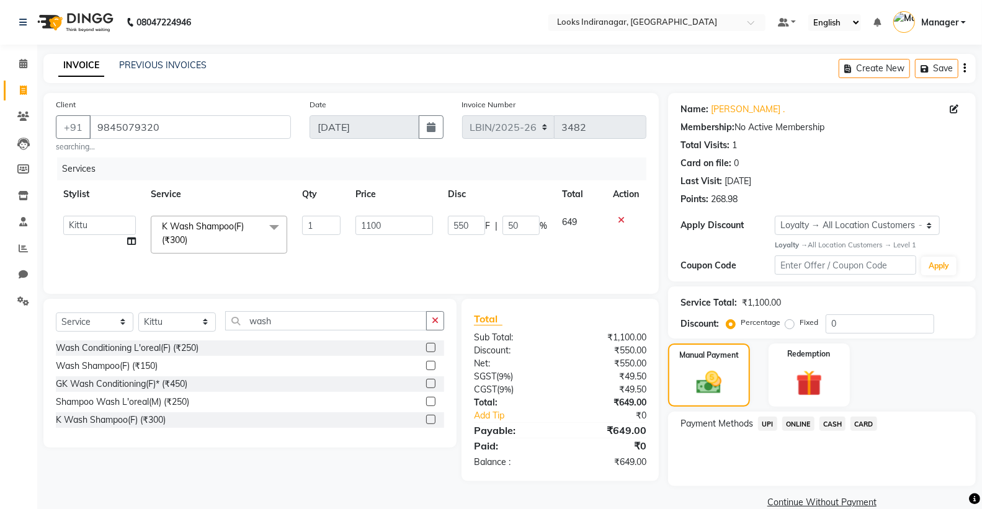
drag, startPoint x: 868, startPoint y: 423, endPoint x: 798, endPoint y: 412, distance: 71.0
click at [869, 423] on span "CARD" at bounding box center [863, 424] width 27 height 14
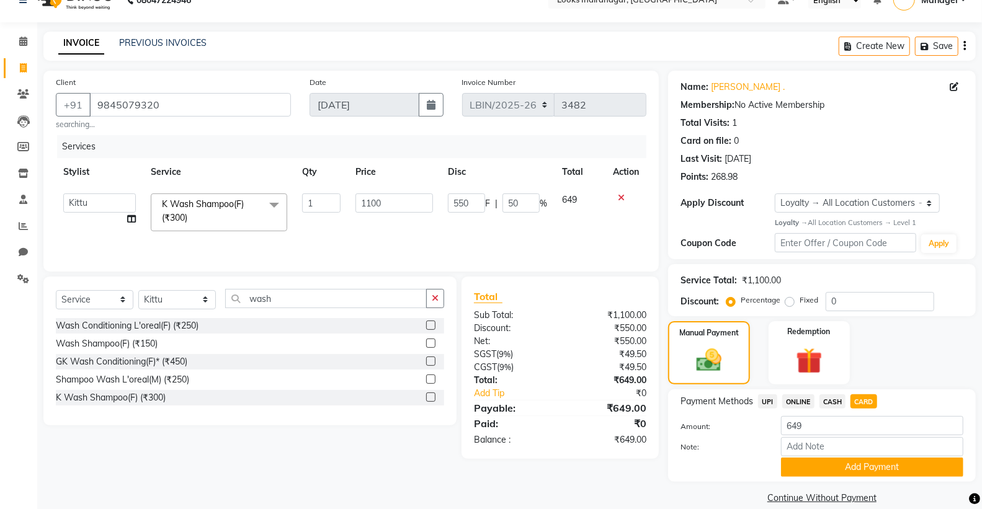
scroll to position [39, 0]
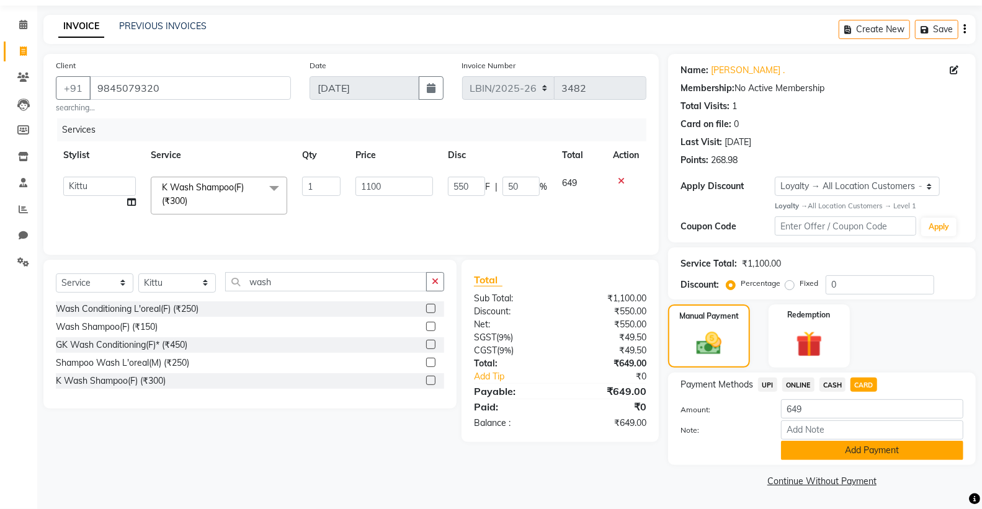
click at [817, 451] on button "Add Payment" at bounding box center [872, 450] width 182 height 19
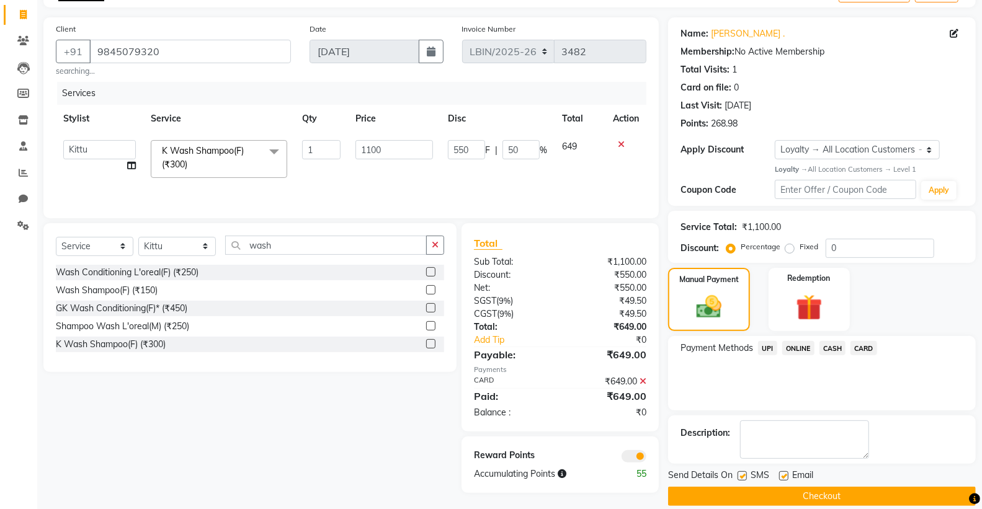
scroll to position [91, 0]
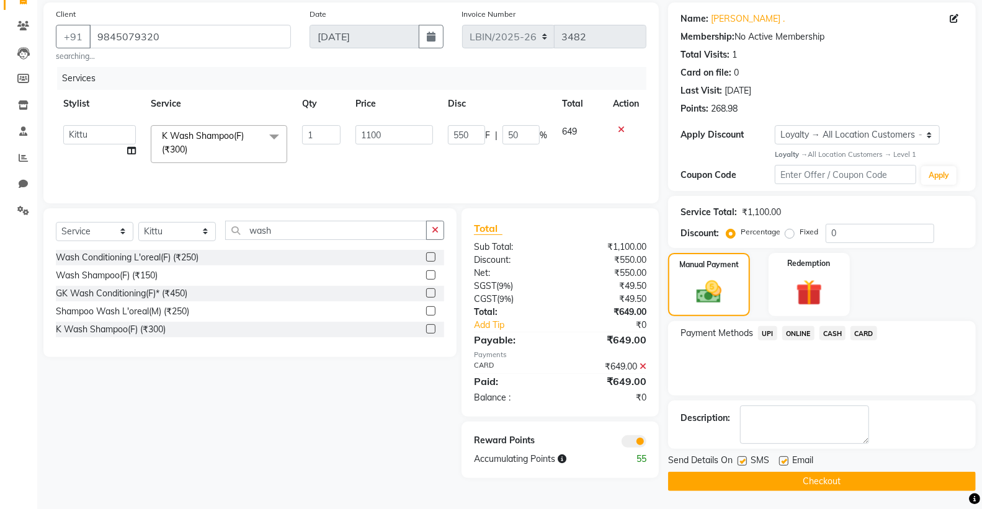
click at [822, 478] on button "Checkout" at bounding box center [822, 481] width 308 height 19
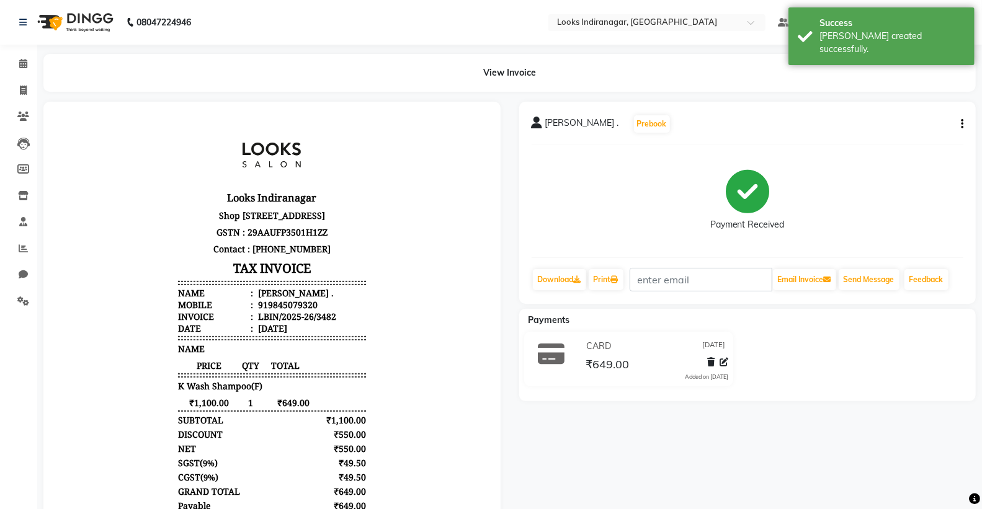
click at [95, 10] on img at bounding box center [74, 22] width 85 height 35
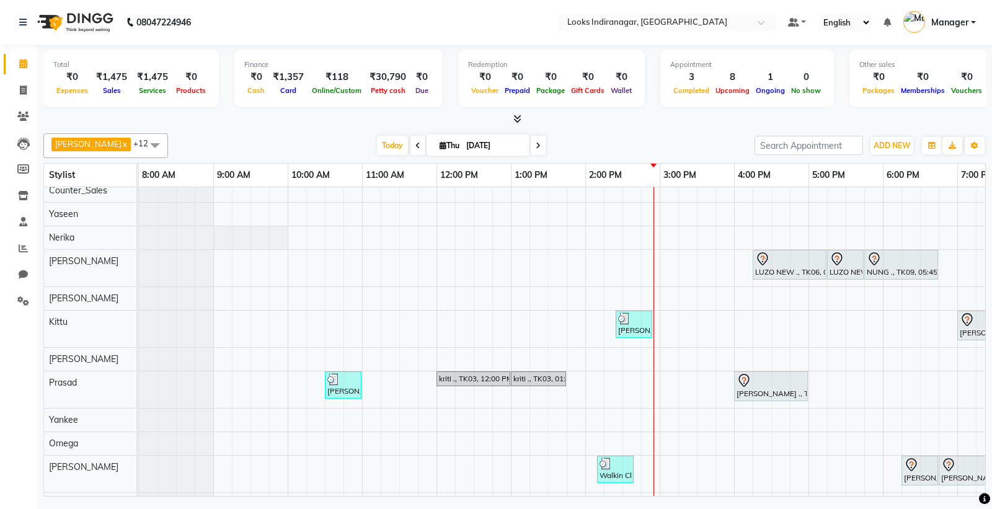
click at [478, 145] on input "[DATE]" at bounding box center [494, 145] width 62 height 19
select select "9"
select select "2025"
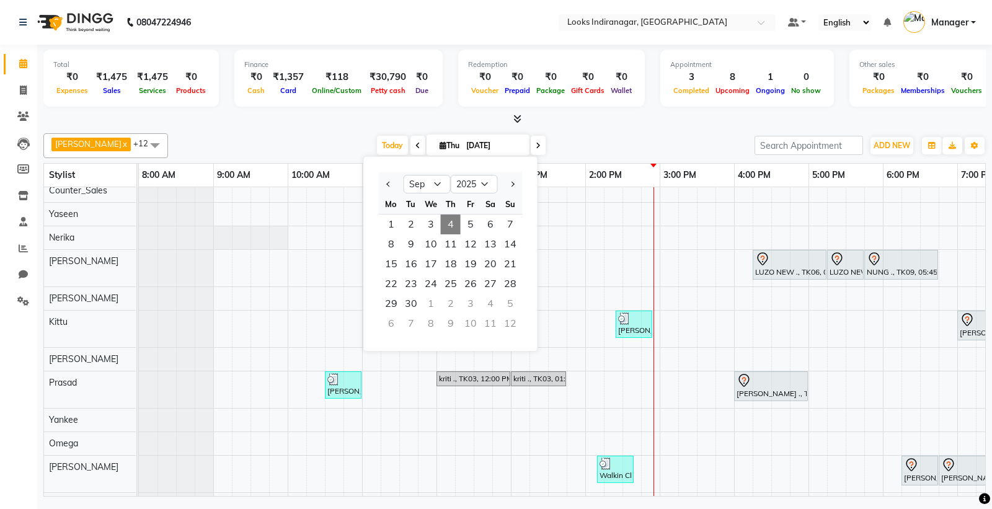
click at [451, 225] on span "4" at bounding box center [451, 225] width 20 height 20
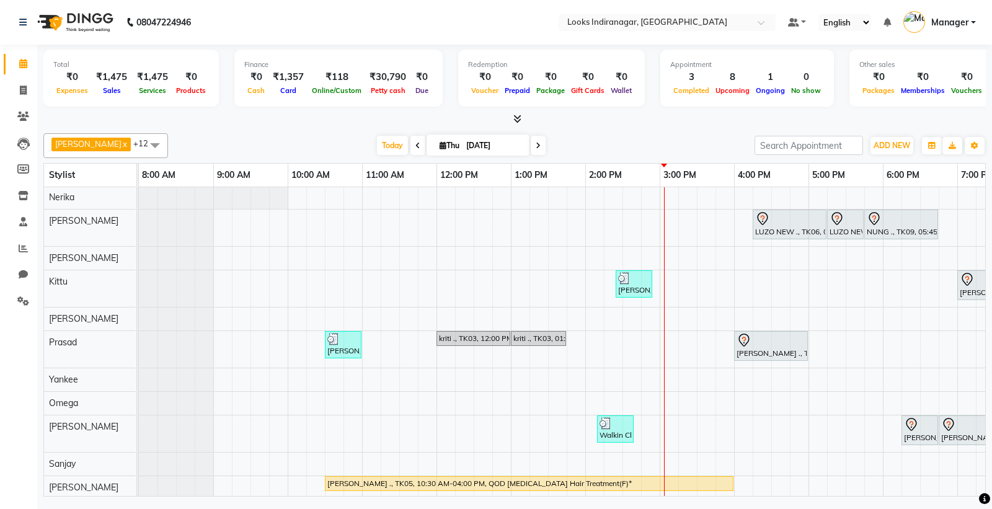
scroll to position [76, 0]
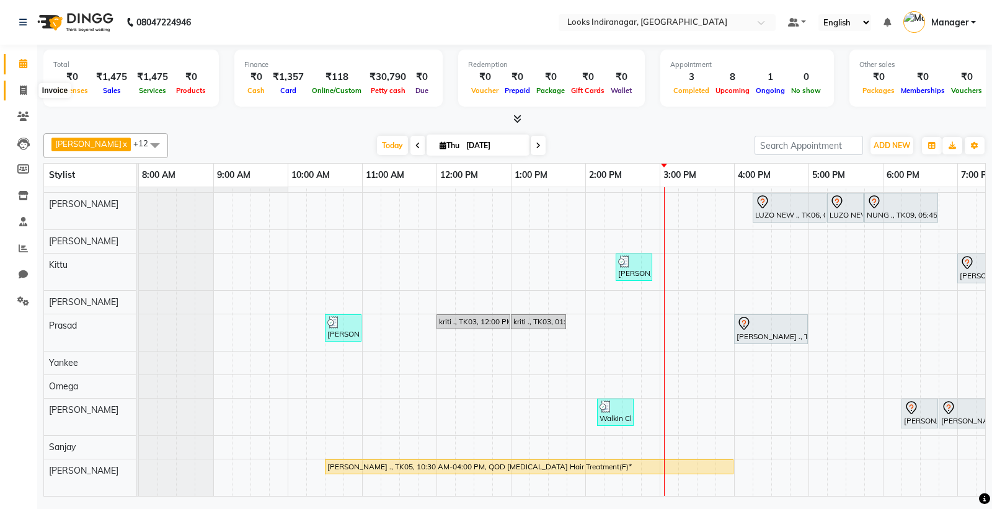
click at [22, 89] on icon at bounding box center [23, 90] width 7 height 9
select select "service"
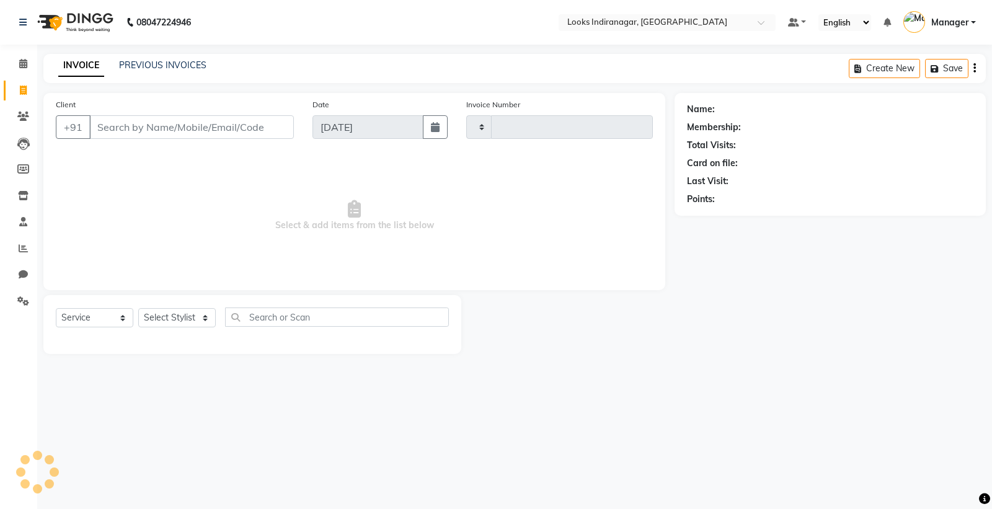
type input "3483"
select select "8708"
click at [180, 63] on link "PREVIOUS INVOICES" at bounding box center [162, 65] width 87 height 11
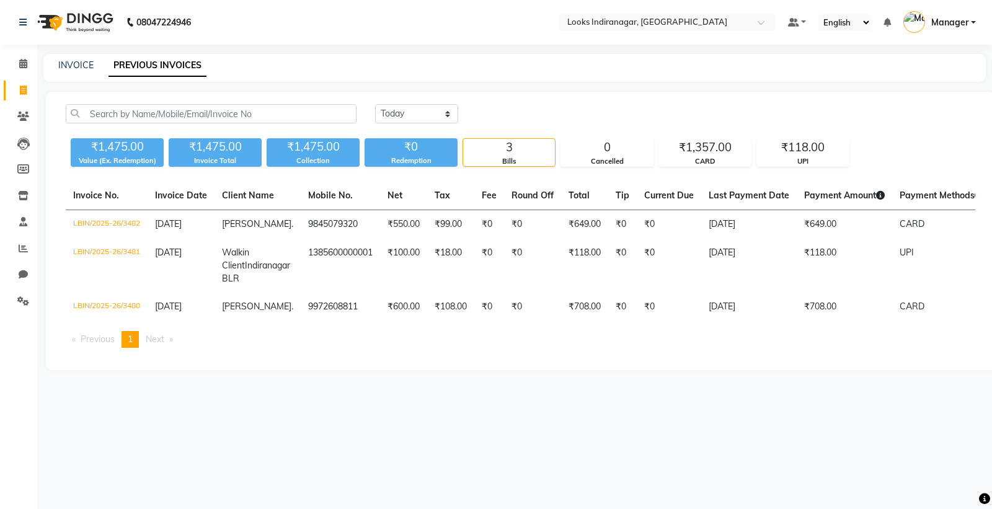
click at [84, 24] on img at bounding box center [74, 22] width 85 height 35
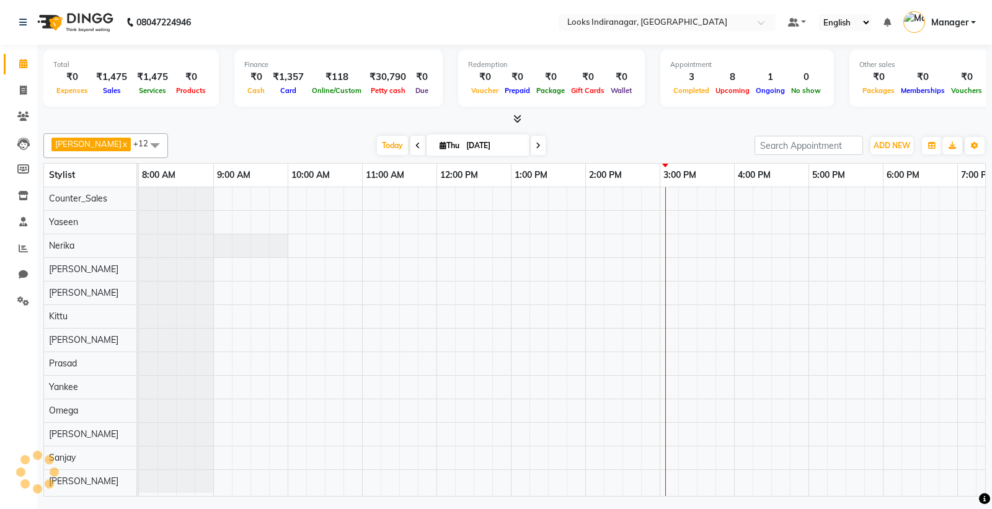
scroll to position [8, 0]
